Goal: Transaction & Acquisition: Purchase product/service

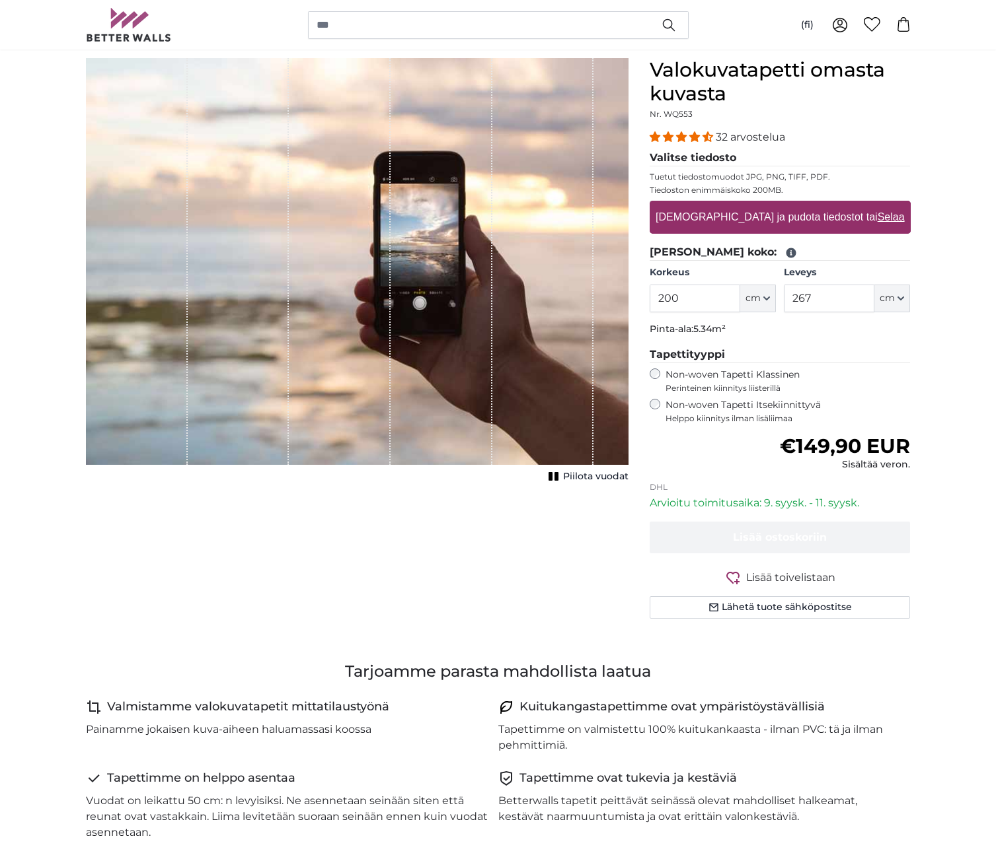
scroll to position [88, 0]
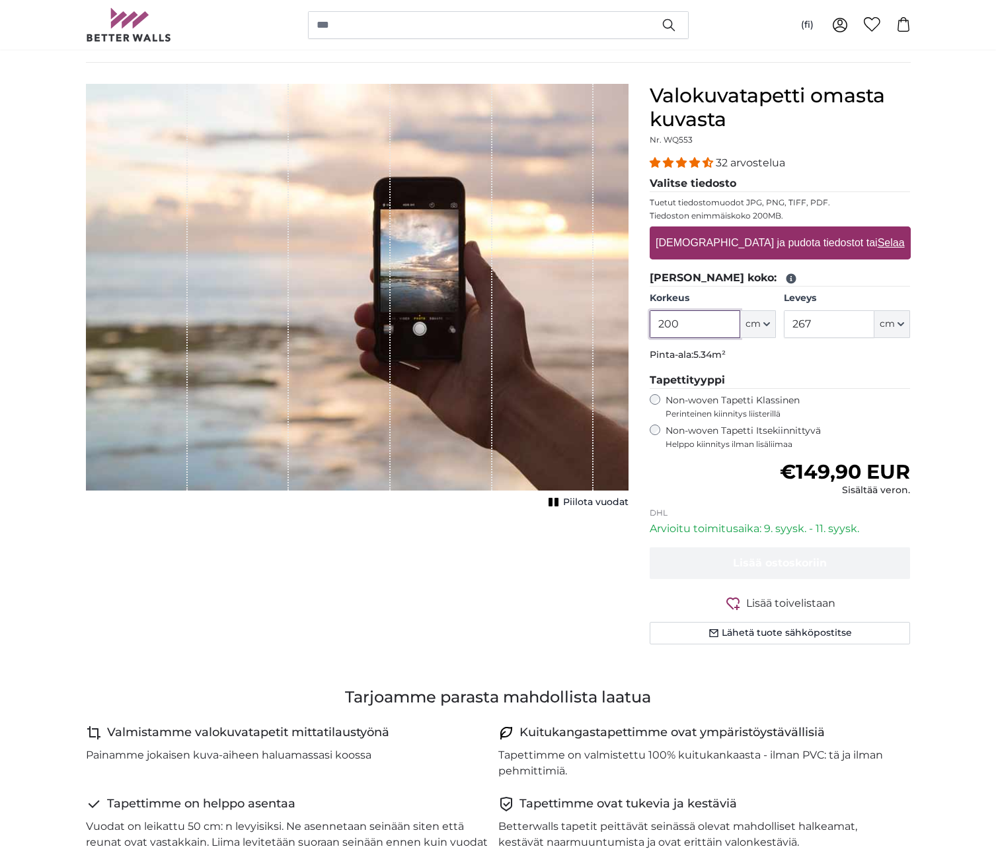
drag, startPoint x: 684, startPoint y: 328, endPoint x: 584, endPoint y: 320, distance: 100.1
click at [583, 320] on product-detail "[PERSON_NAME] kuva Piilota vuodat Valokuvatapetti omasta kuvasta Nr. WQ553 32 a…" at bounding box center [498, 370] width 846 height 614
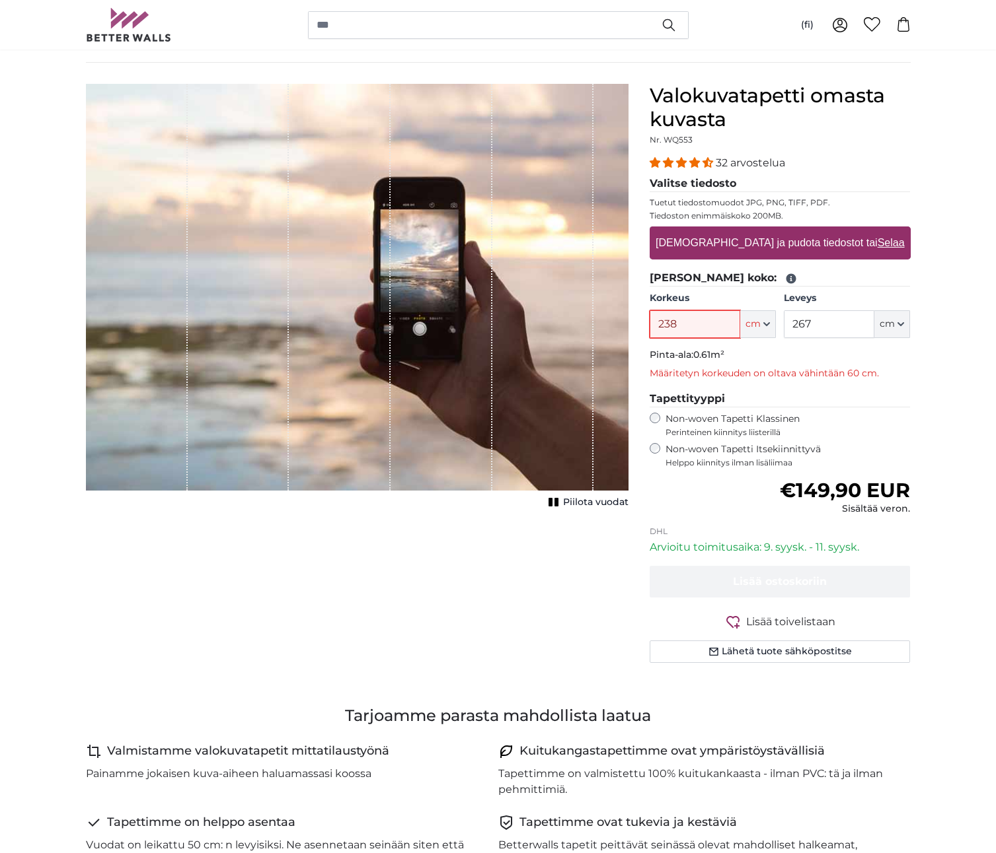
type input "238"
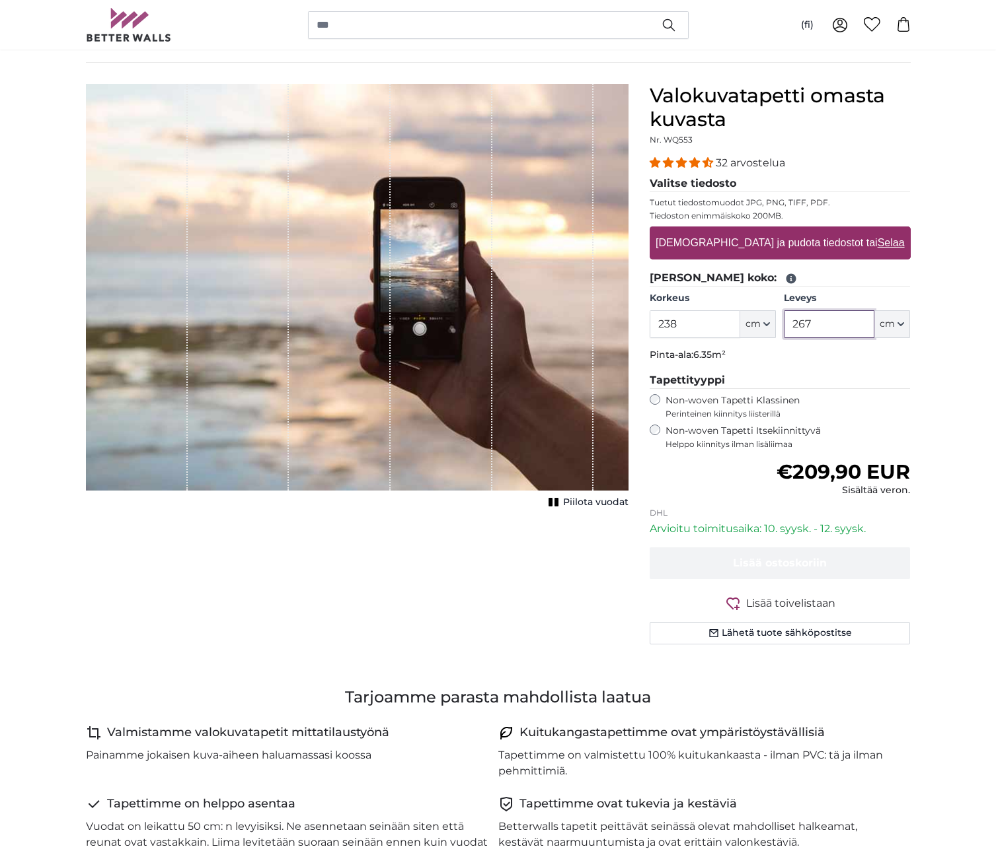
click at [825, 324] on input "267" at bounding box center [828, 324] width 91 height 28
click at [830, 326] on input "267" at bounding box center [828, 324] width 91 height 28
type input "584"
click at [722, 212] on p "Tiedoston enimmäiskoko 200MB." at bounding box center [779, 216] width 261 height 11
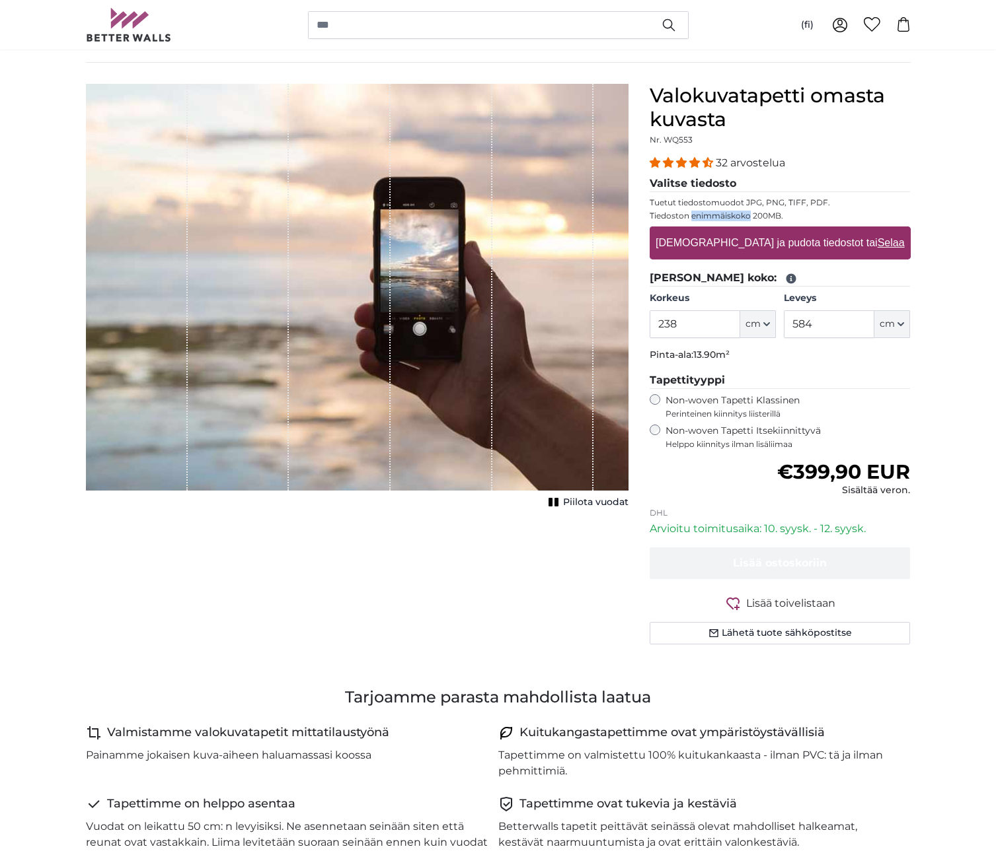
click at [722, 212] on p "Tiedoston enimmäiskoko 200MB." at bounding box center [779, 216] width 261 height 11
click at [799, 219] on p "Tiedoston enimmäiskoko 200MB." at bounding box center [779, 216] width 261 height 11
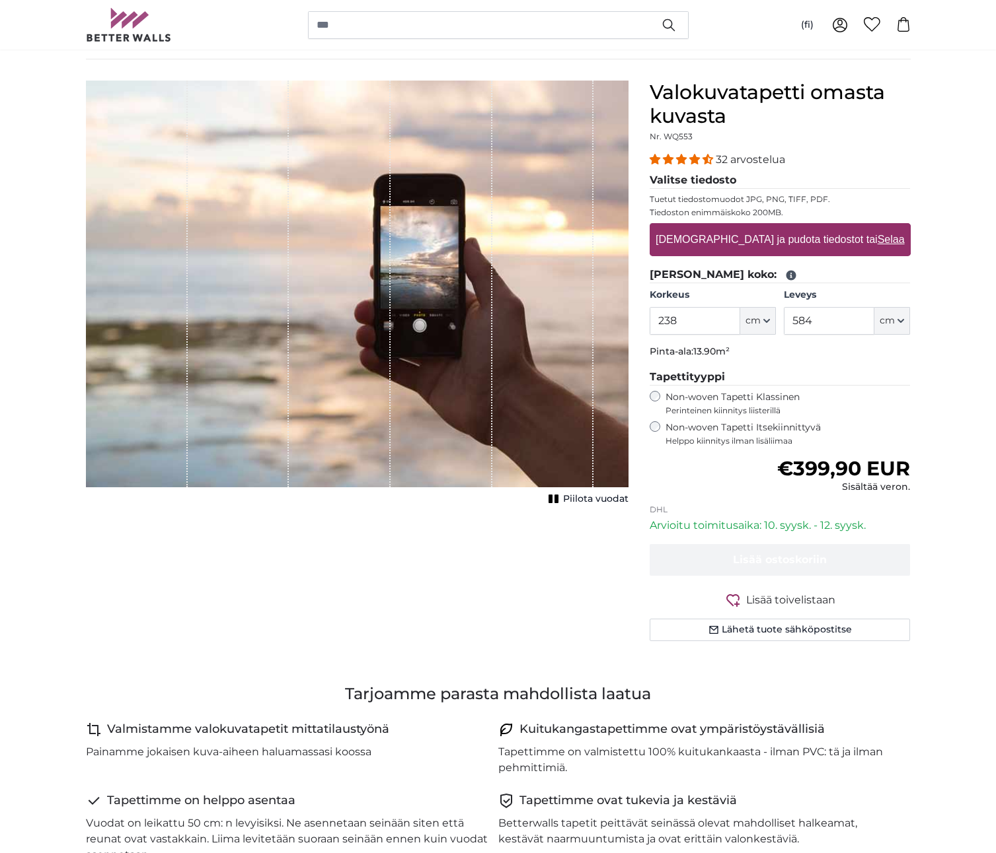
click at [552, 500] on rect "1 of 1" at bounding box center [550, 499] width 4 height 9
click at [554, 499] on rect "1 of 1" at bounding box center [553, 499] width 4 height 9
click at [554, 499] on rect "1 of 1" at bounding box center [556, 499] width 4 height 9
click at [554, 499] on rect "1 of 1" at bounding box center [553, 499] width 4 height 9
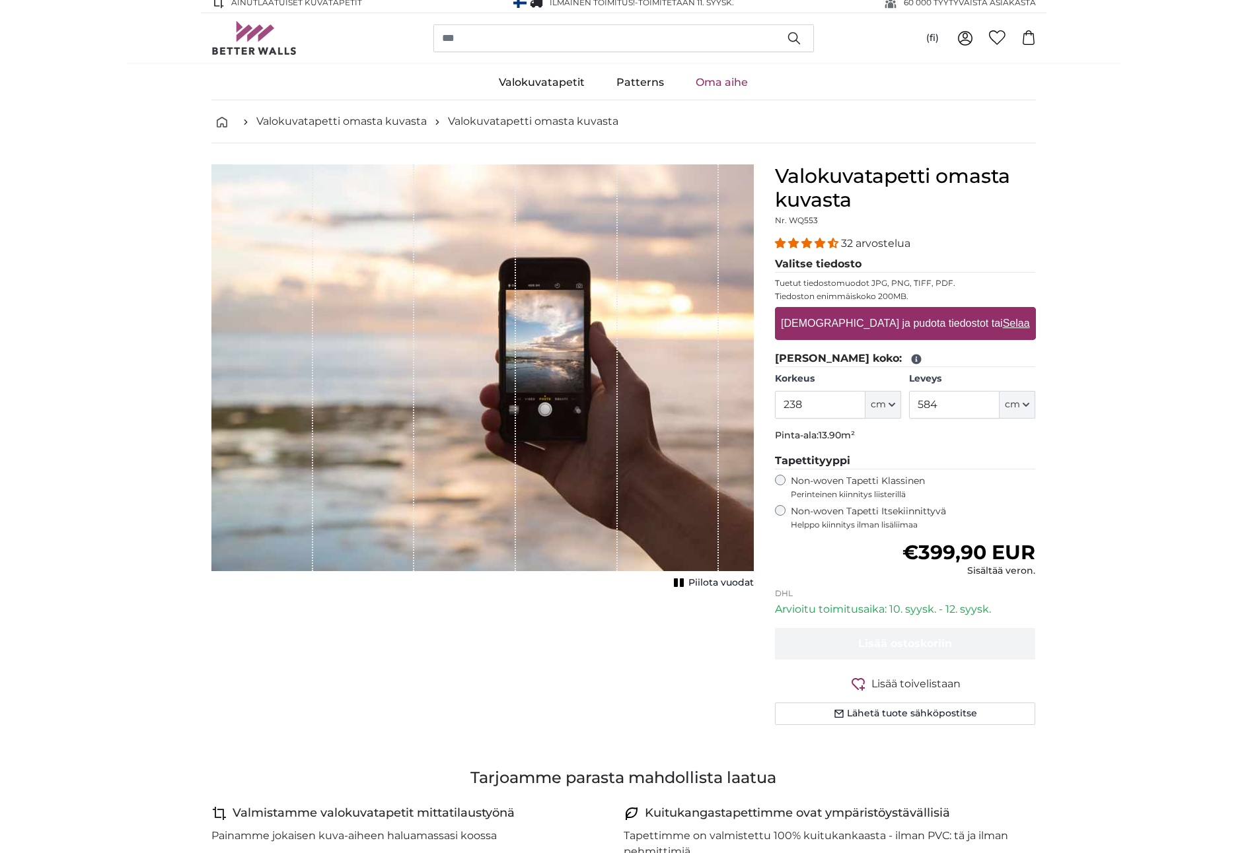
scroll to position [0, 0]
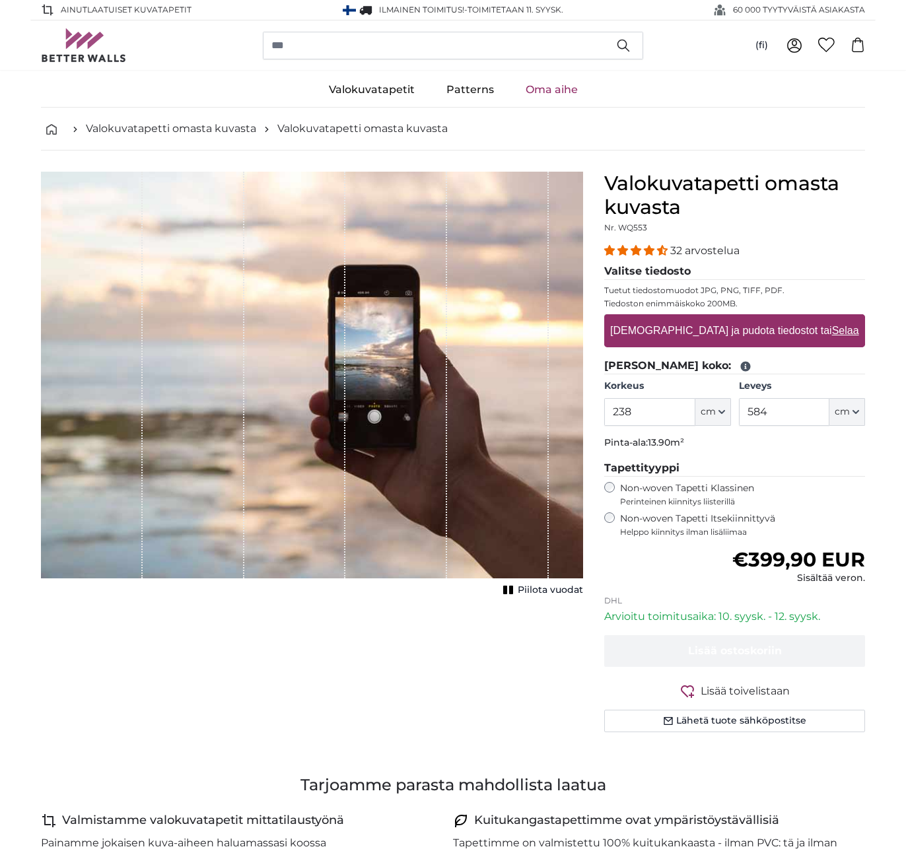
click at [709, 303] on p "Tiedoston enimmäiskoko 200MB." at bounding box center [734, 304] width 261 height 11
click at [708, 304] on p "Tiedoston enimmäiskoko 200MB." at bounding box center [734, 304] width 261 height 11
copy fieldset "Tiedoston enimmäiskoko 200MB."
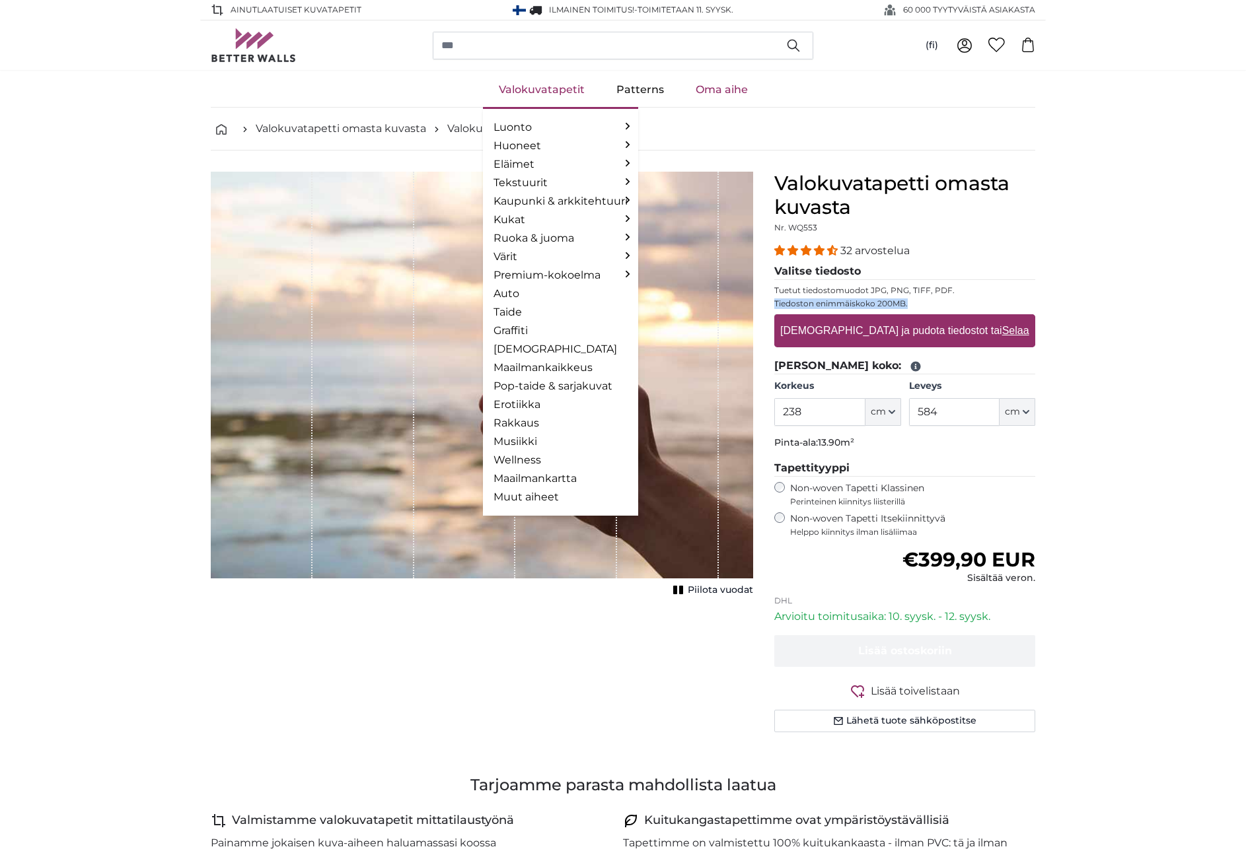
click at [555, 84] on link "Valokuvatapetit" at bounding box center [542, 90] width 118 height 34
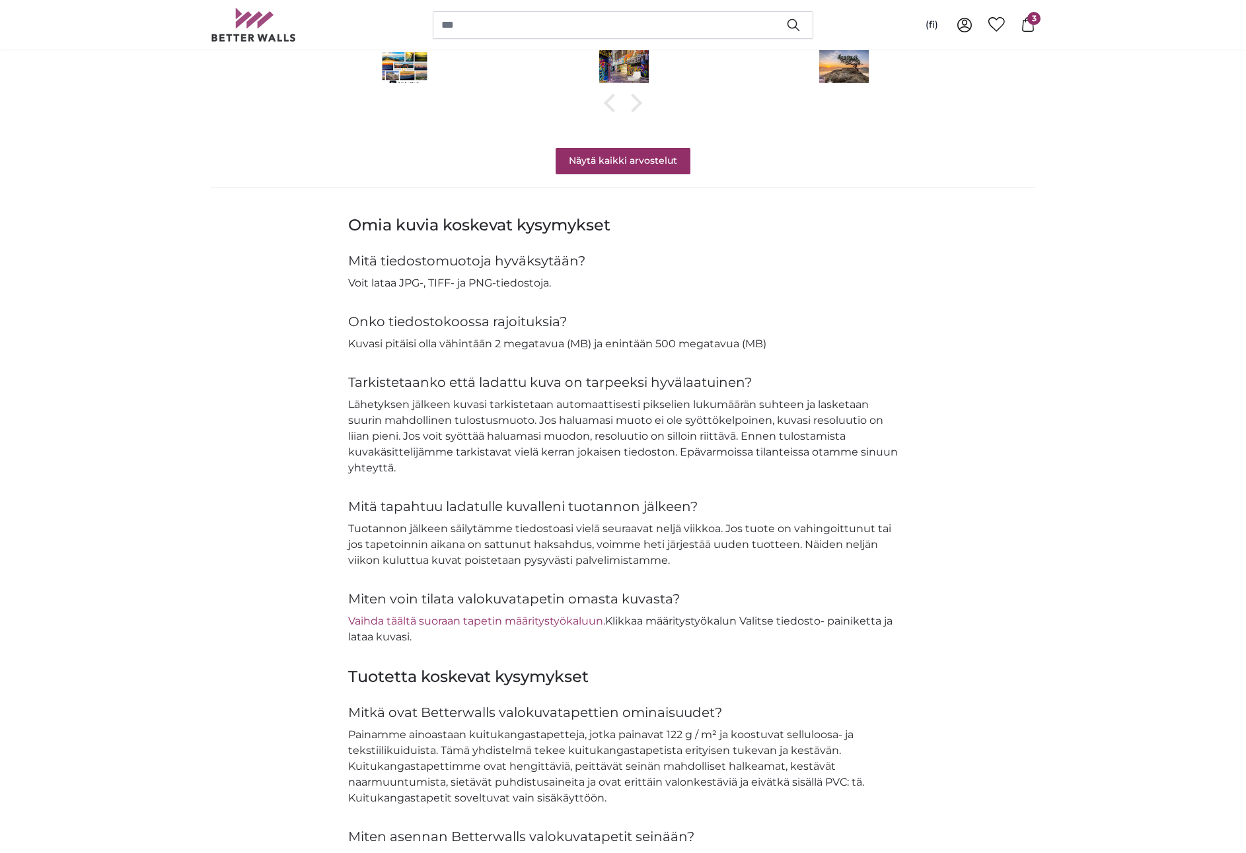
scroll to position [1203, 0]
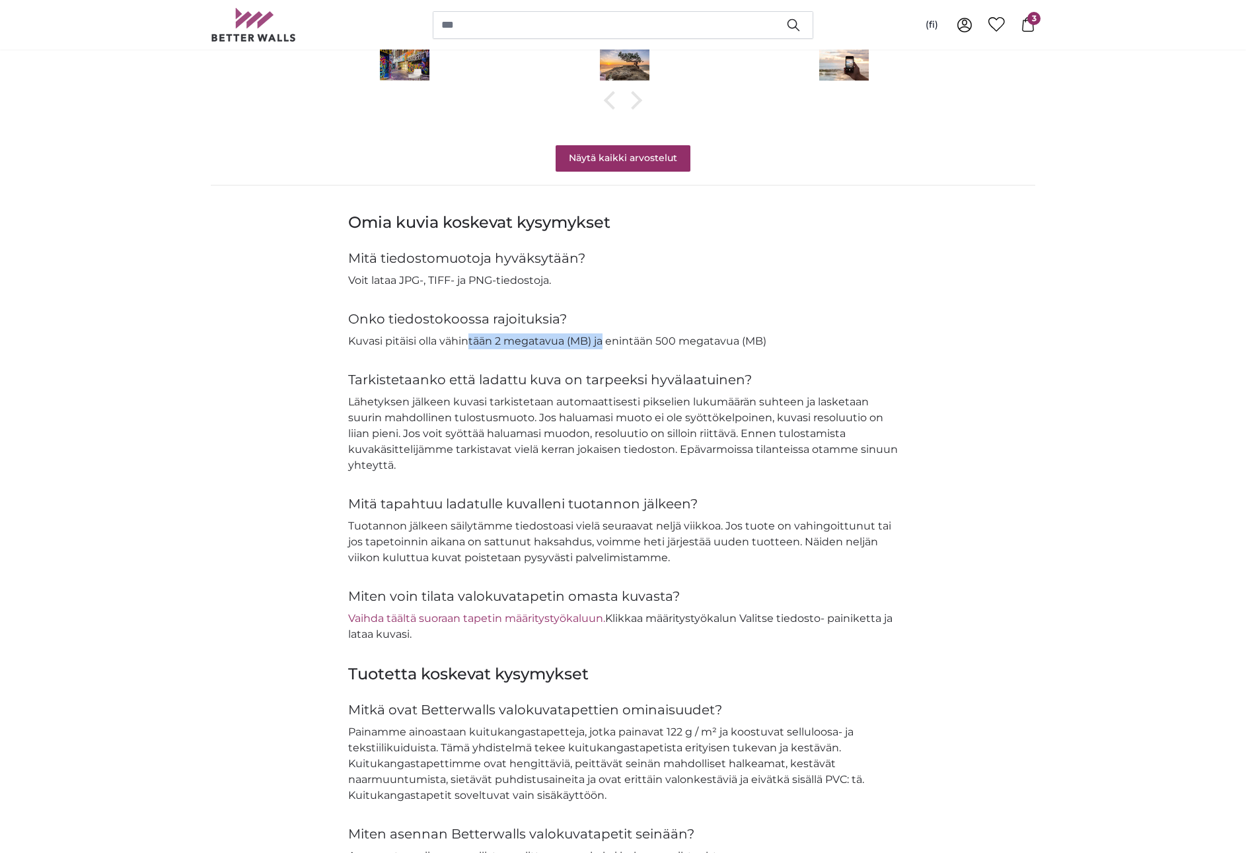
drag, startPoint x: 467, startPoint y: 343, endPoint x: 606, endPoint y: 347, distance: 138.8
click at [606, 347] on p "Kuvasi pitäisi olla vähintään 2 megatavua (MB) ja enintään 500 megatavua (MB)" at bounding box center [623, 342] width 550 height 16
drag, startPoint x: 653, startPoint y: 342, endPoint x: 772, endPoint y: 343, distance: 118.9
click at [773, 343] on p "Kuvasi pitäisi olla vähintään 2 megatavua (MB) ja enintään 500 megatavua (MB)" at bounding box center [623, 342] width 550 height 16
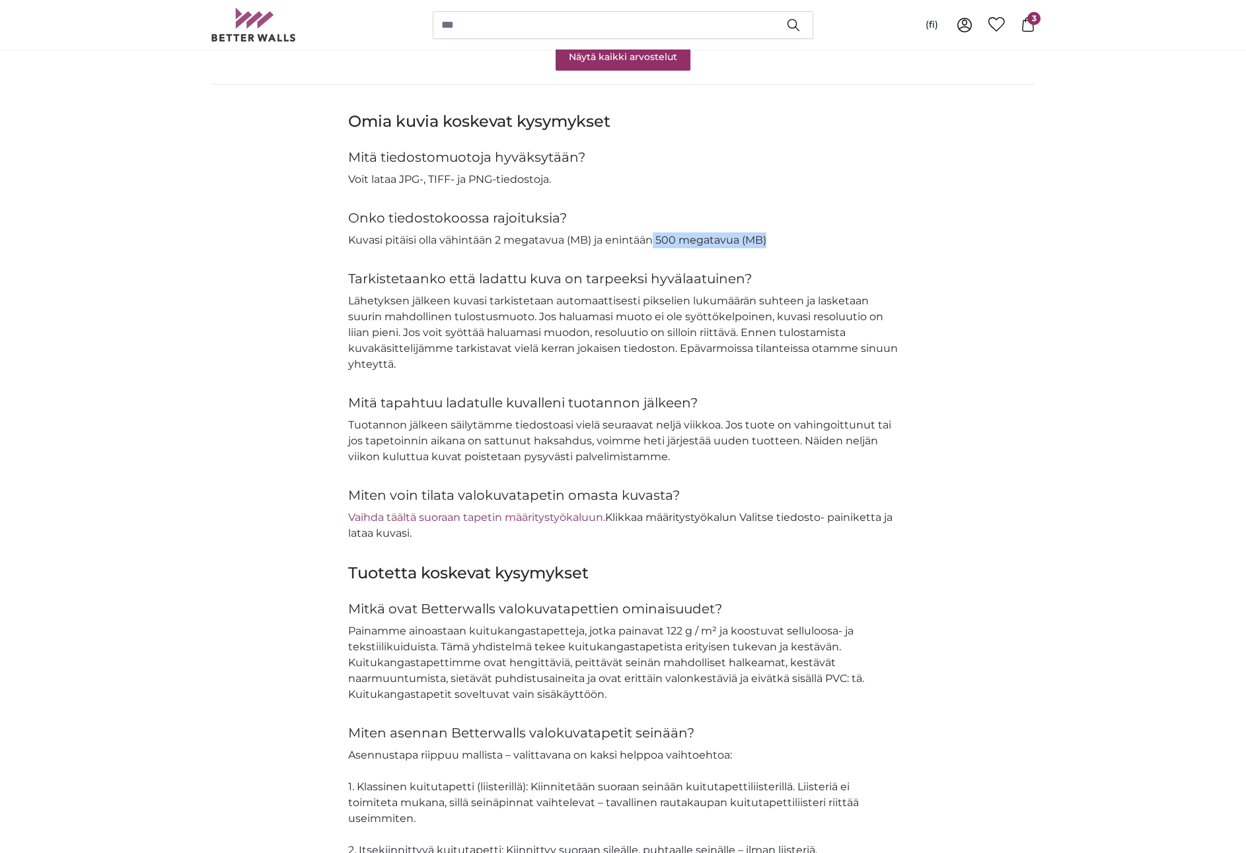
scroll to position [1305, 0]
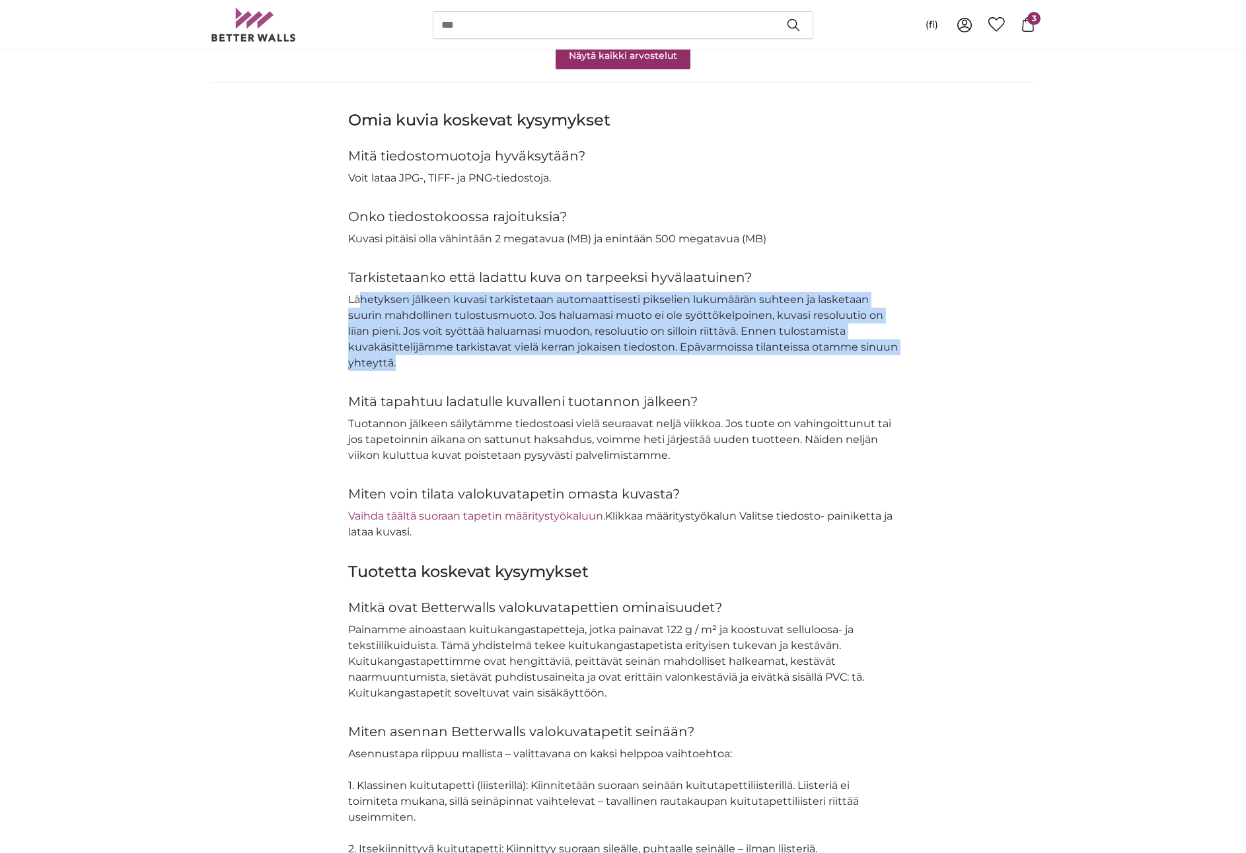
drag, startPoint x: 392, startPoint y: 298, endPoint x: 847, endPoint y: 369, distance: 460.0
click at [847, 369] on p "Lähetyksen jälkeen kuvasi tarkistetaan automaattisesti pikselien lukumäärän suh…" at bounding box center [623, 331] width 550 height 79
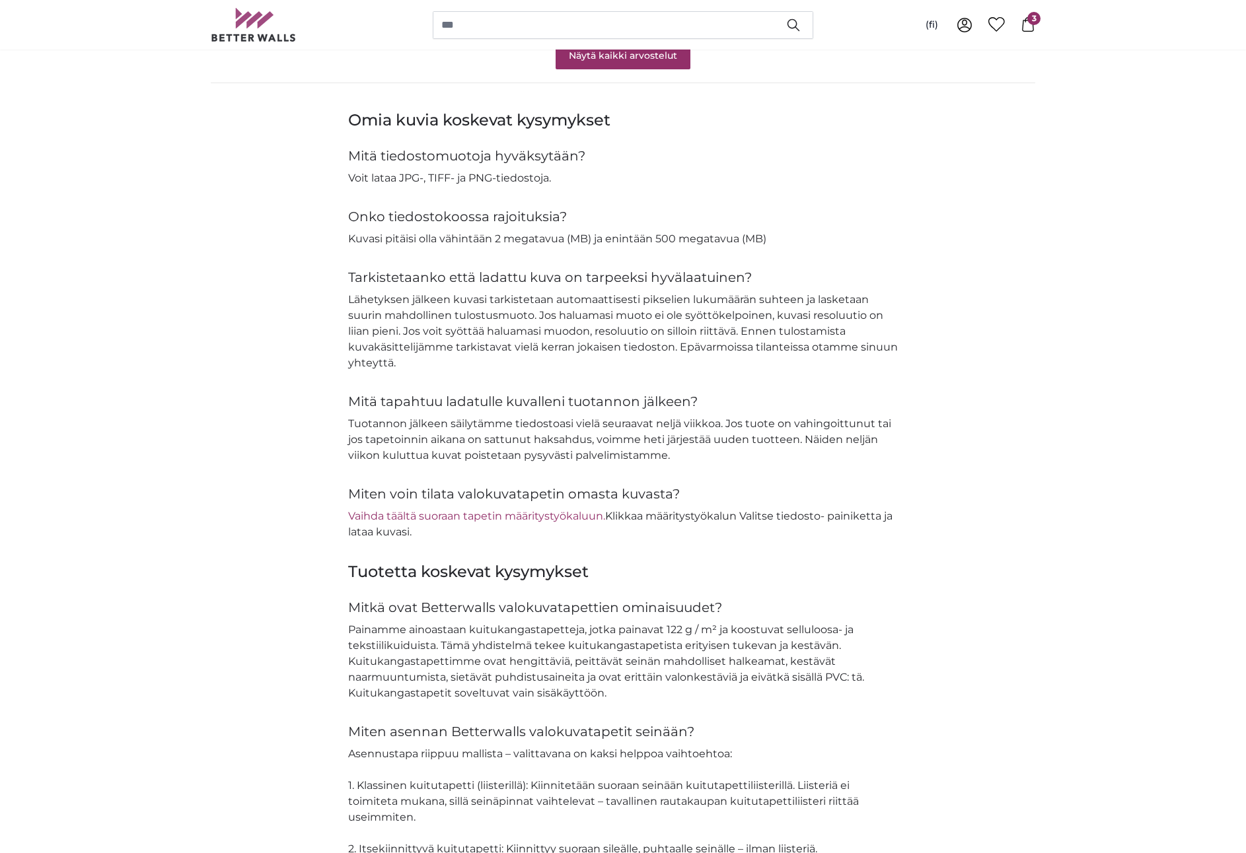
click at [470, 387] on div "Omia kuvia koskevat kysymykset Mitä tiedostomuotoja hyväksytään? Voit lataa JPG…" at bounding box center [623, 325] width 550 height 431
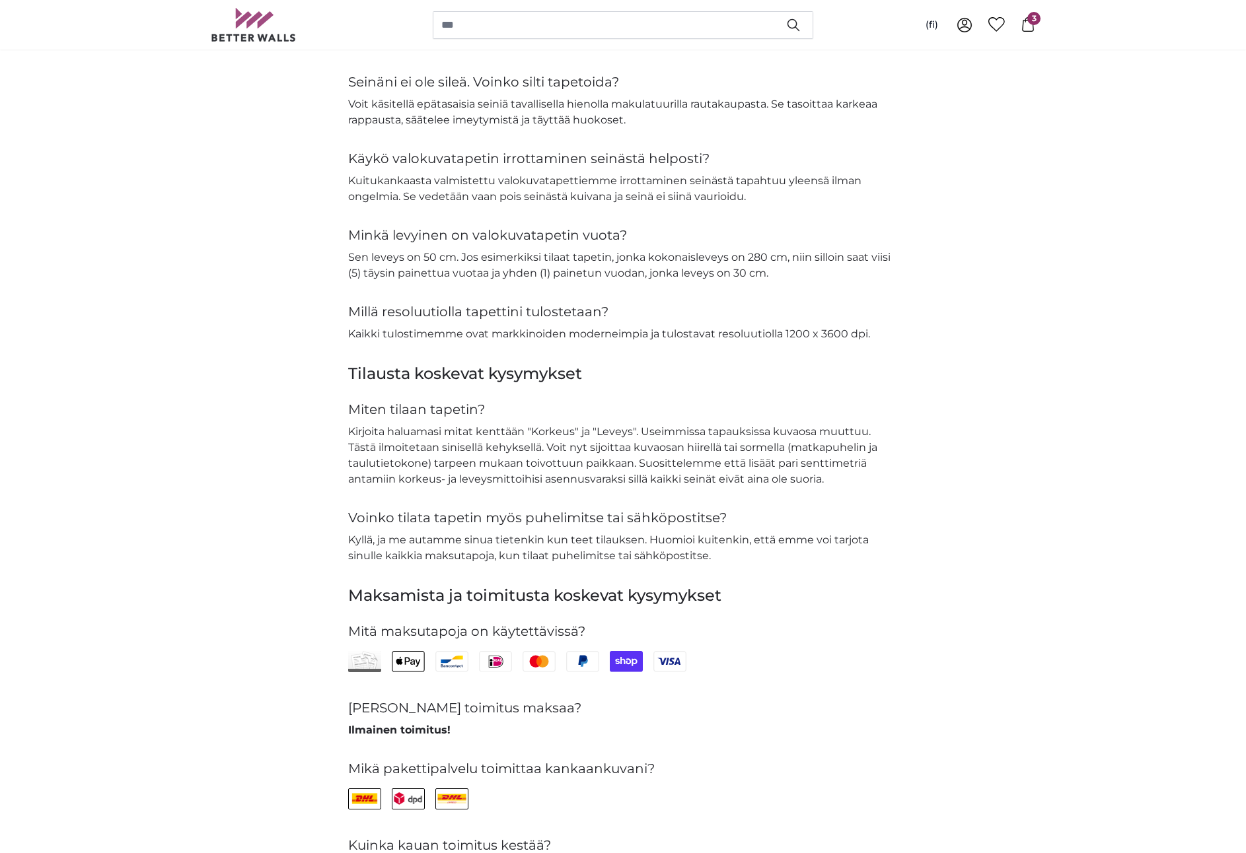
scroll to position [2212, 0]
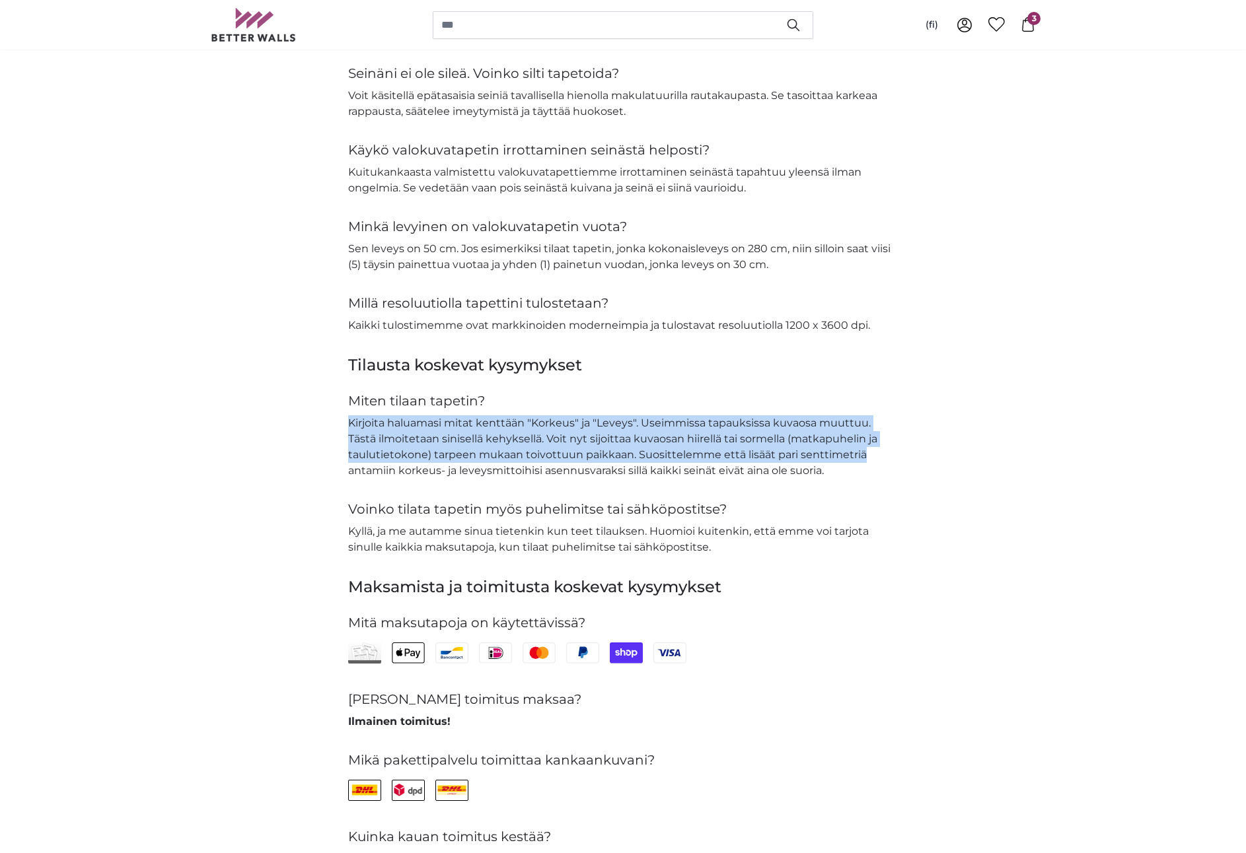
drag, startPoint x: 349, startPoint y: 425, endPoint x: 877, endPoint y: 452, distance: 528.5
click at [877, 452] on p "Kirjoita haluamasi mitat kenttään "Korkeus" ja "Leveys". Useimmissa tapauksissa…" at bounding box center [623, 447] width 550 height 63
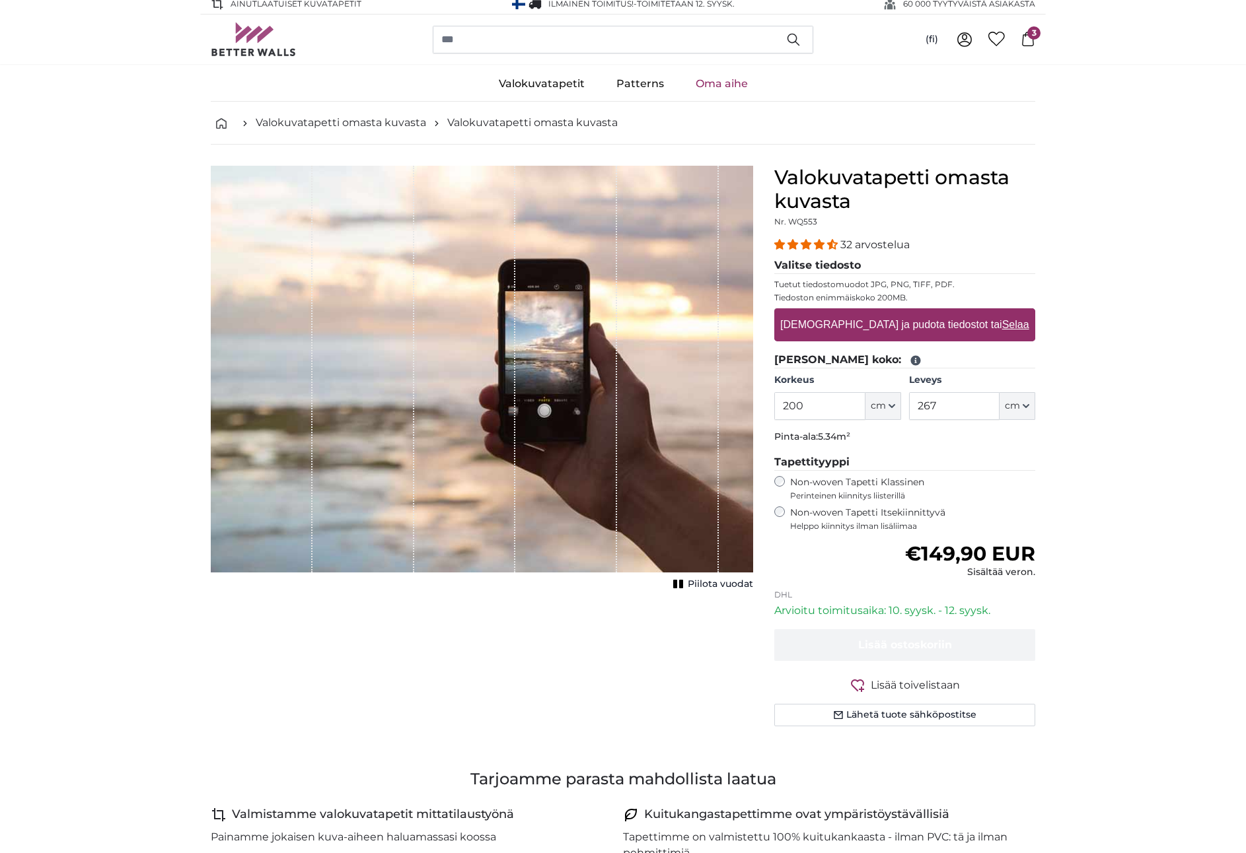
scroll to position [0, 0]
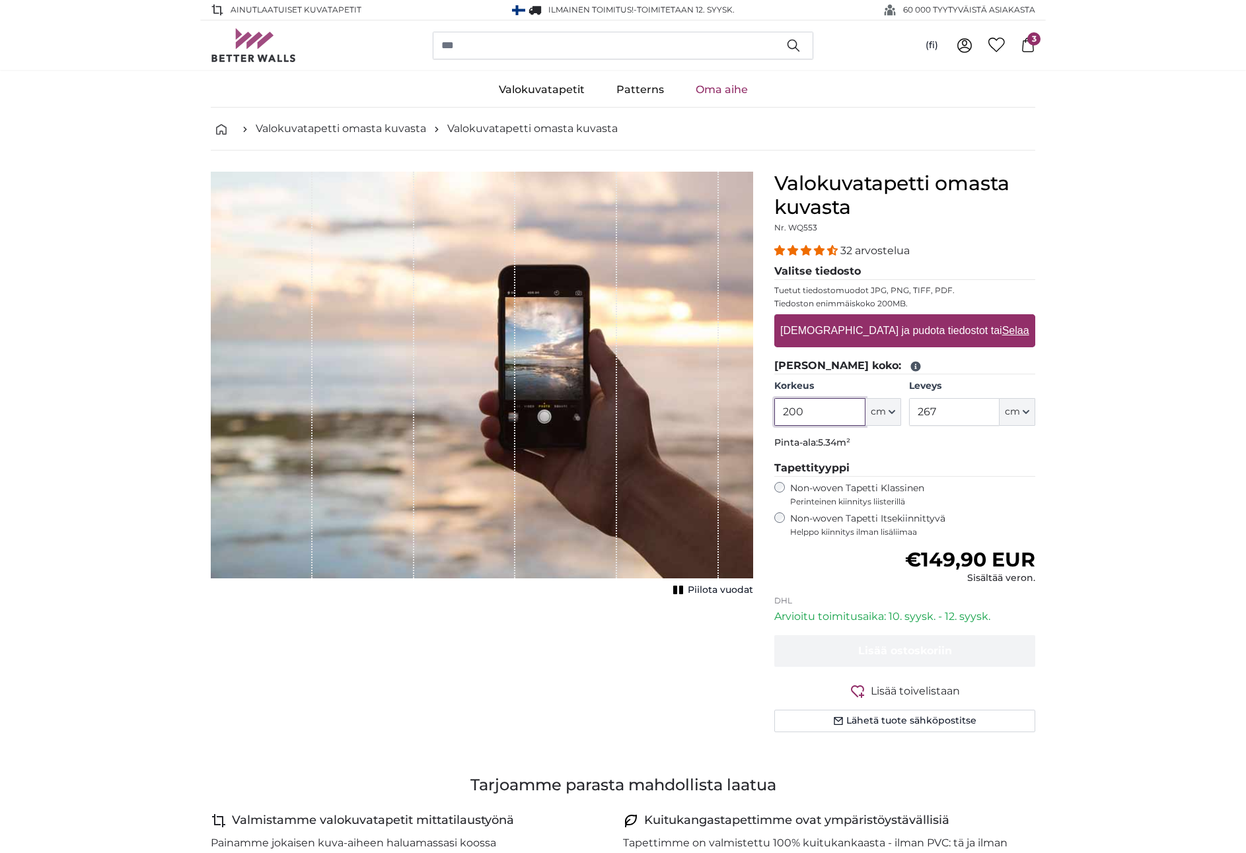
click at [832, 408] on input "200" at bounding box center [819, 412] width 91 height 28
click at [875, 409] on span "cm" at bounding box center [878, 412] width 15 height 13
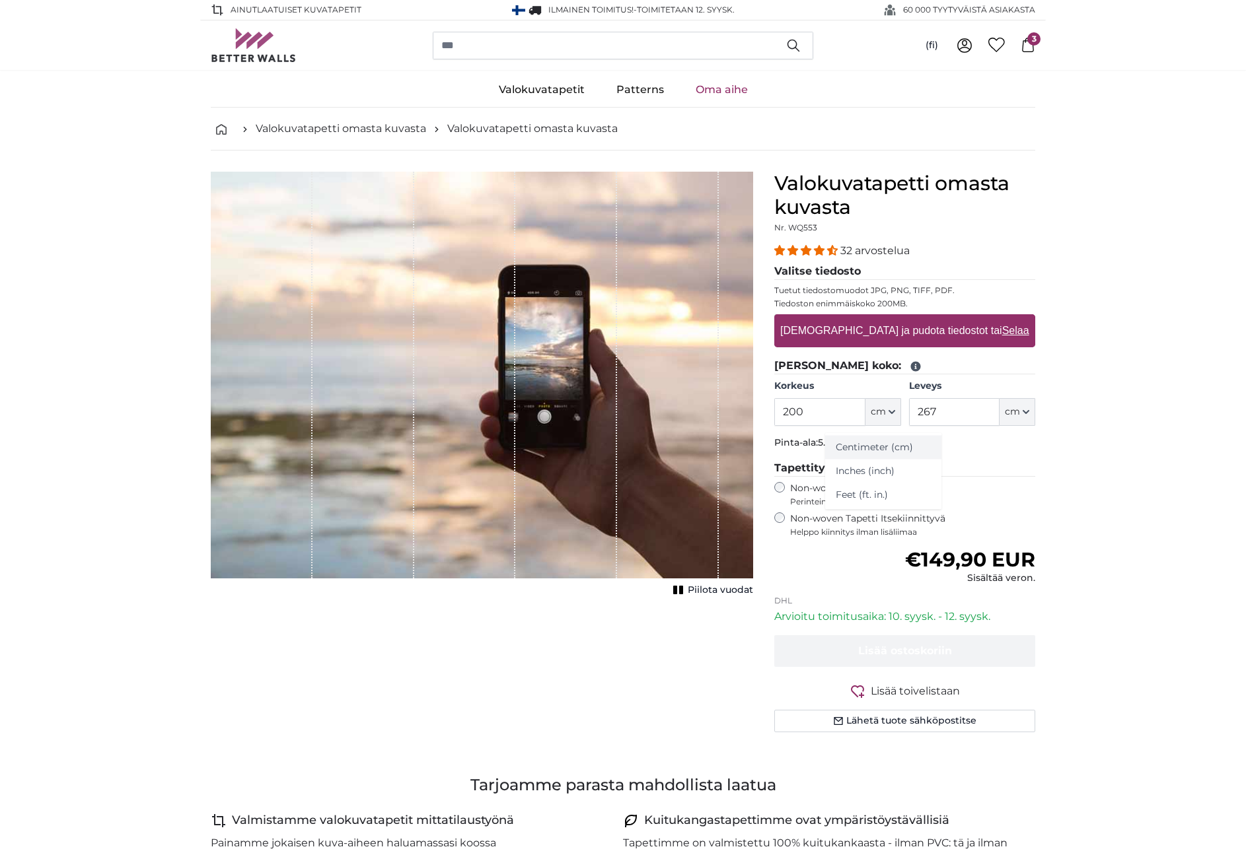
click at [883, 449] on link "Centimeter (cm)" at bounding box center [883, 448] width 116 height 24
drag, startPoint x: 829, startPoint y: 412, endPoint x: 778, endPoint y: 413, distance: 51.5
click at [778, 413] on input "200" at bounding box center [819, 412] width 91 height 28
type input "276"
click at [949, 408] on input "267" at bounding box center [954, 412] width 91 height 28
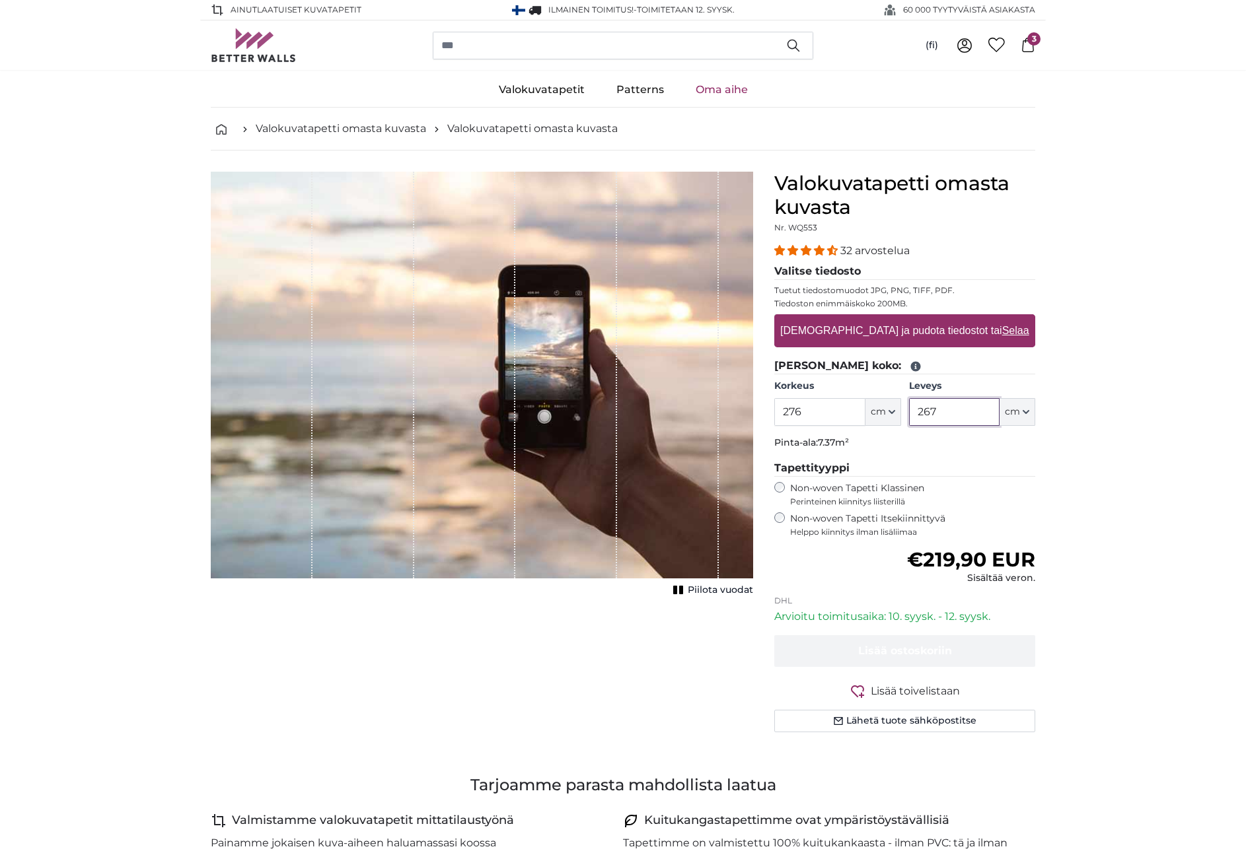
click at [946, 411] on input "267" at bounding box center [954, 412] width 91 height 28
type input "389"
click at [821, 408] on input "276" at bounding box center [819, 412] width 91 height 28
click at [850, 337] on label "[DEMOGRAPHIC_DATA] ja pudota tiedostot tai Selaa" at bounding box center [904, 331] width 259 height 26
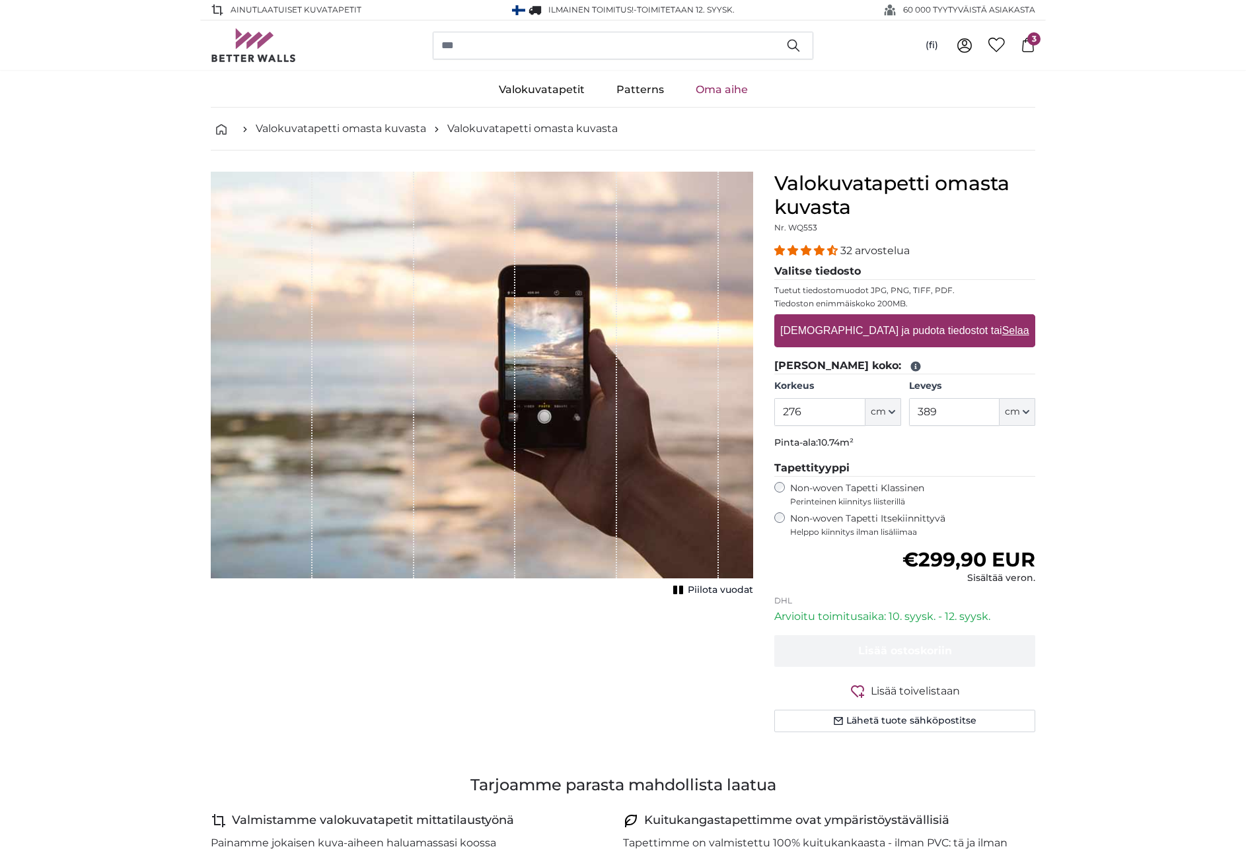
click at [850, 318] on input "[DEMOGRAPHIC_DATA] ja pudota tiedostot tai Selaa" at bounding box center [904, 316] width 261 height 4
type input "**********"
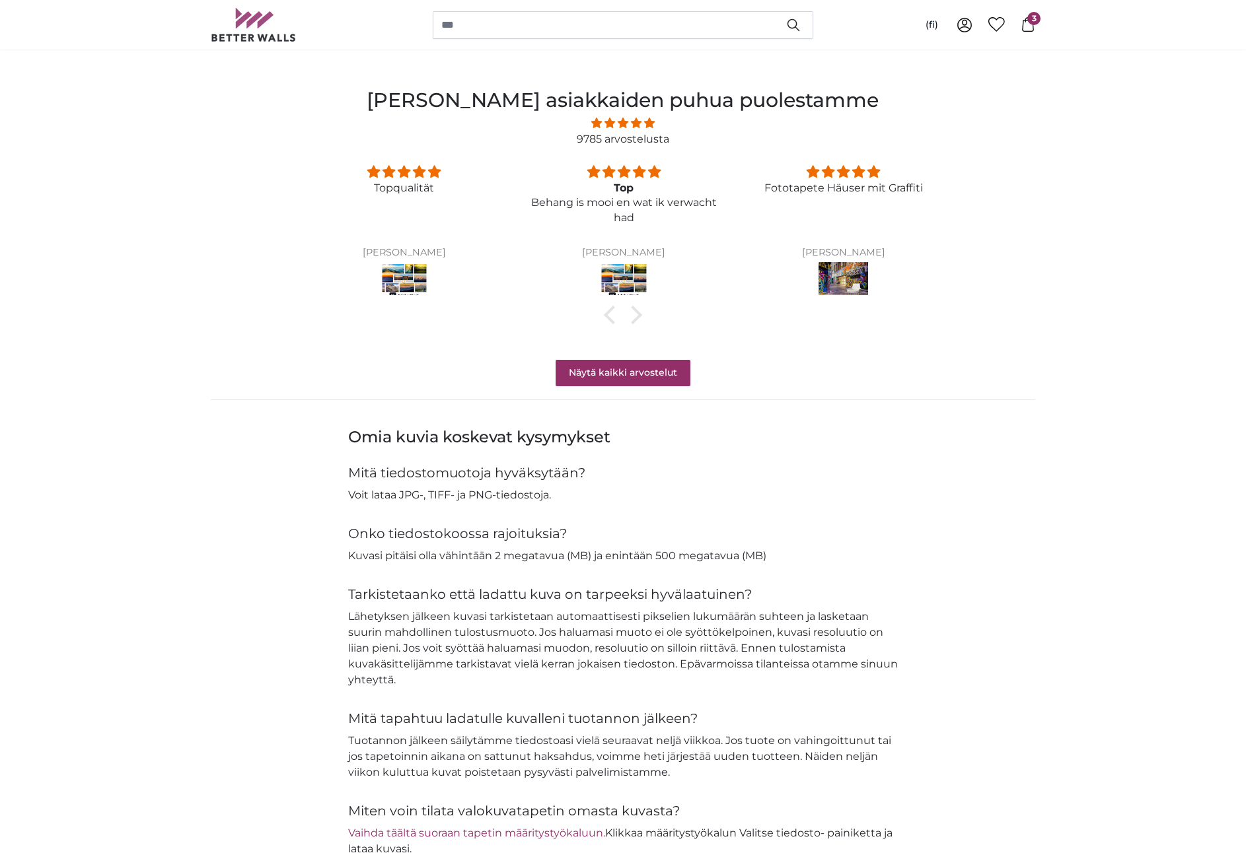
scroll to position [1034, 0]
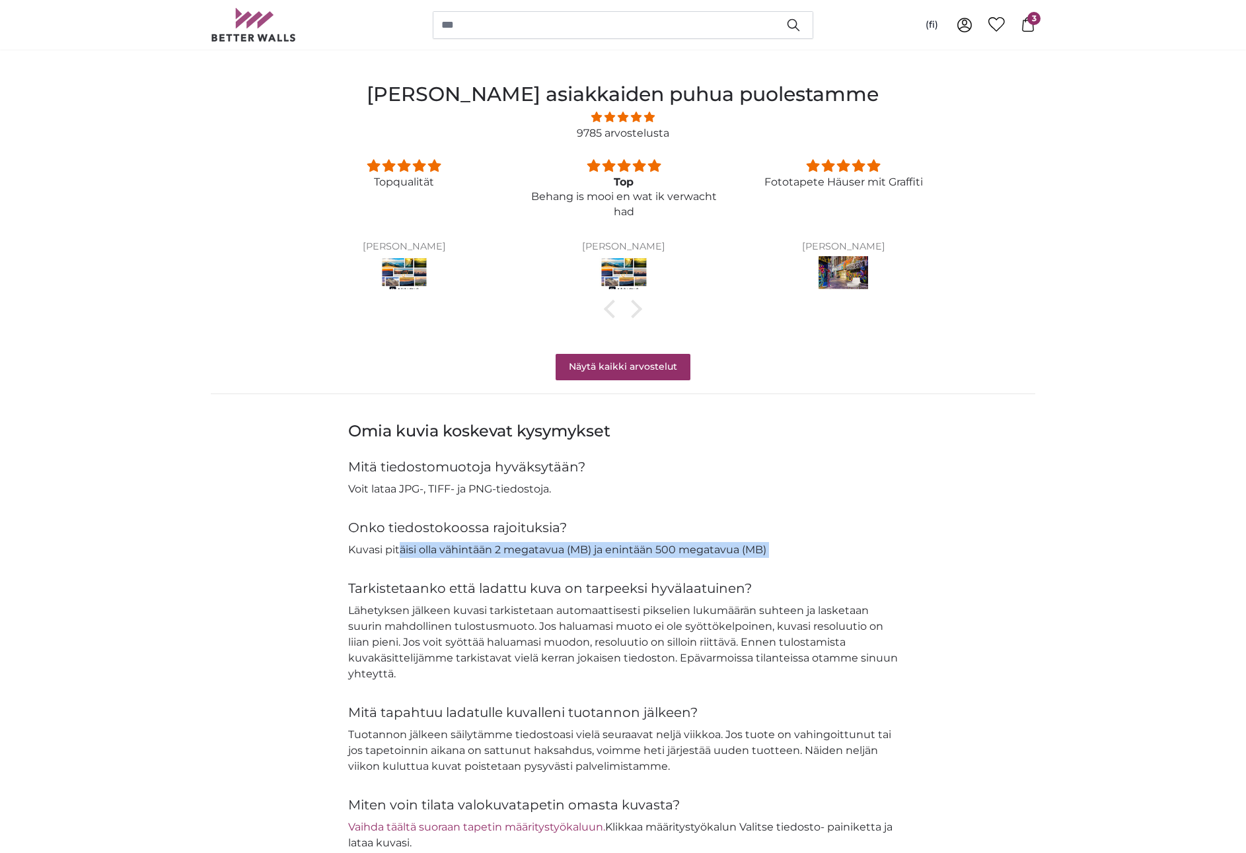
drag, startPoint x: 406, startPoint y: 548, endPoint x: 807, endPoint y: 560, distance: 401.2
click at [807, 560] on div "Omia kuvia koskevat kysymykset Mitä tiedostomuotoja hyväksytään? Voit lataa JPG…" at bounding box center [623, 636] width 550 height 431
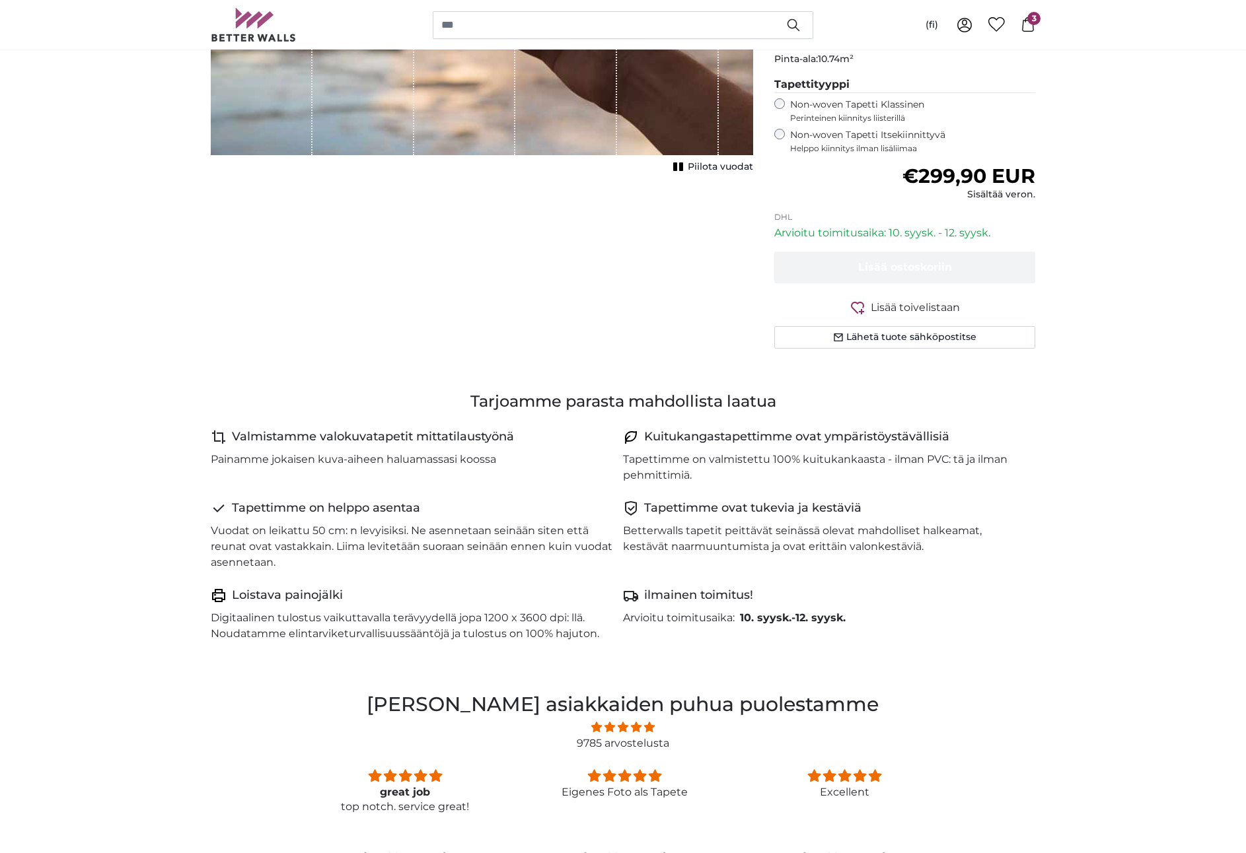
scroll to position [0, 0]
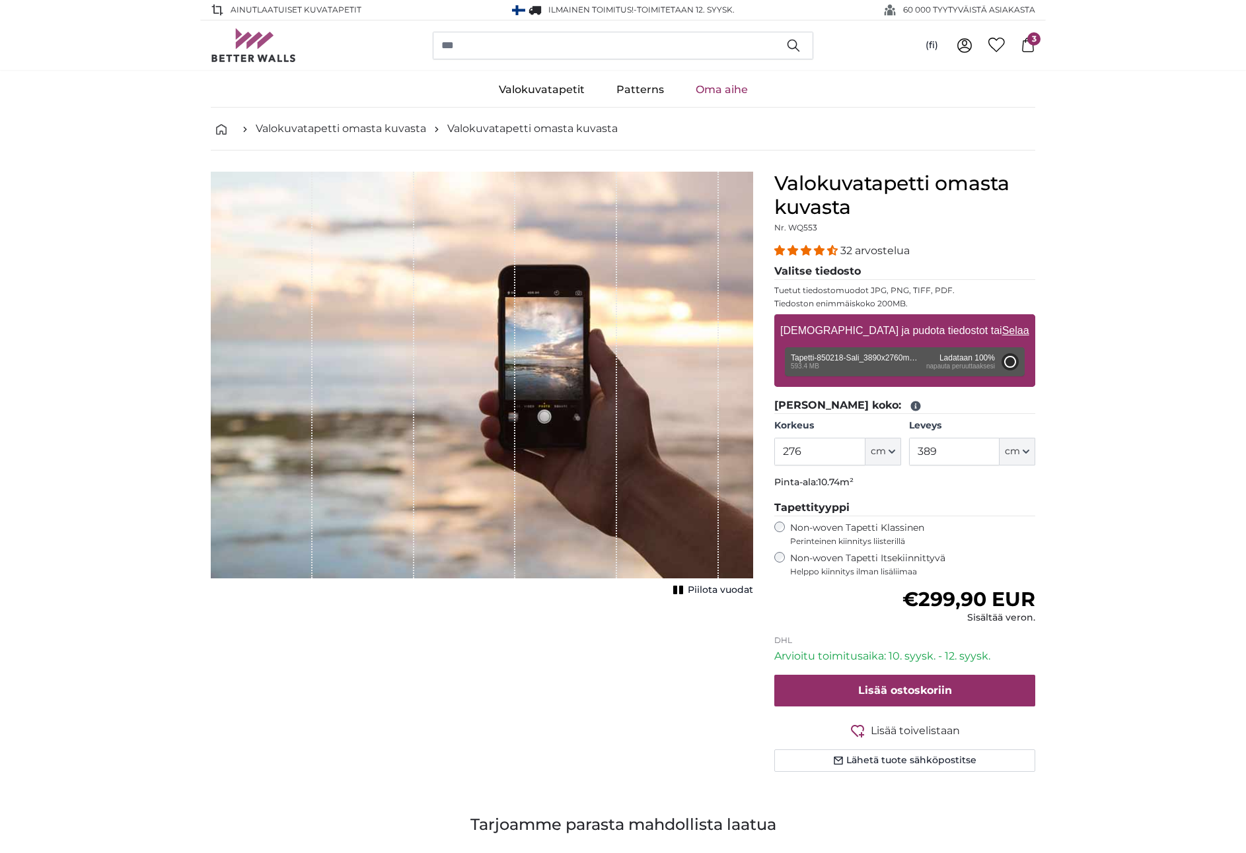
type input "200"
type input "280"
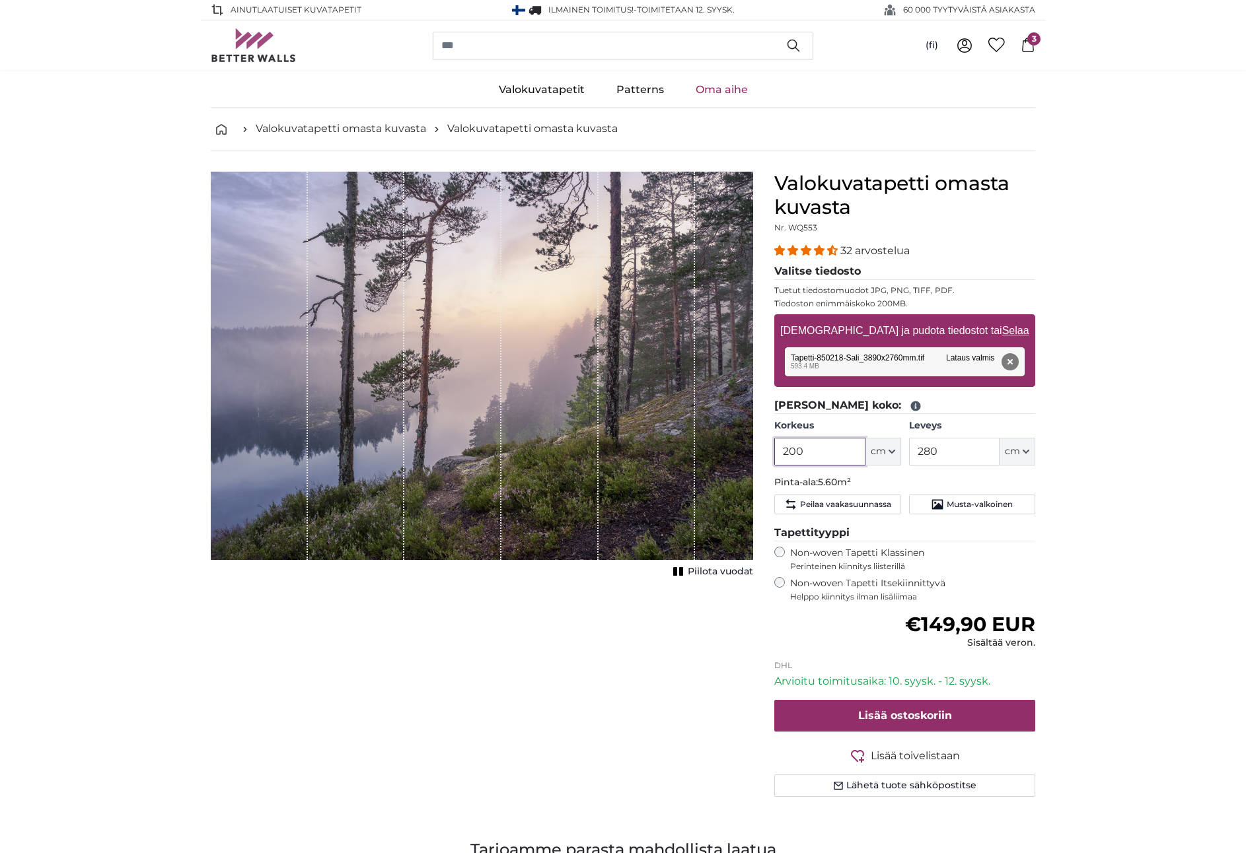
click at [809, 460] on input "200" at bounding box center [819, 452] width 91 height 28
click at [824, 441] on input "200" at bounding box center [819, 452] width 91 height 28
click at [811, 450] on input "200" at bounding box center [819, 452] width 91 height 28
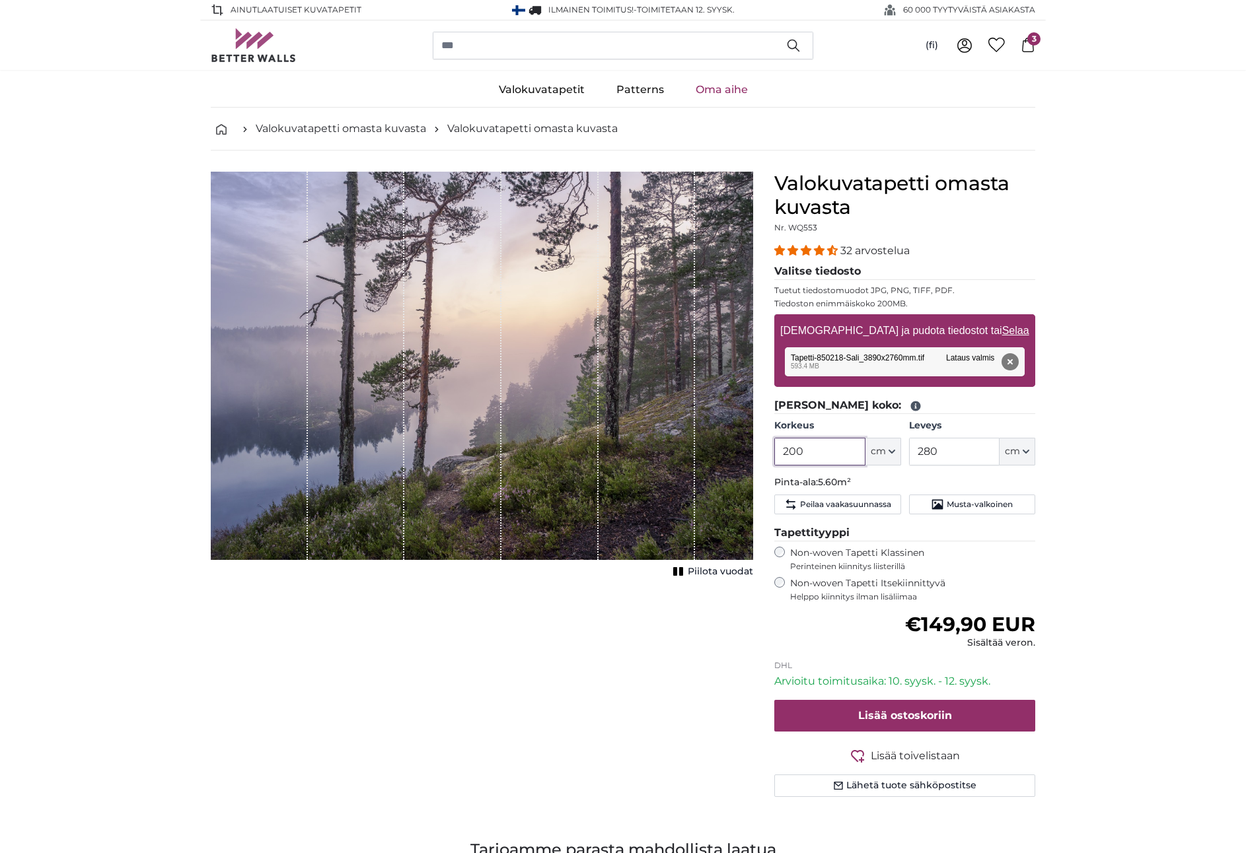
click at [811, 450] on input "200" at bounding box center [819, 452] width 91 height 28
type input "276"
type input "389"
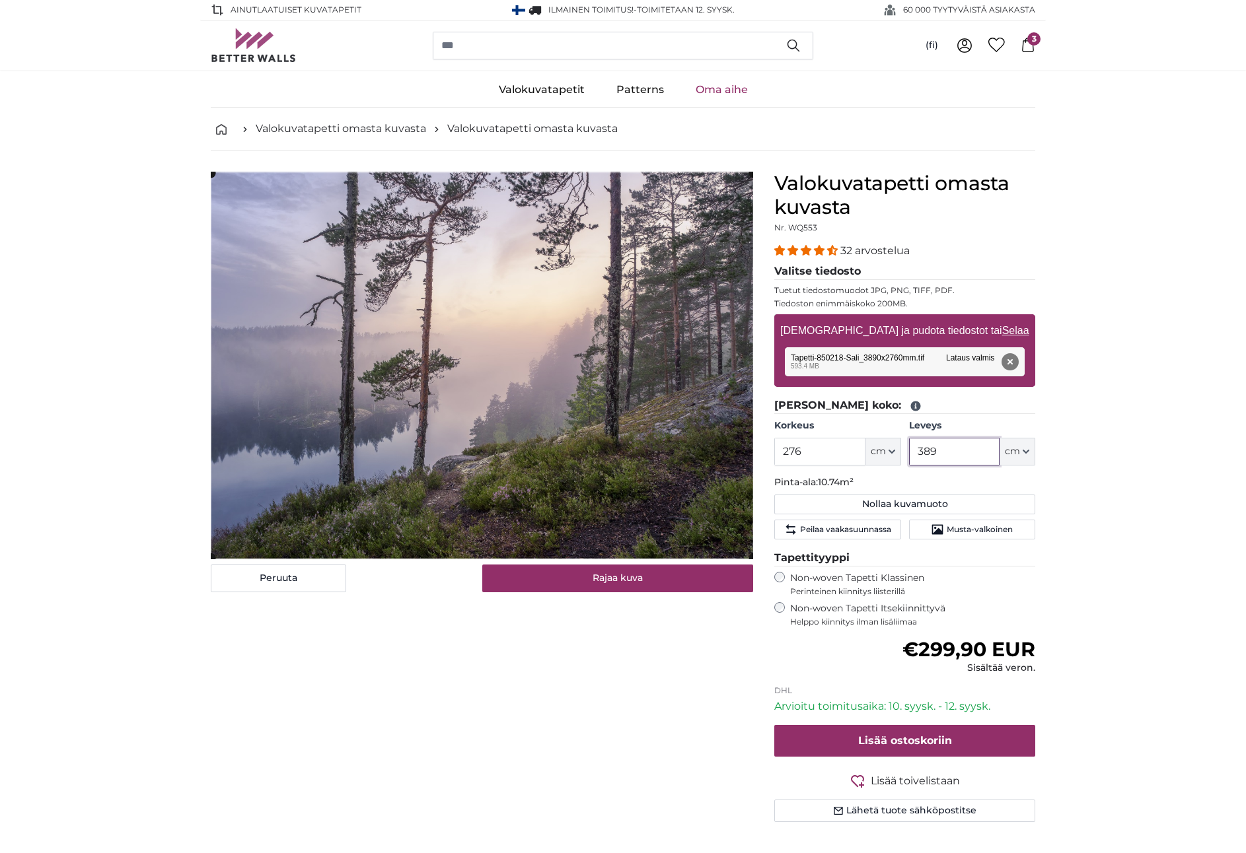
type input "389"
click at [811, 456] on input "276" at bounding box center [819, 452] width 91 height 28
click at [597, 711] on div "Peruuta Rajaa kuva Piilota vuodat" at bounding box center [481, 513] width 563 height 682
click at [829, 456] on input "276" at bounding box center [819, 452] width 91 height 28
click at [829, 455] on input "276" at bounding box center [819, 452] width 91 height 28
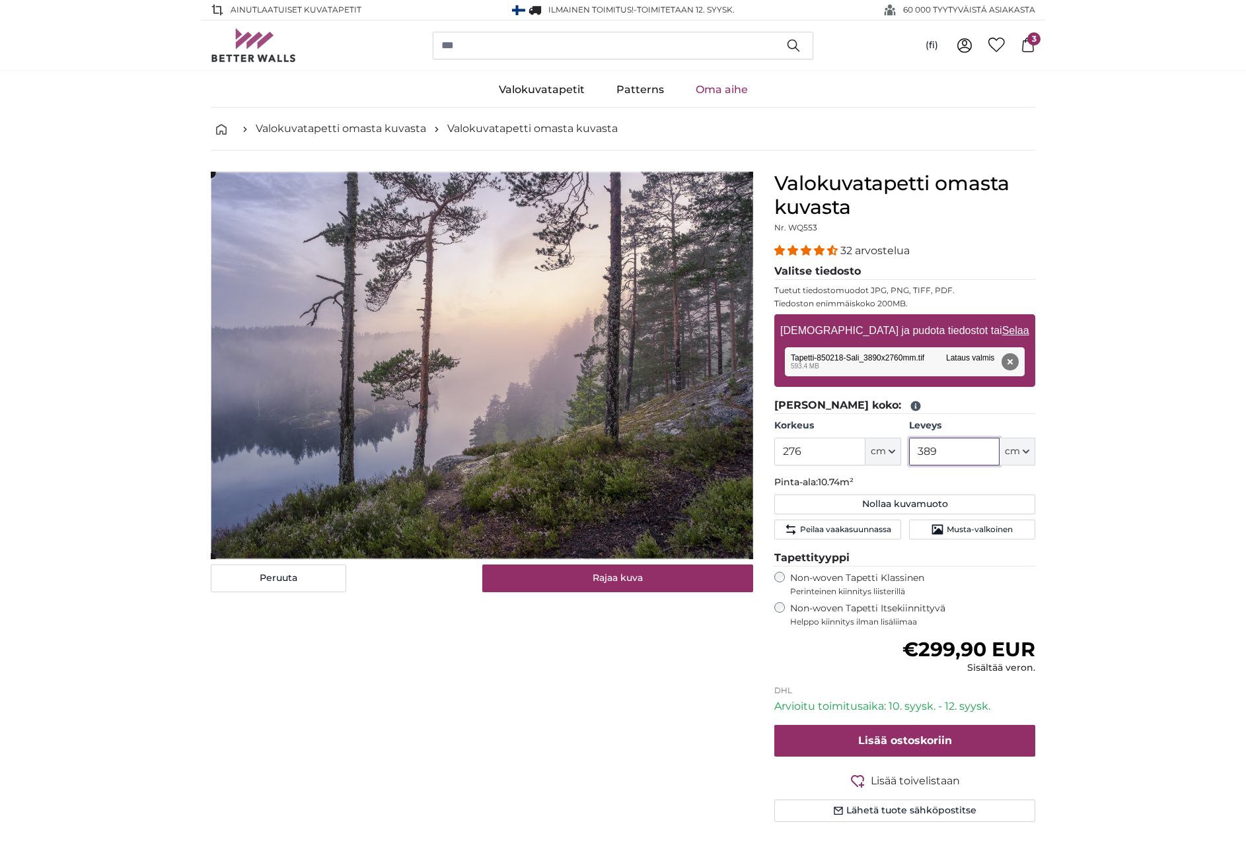
click at [962, 454] on input "389" at bounding box center [954, 452] width 91 height 28
click at [887, 530] on span "Peilaa vaakasuunnassa" at bounding box center [845, 530] width 91 height 11
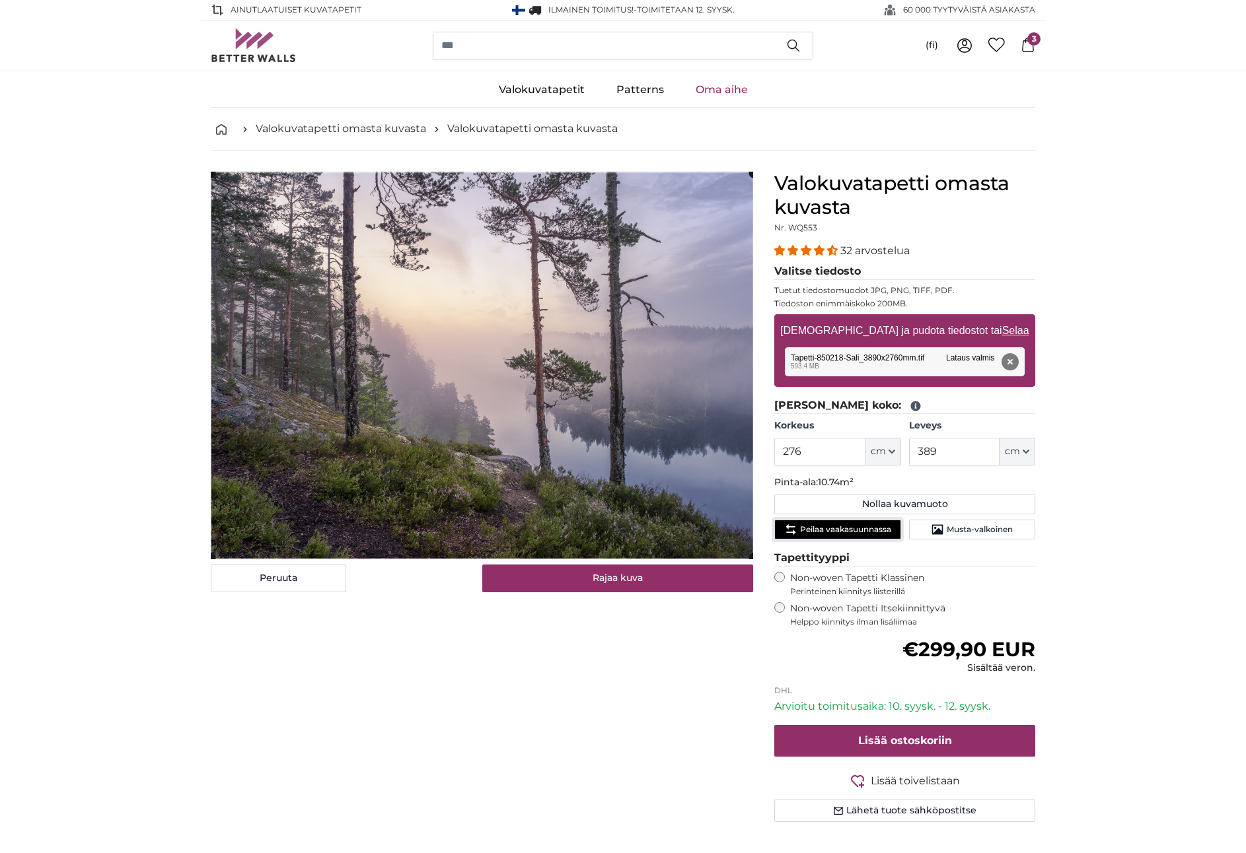
click at [887, 530] on span "Peilaa vaakasuunnassa" at bounding box center [845, 530] width 91 height 11
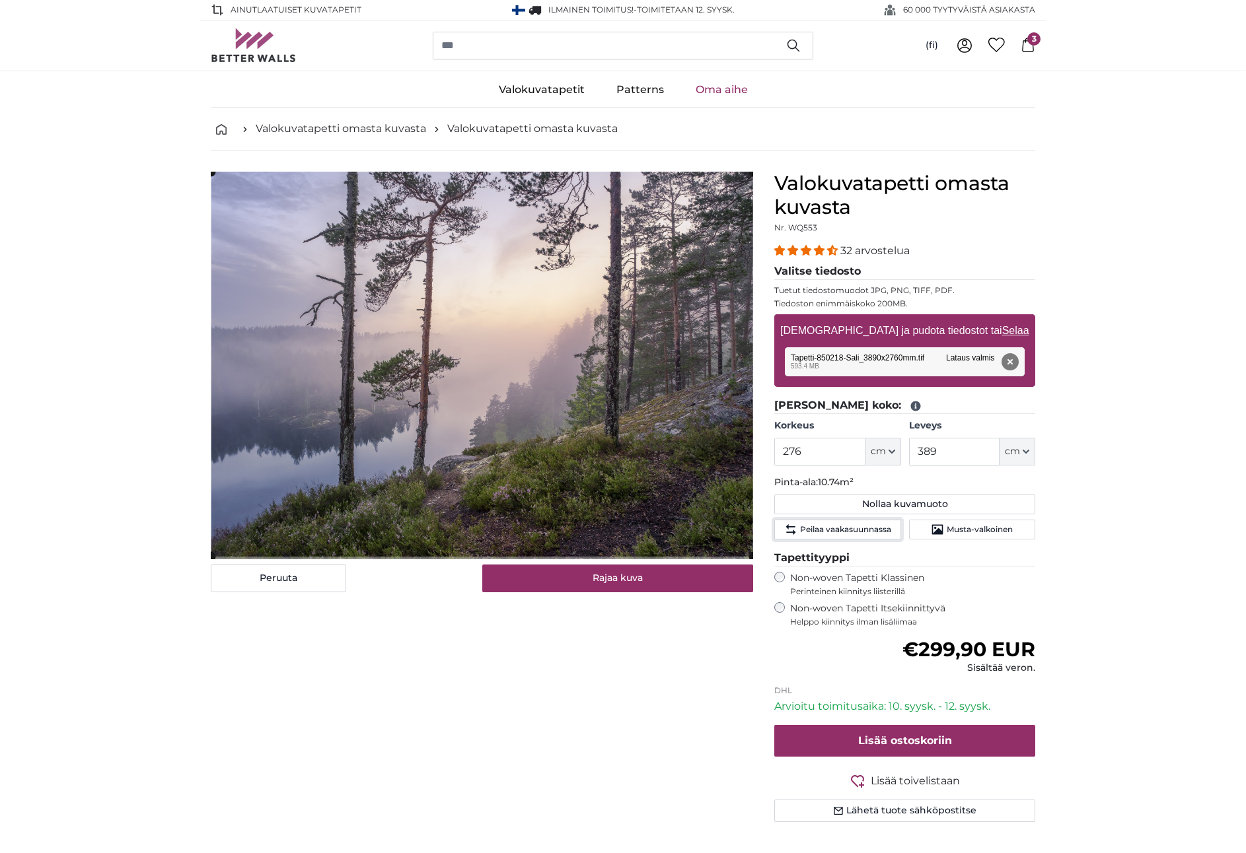
click at [378, 412] on cropper-handle at bounding box center [482, 364] width 542 height 385
click at [894, 504] on button "Nollaa kuvamuoto" at bounding box center [904, 505] width 261 height 20
type input "200"
type input "280"
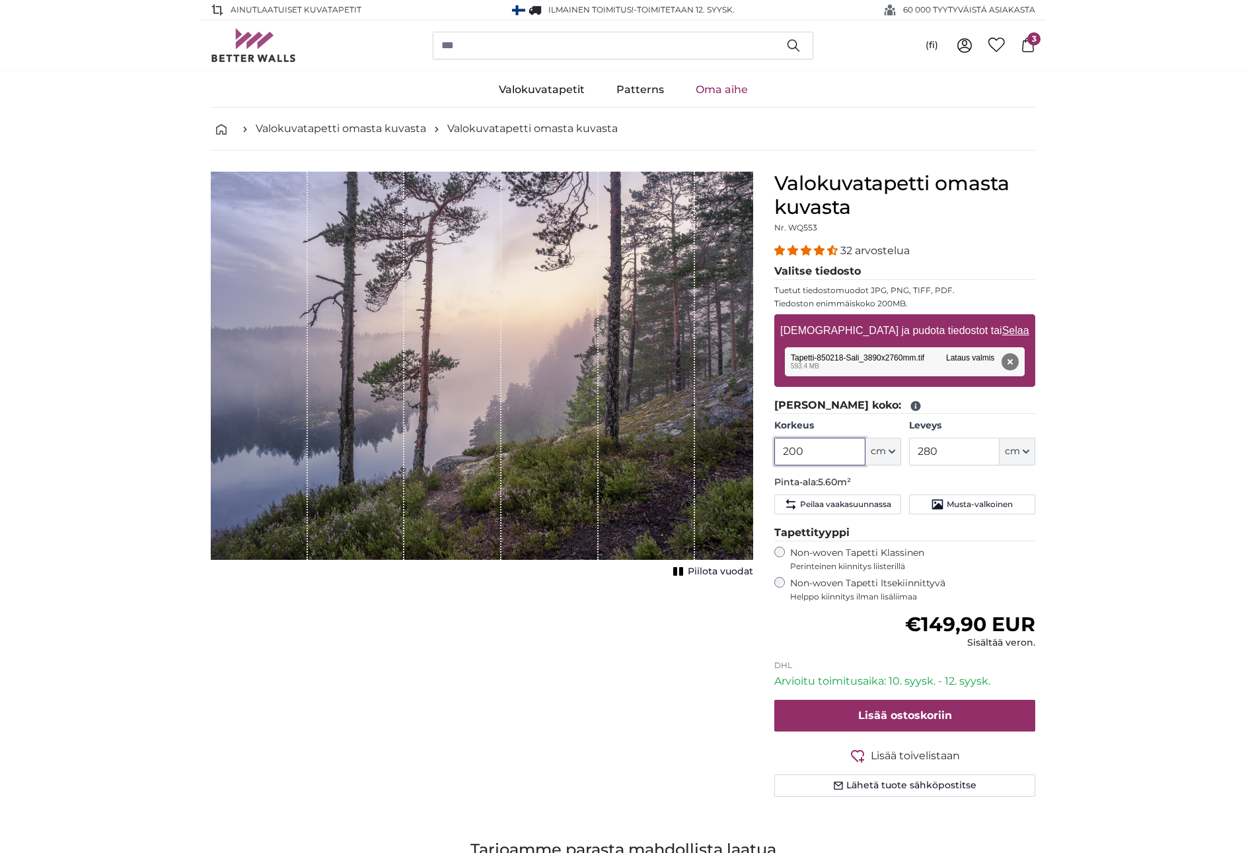
click at [812, 454] on input "200" at bounding box center [819, 452] width 91 height 28
click at [955, 454] on input "280" at bounding box center [954, 452] width 91 height 28
click at [829, 452] on input "200" at bounding box center [819, 452] width 91 height 28
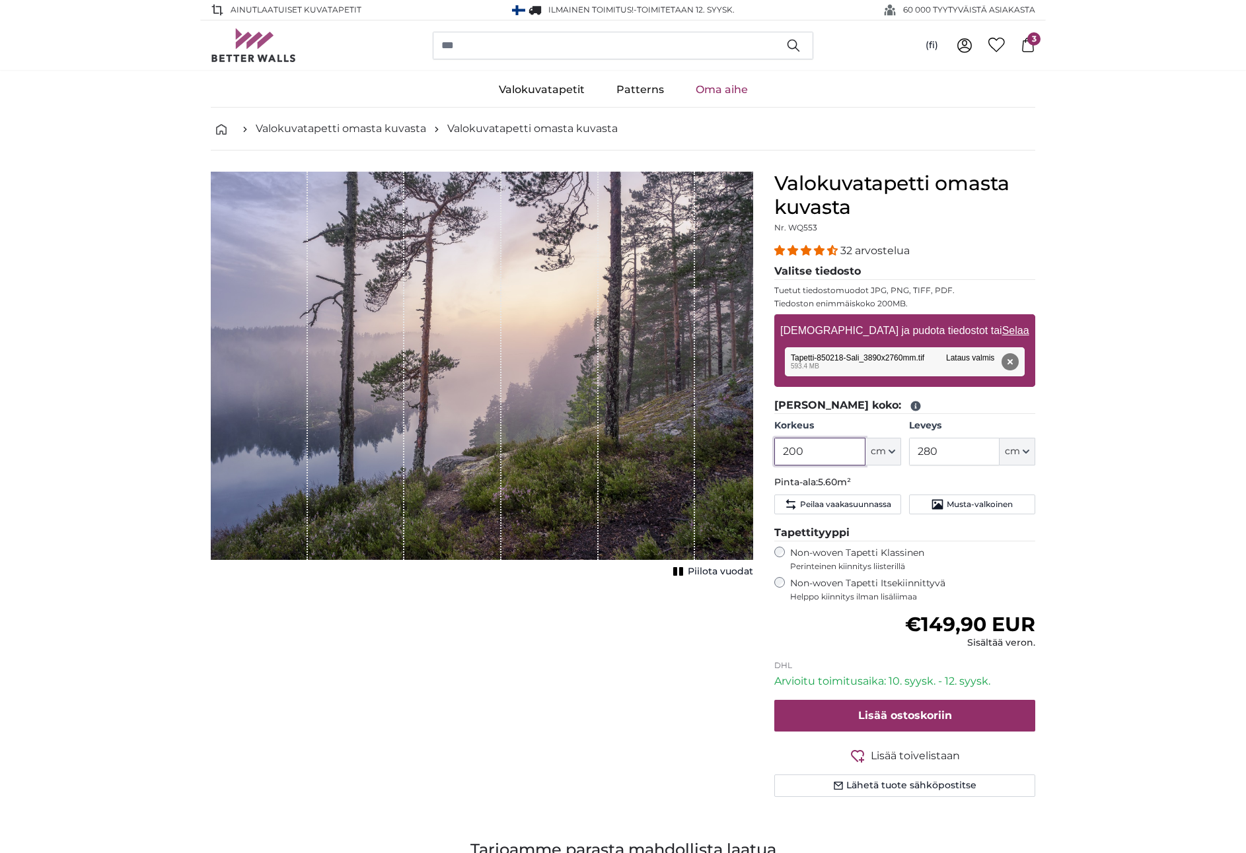
click at [828, 452] on input "200" at bounding box center [819, 452] width 91 height 28
paste input "76"
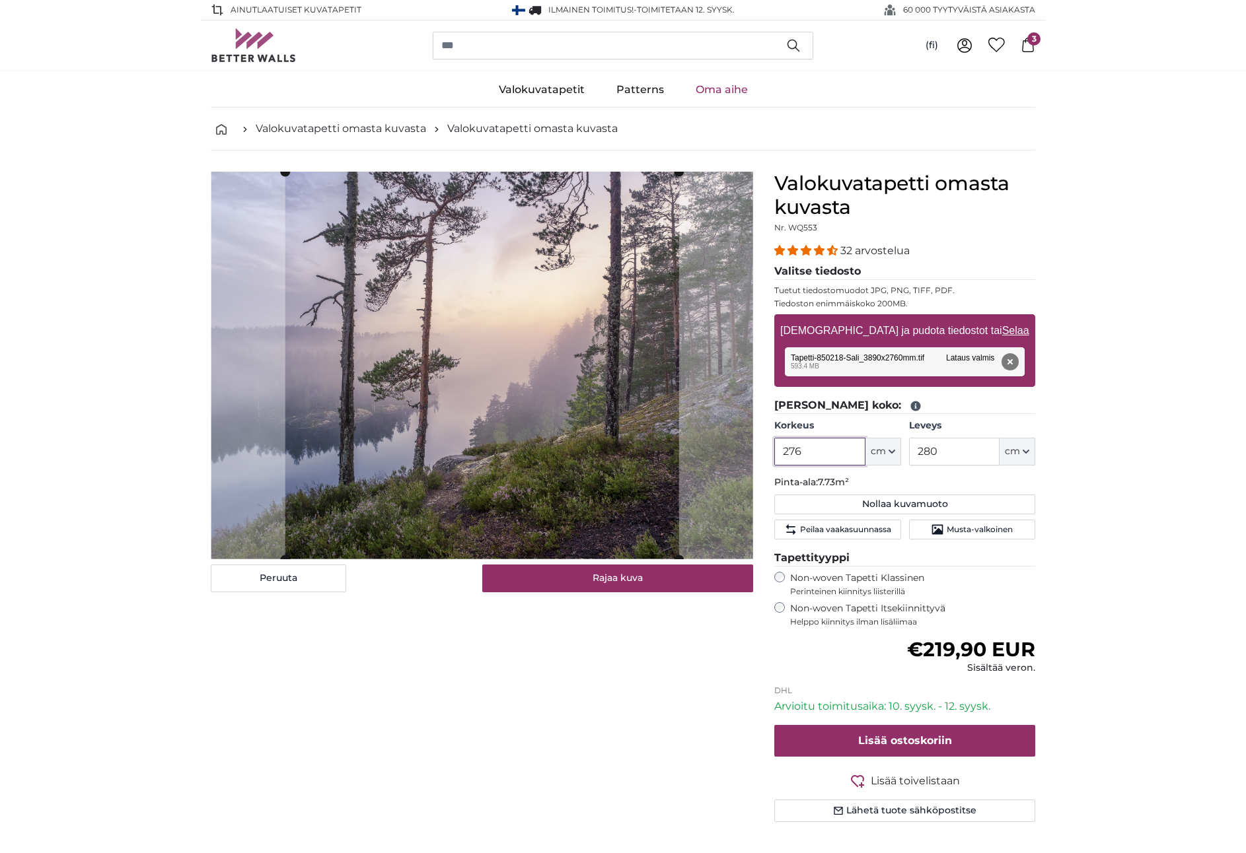
type input "276"
click at [972, 457] on input "280" at bounding box center [954, 452] width 91 height 28
click at [969, 456] on input "280" at bounding box center [954, 452] width 91 height 28
paste input "389"
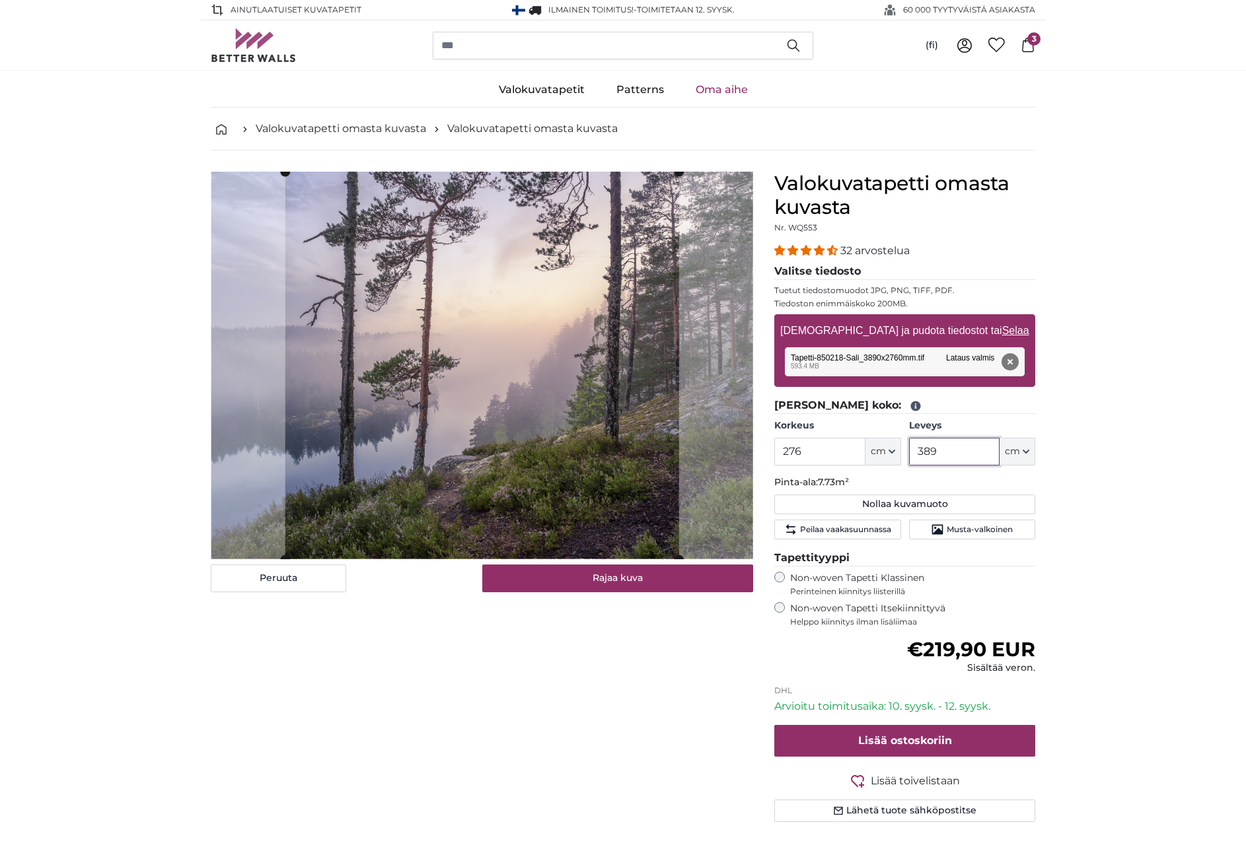
type input "389"
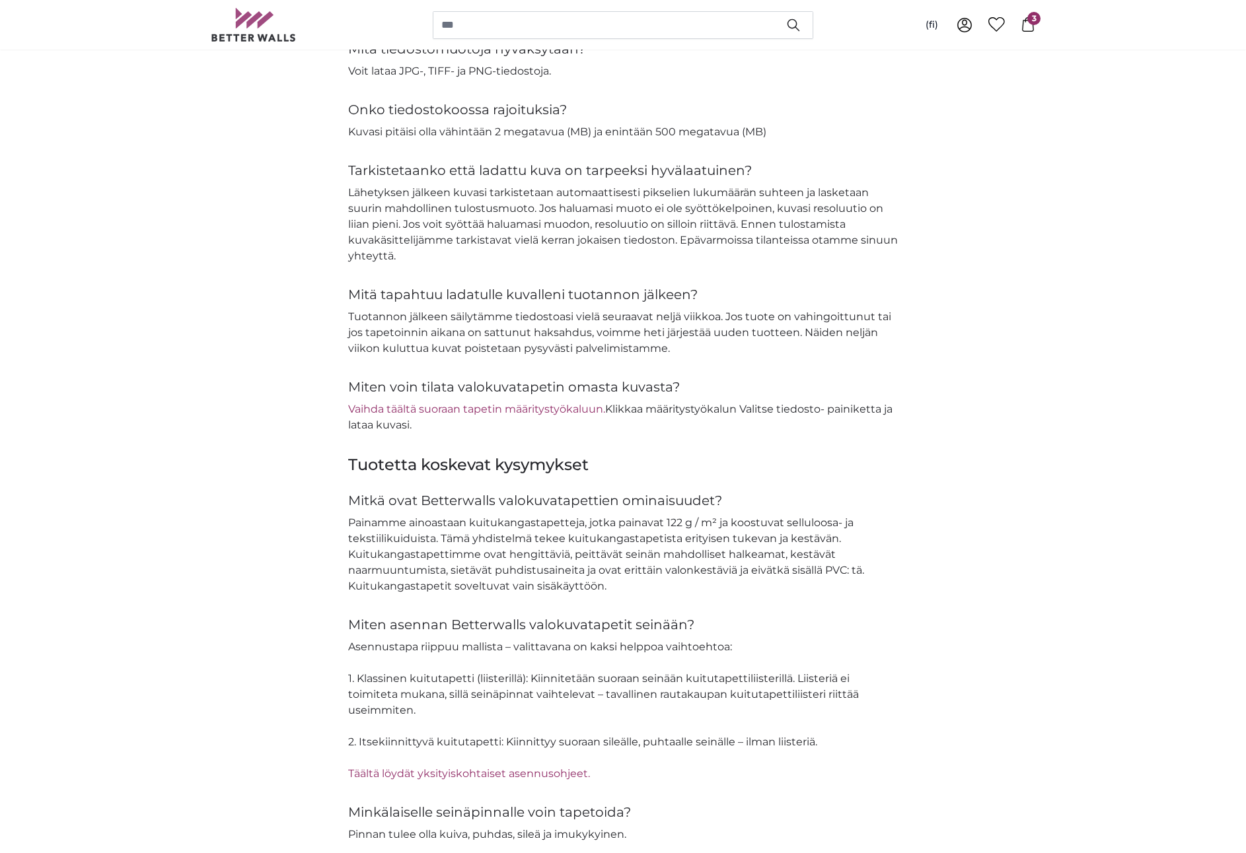
scroll to position [1504, 0]
click at [578, 408] on link "Vaihda täältä suoraan tapetin määritystyökaluun." at bounding box center [476, 408] width 257 height 13
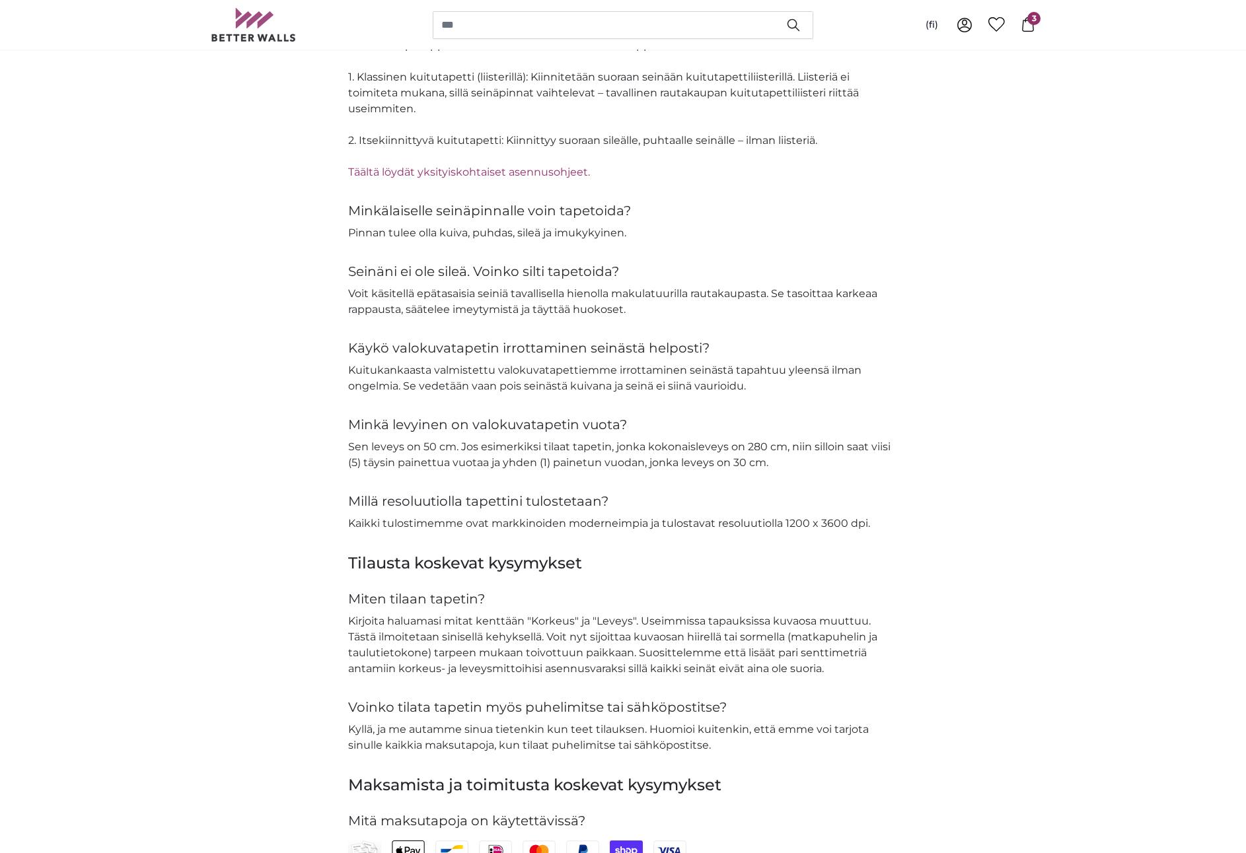
scroll to position [2107, 0]
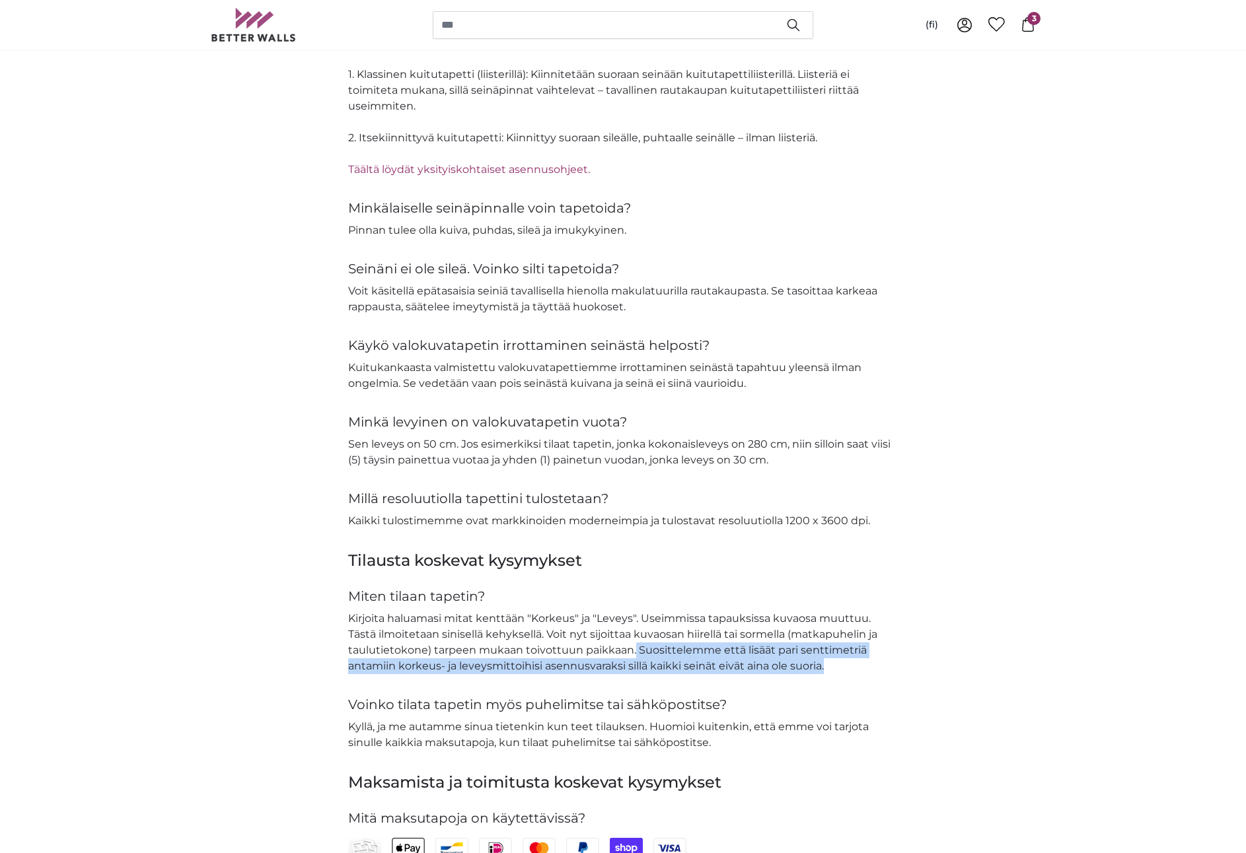
drag, startPoint x: 647, startPoint y: 648, endPoint x: 851, endPoint y: 667, distance: 205.0
click at [851, 667] on p "Kirjoita haluamasi mitat kenttään "Korkeus" ja "Leveys". Useimmissa tapauksissa…" at bounding box center [623, 642] width 550 height 63
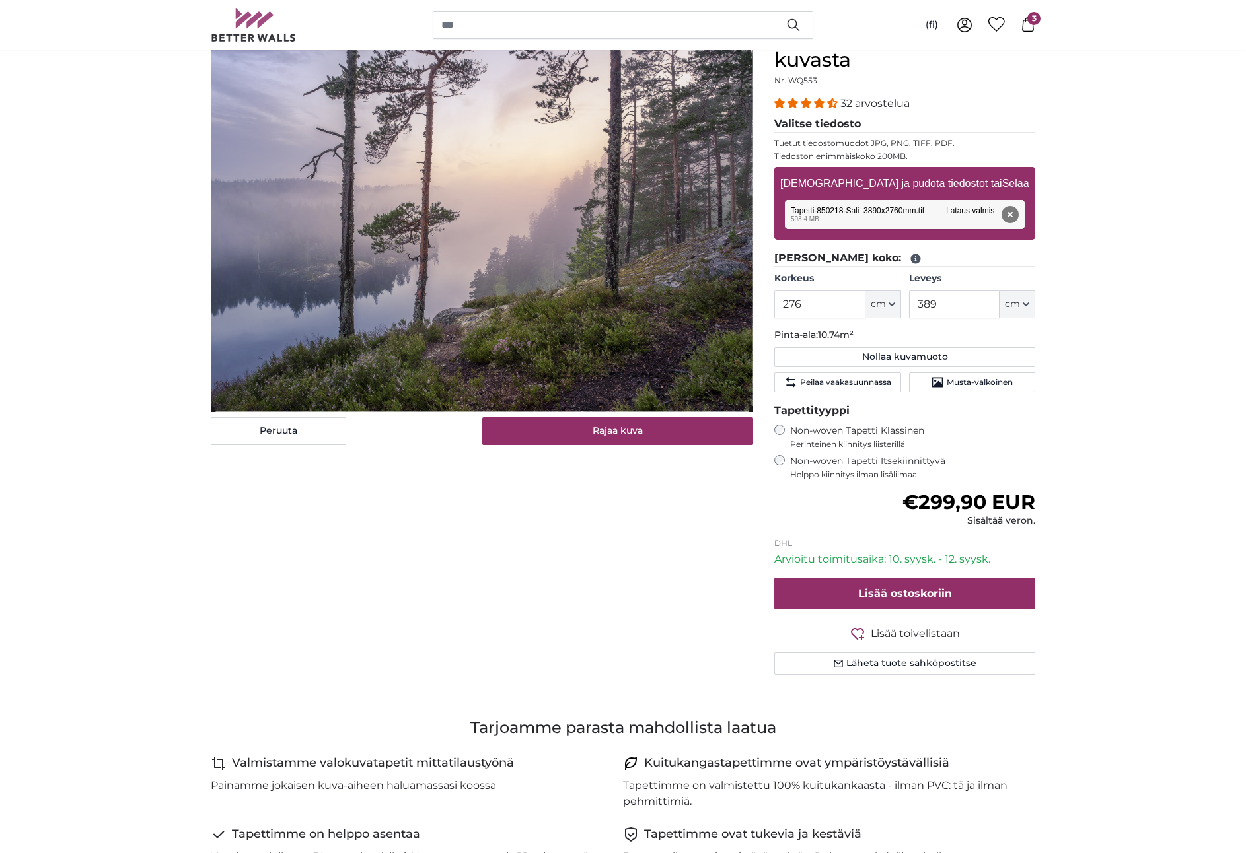
scroll to position [151, 0]
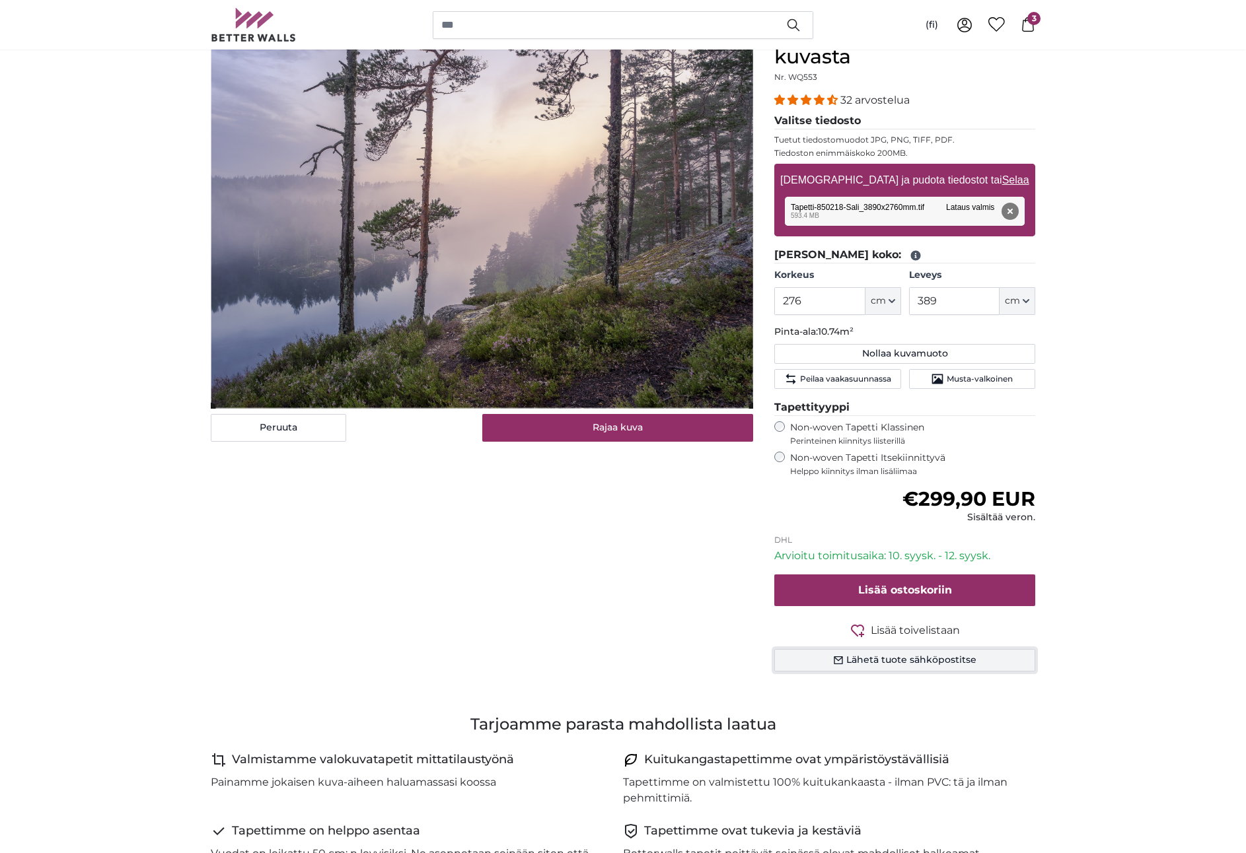
click at [884, 657] on button "Lähetä tuote sähköpostitse" at bounding box center [904, 660] width 261 height 22
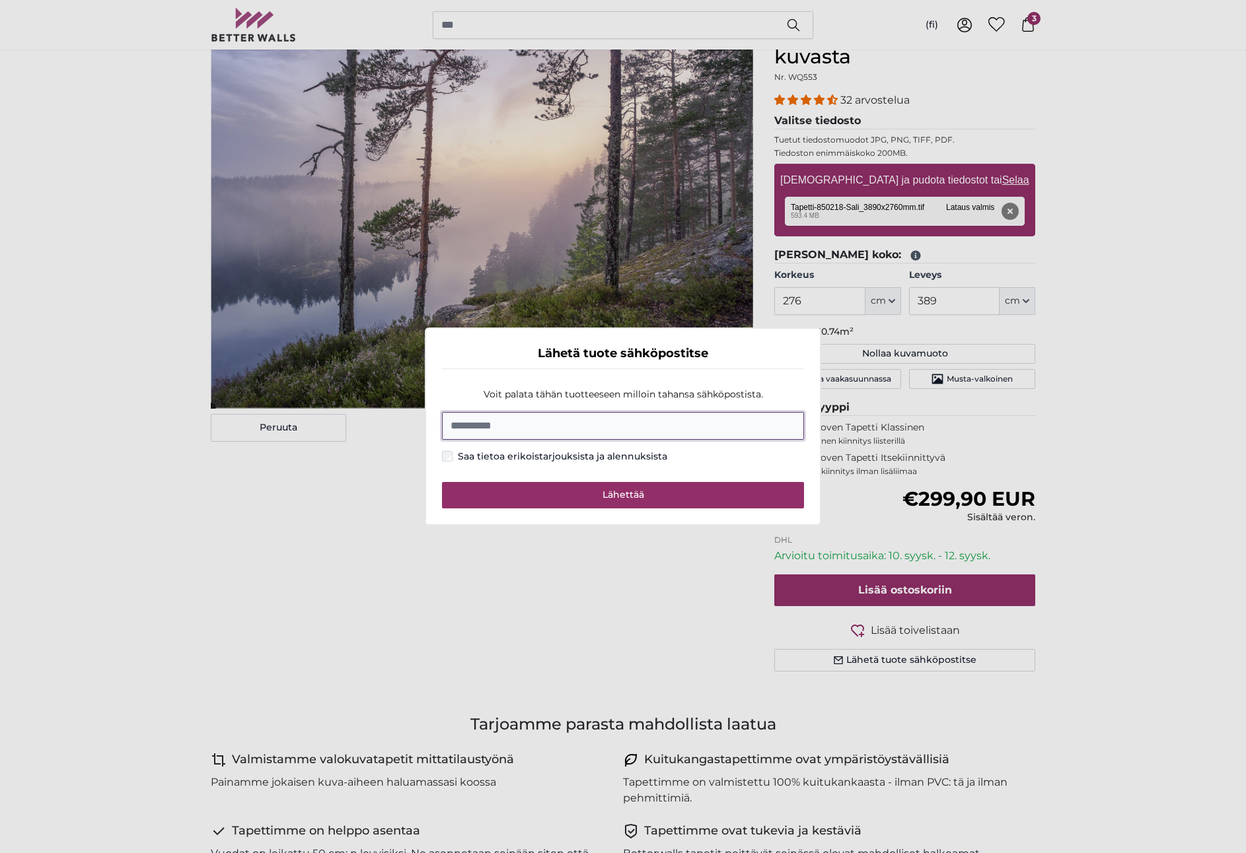
click at [587, 431] on input "Sähköposti" at bounding box center [623, 426] width 362 height 28
click at [569, 526] on dialog "Lähetä tuote sähköpostitse Voit palata tähän tuotteeseen milloin tahansa sähköp…" at bounding box center [623, 427] width 396 height 198
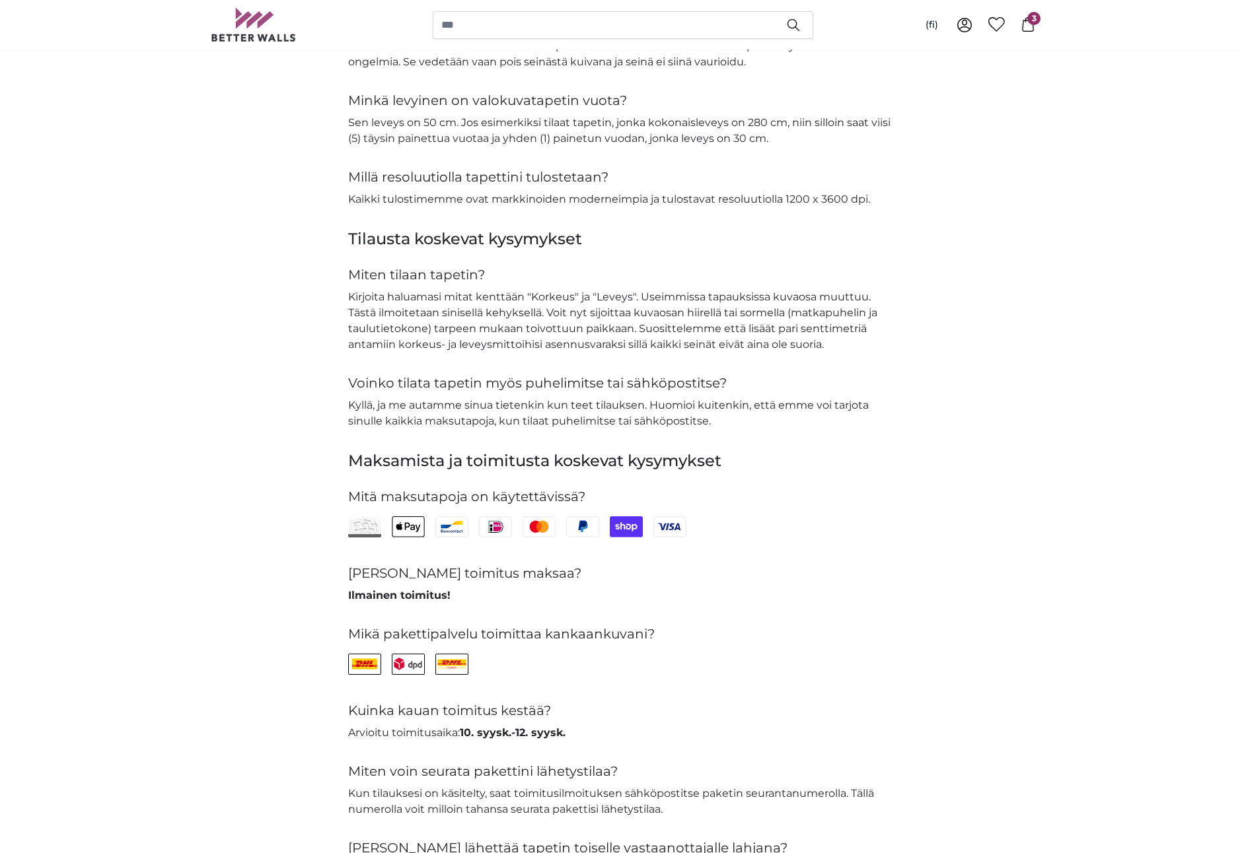
scroll to position [2401, 0]
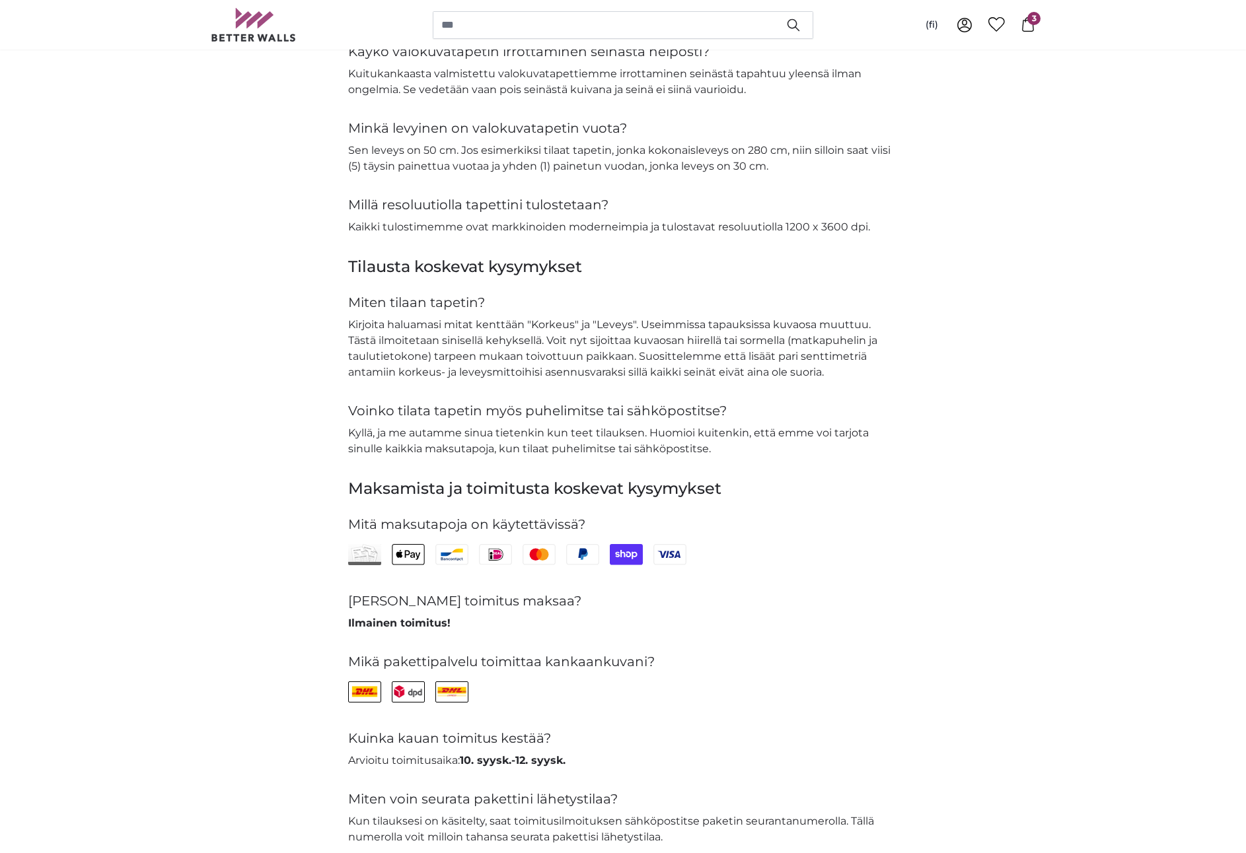
drag, startPoint x: 647, startPoint y: 355, endPoint x: 896, endPoint y: 371, distance: 249.5
click at [896, 371] on p "Kirjoita haluamasi mitat kenttään "Korkeus" ja "Leveys". Useimmissa tapauksissa…" at bounding box center [623, 348] width 550 height 63
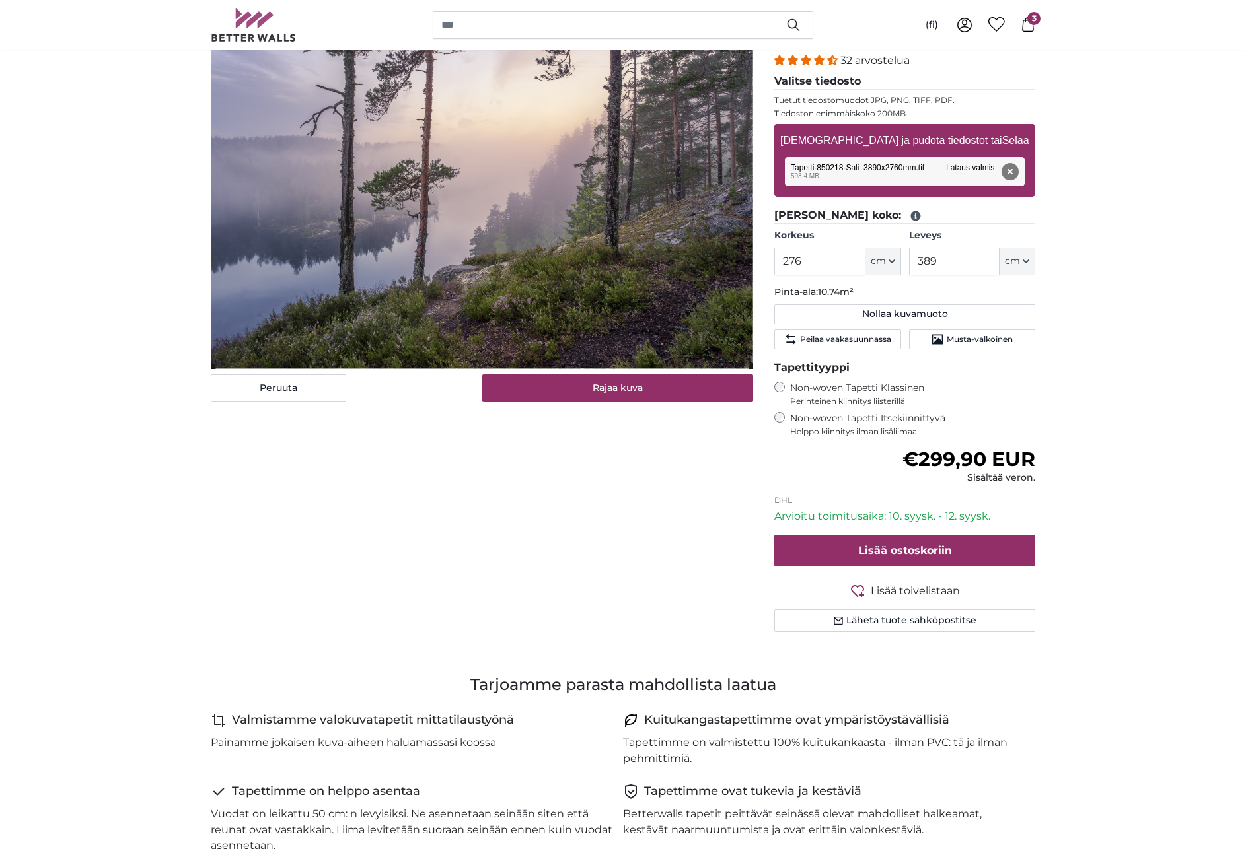
scroll to position [0, 0]
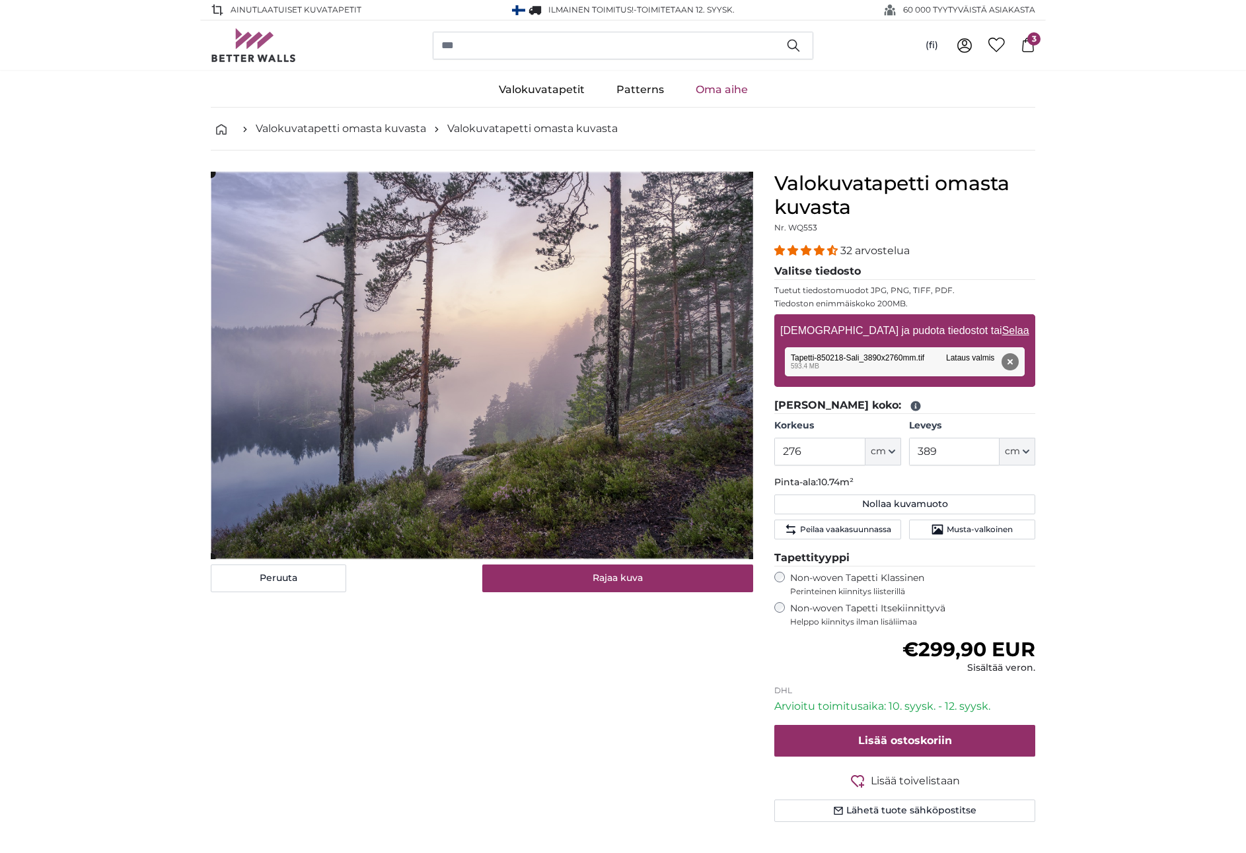
drag, startPoint x: 780, startPoint y: 302, endPoint x: 917, endPoint y: 302, distance: 137.4
click at [917, 302] on p "Tiedoston enimmäiskoko 200MB." at bounding box center [904, 304] width 261 height 11
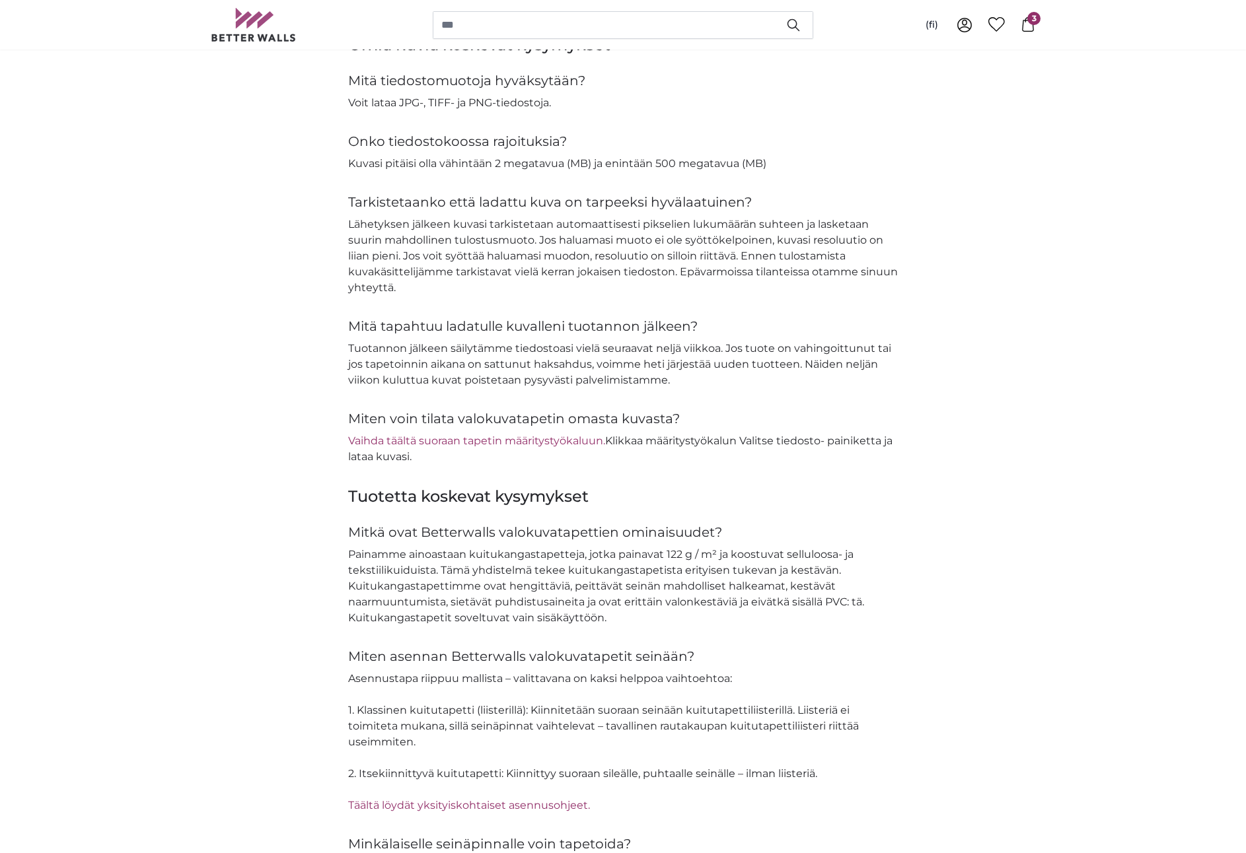
scroll to position [1519, 0]
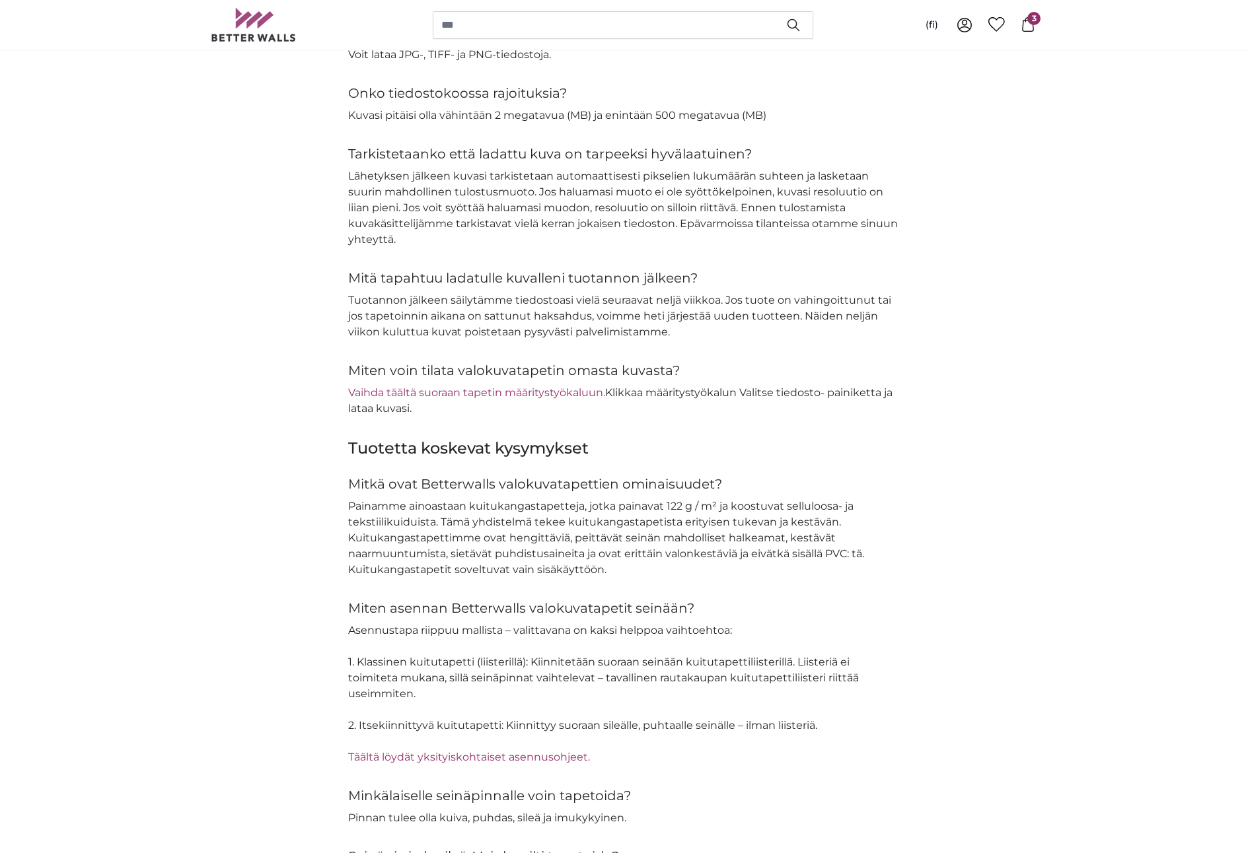
drag, startPoint x: 486, startPoint y: 114, endPoint x: 774, endPoint y: 114, distance: 288.0
click at [774, 114] on p "Kuvasi pitäisi olla vähintään 2 megatavua (MB) ja enintään 500 megatavua (MB)" at bounding box center [623, 116] width 550 height 16
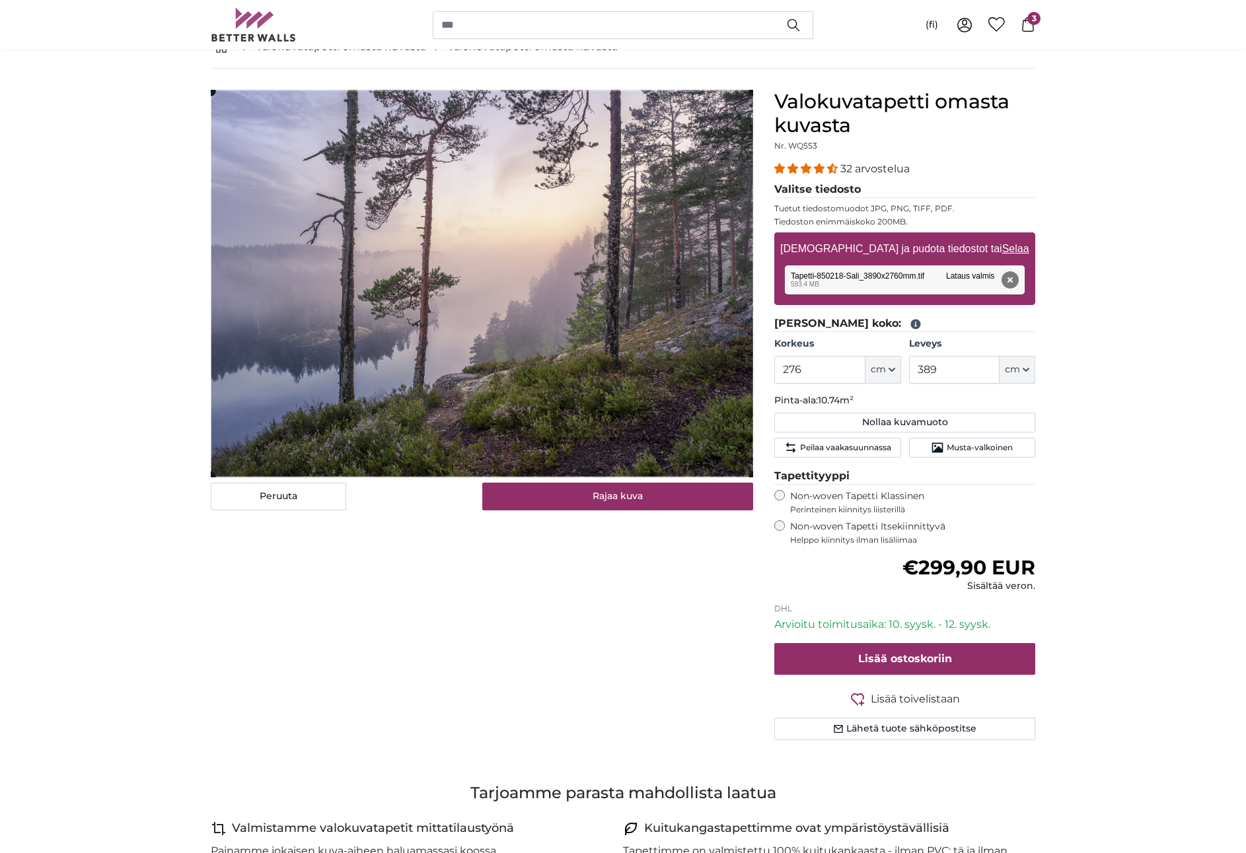
scroll to position [0, 0]
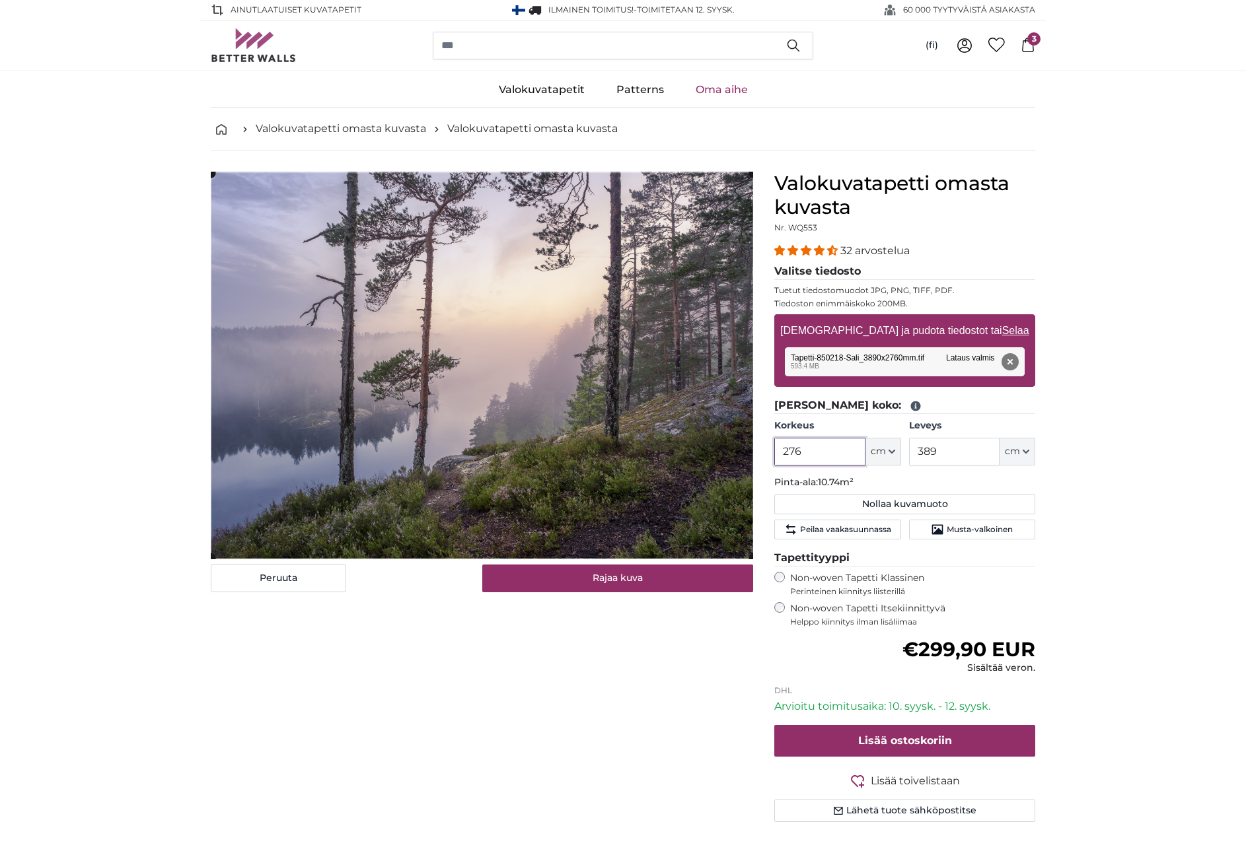
click at [827, 458] on input "276" at bounding box center [819, 452] width 91 height 28
click at [428, 689] on div "Peruuta Rajaa kuva Piilota vuodat" at bounding box center [481, 513] width 563 height 682
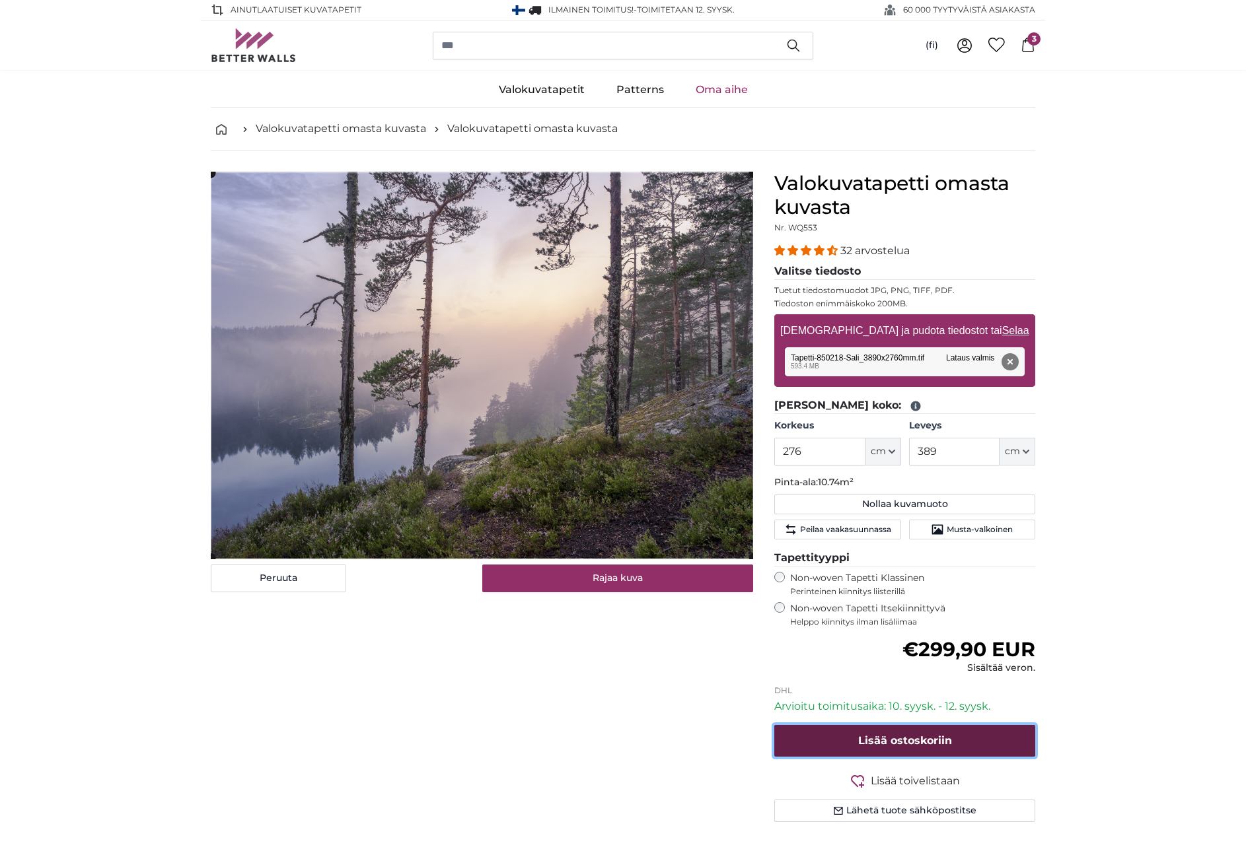
click at [868, 742] on span "Lisää ostoskoriin" at bounding box center [905, 741] width 94 height 13
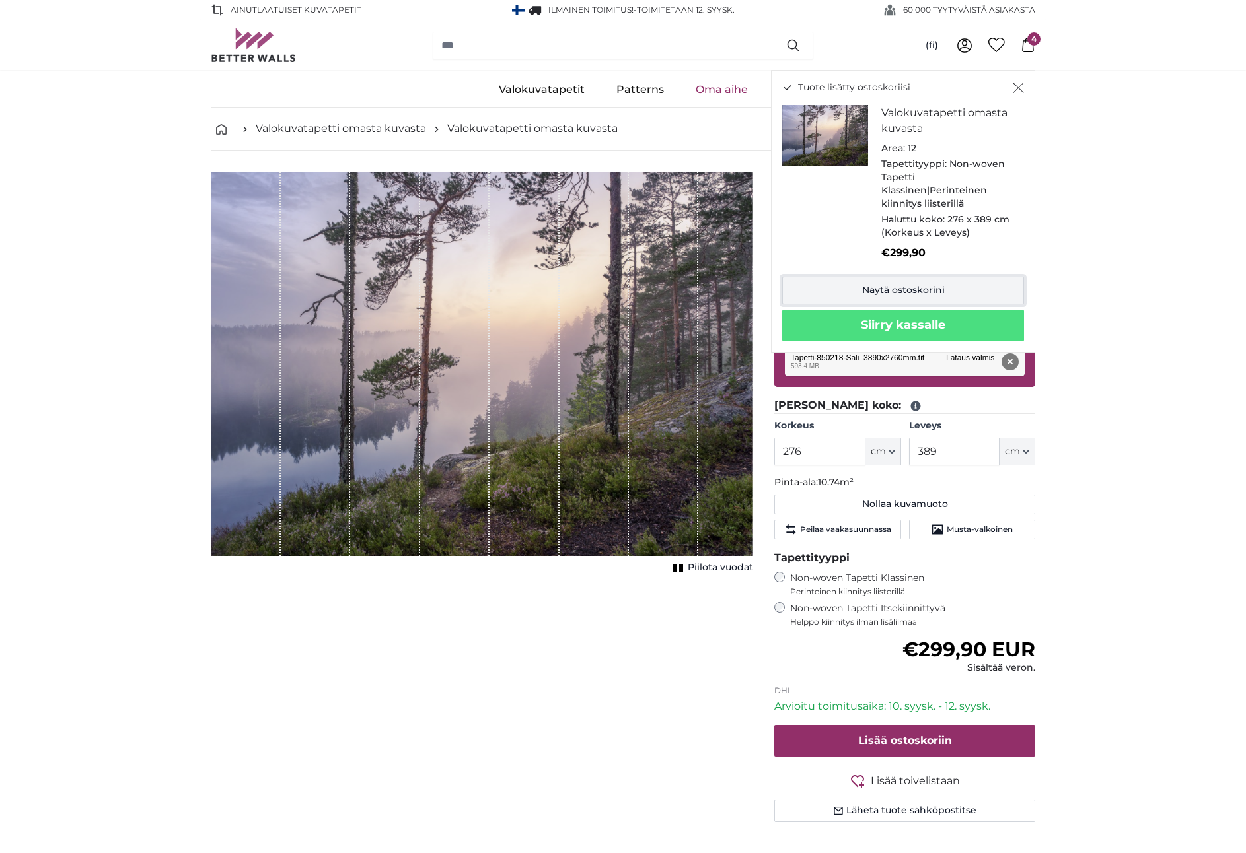
click at [894, 282] on link "Näytä ostoskorini" at bounding box center [903, 291] width 242 height 28
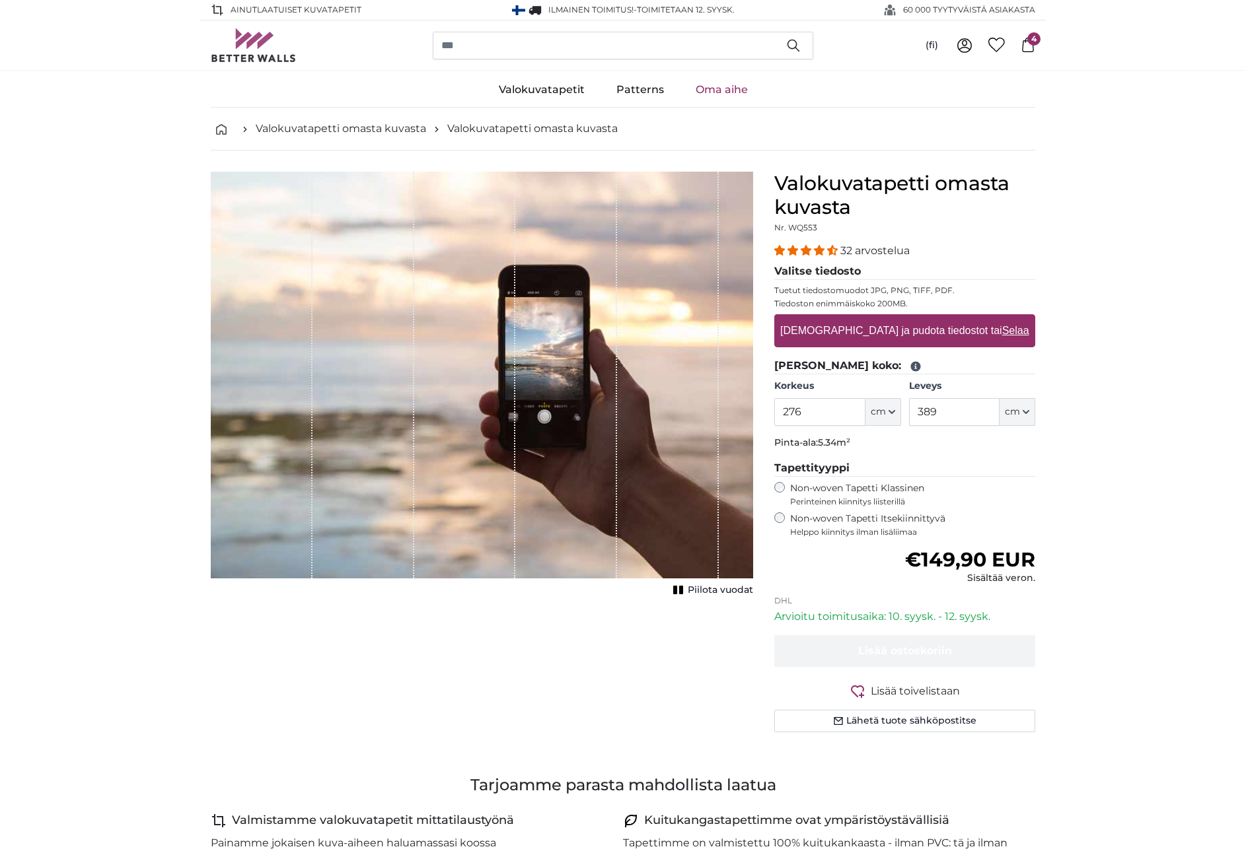
click at [886, 336] on label "[DEMOGRAPHIC_DATA] ja pudota tiedostot tai Selaa" at bounding box center [904, 331] width 259 height 26
click at [886, 318] on input "[DEMOGRAPHIC_DATA] ja pudota tiedostot tai Selaa" at bounding box center [904, 316] width 261 height 4
type input "**********"
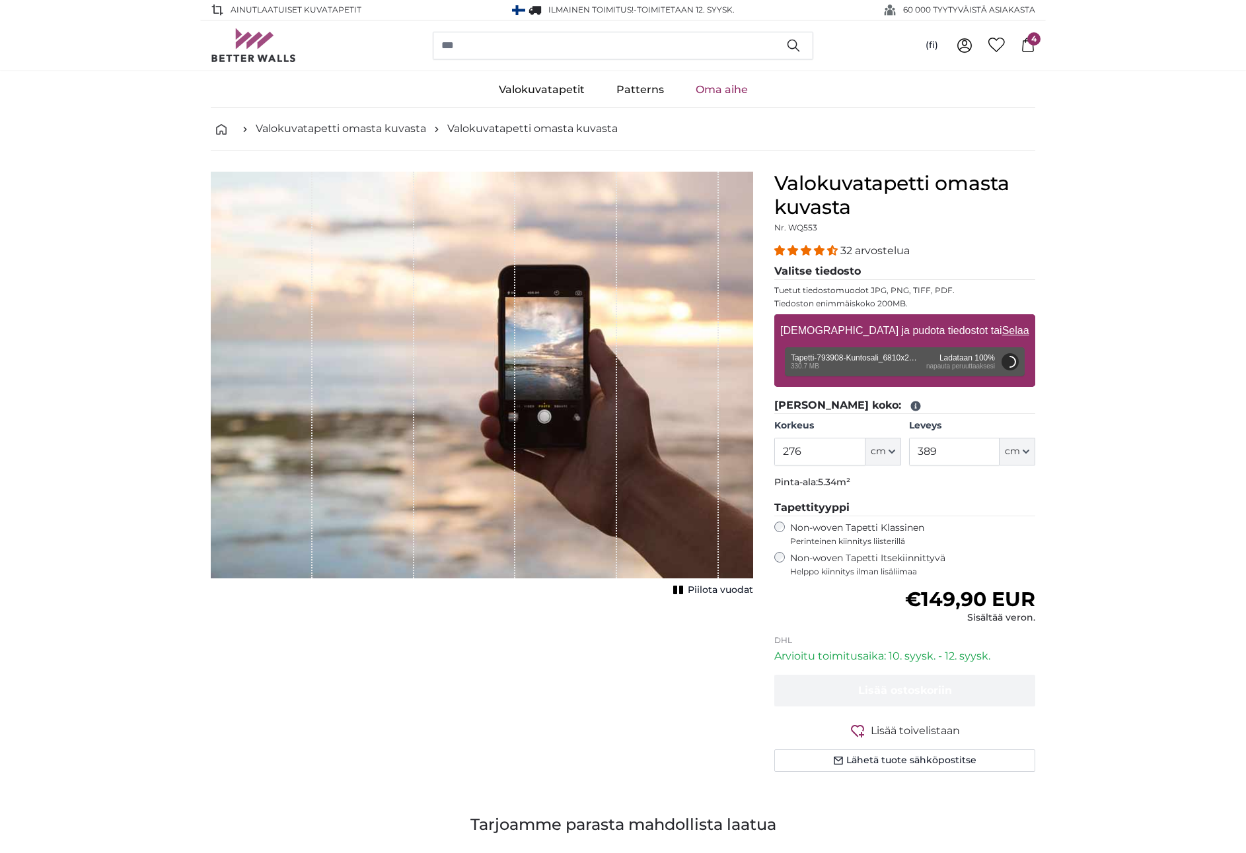
type input "200"
type input "572"
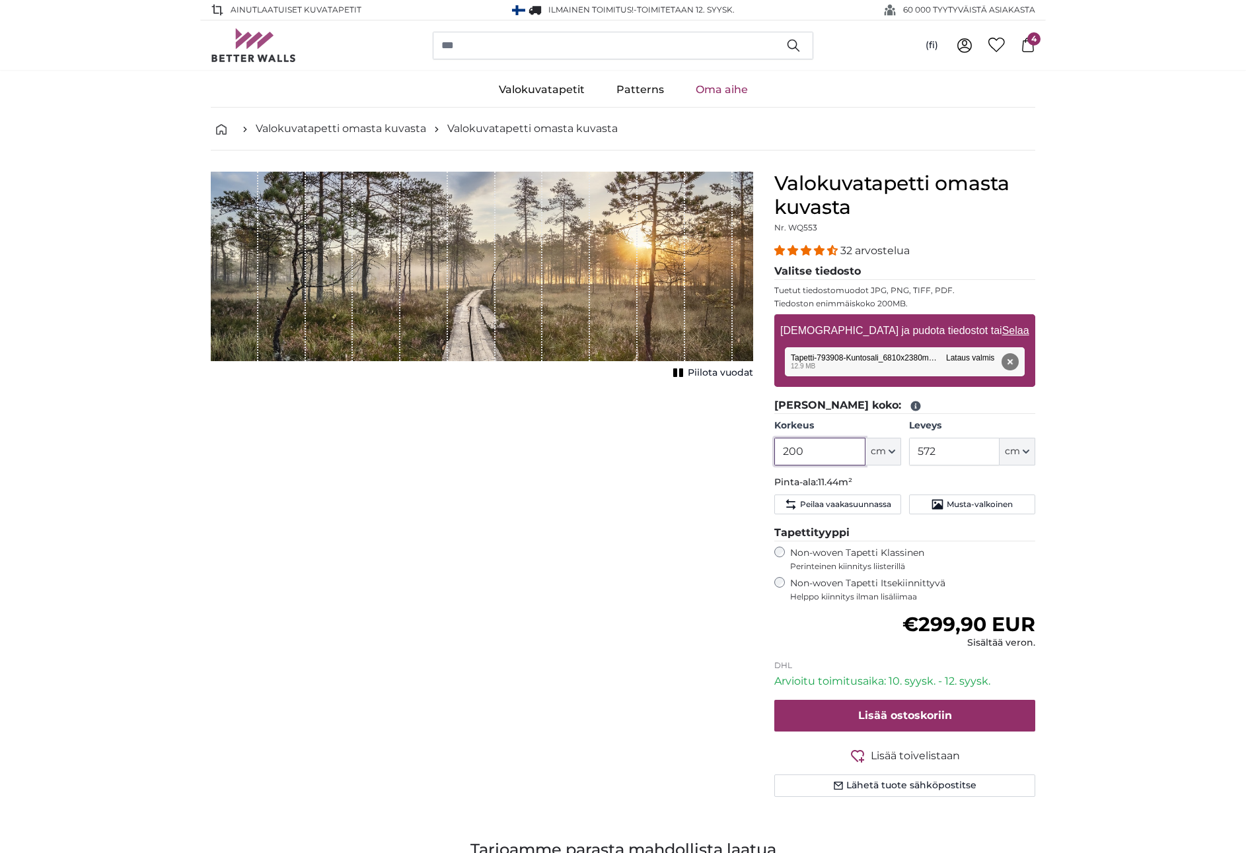
click at [812, 456] on input "200" at bounding box center [819, 452] width 91 height 28
click at [962, 453] on input "572" at bounding box center [954, 452] width 91 height 28
click at [841, 454] on input "200" at bounding box center [819, 452] width 91 height 28
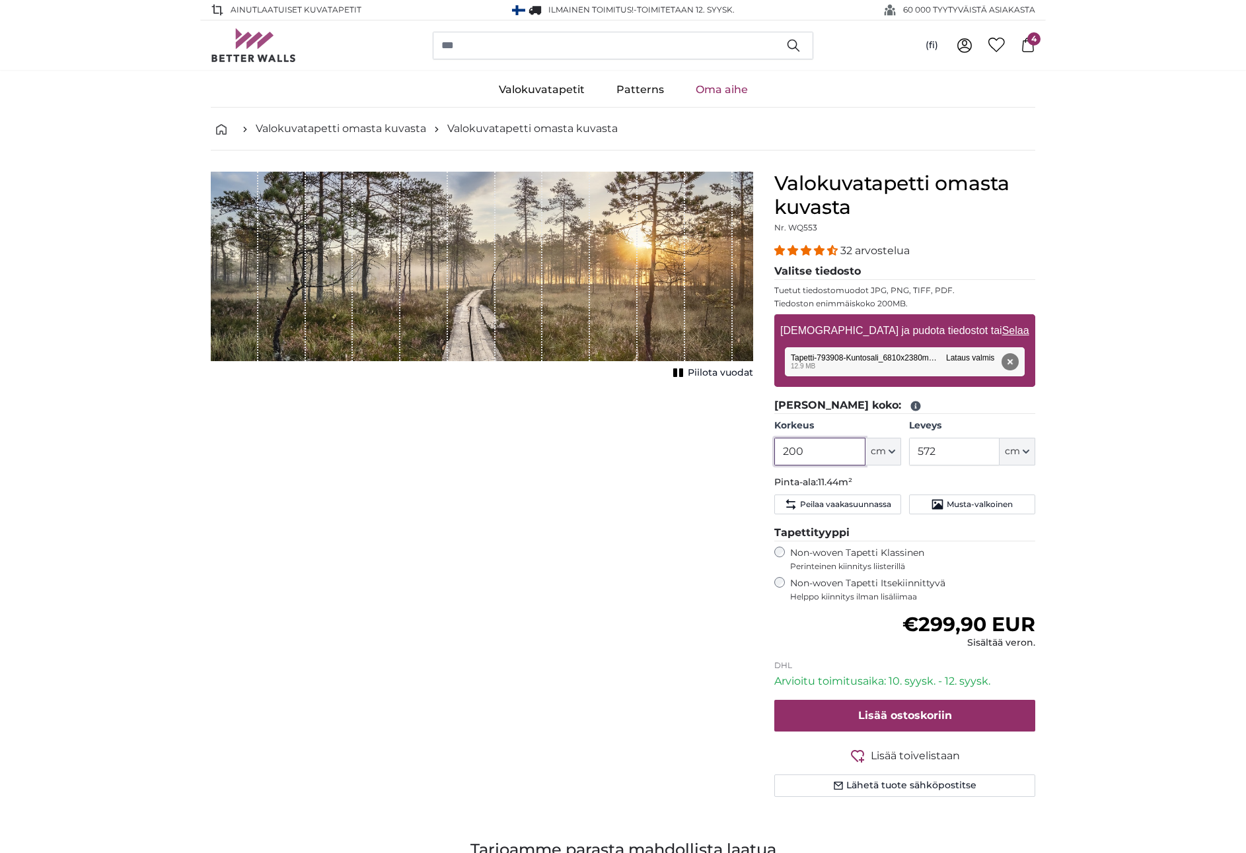
click at [841, 454] on input "200" at bounding box center [819, 452] width 91 height 28
paste input "38"
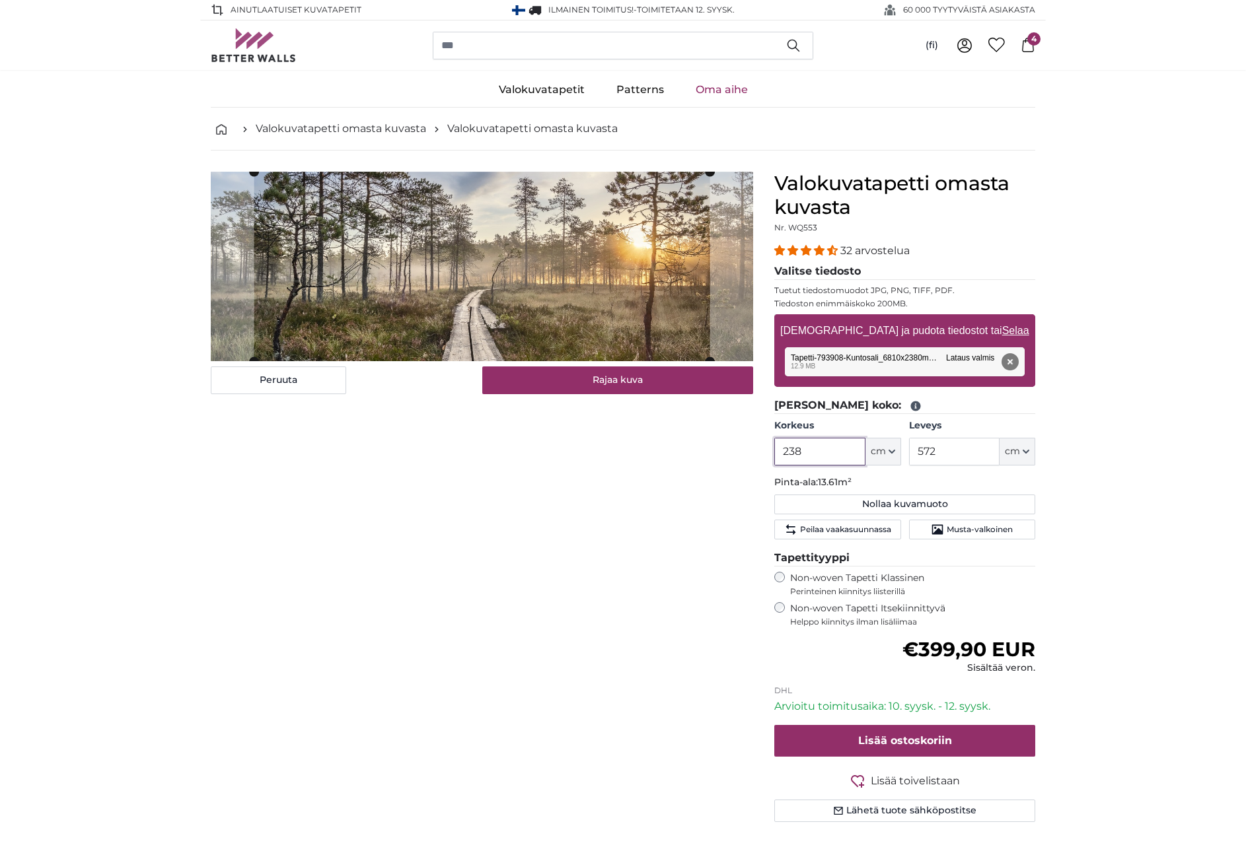
type input "238"
click at [975, 448] on input "572" at bounding box center [954, 452] width 91 height 28
paste input "681"
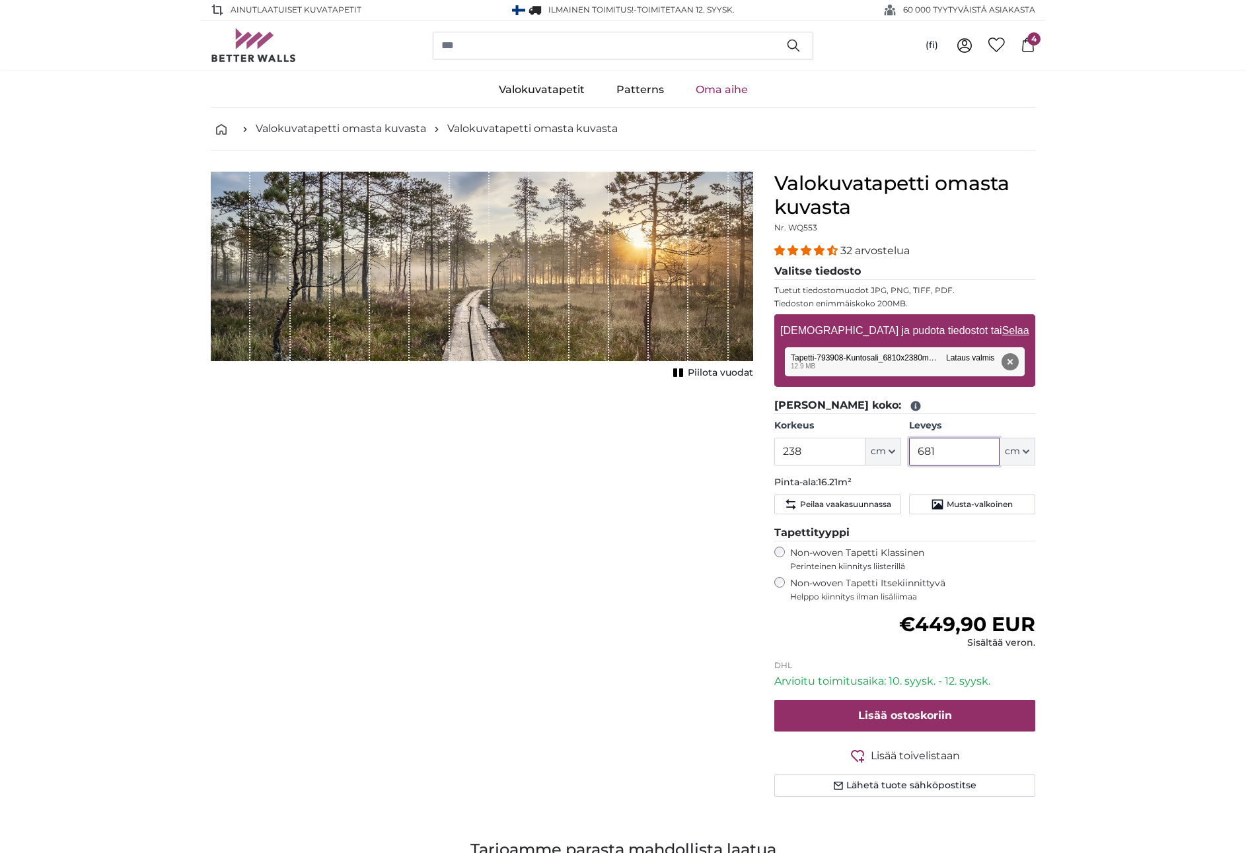
type input "681"
click at [818, 454] on input "238" at bounding box center [819, 452] width 91 height 28
click at [904, 721] on span "Lisää ostoskoriin" at bounding box center [905, 715] width 94 height 13
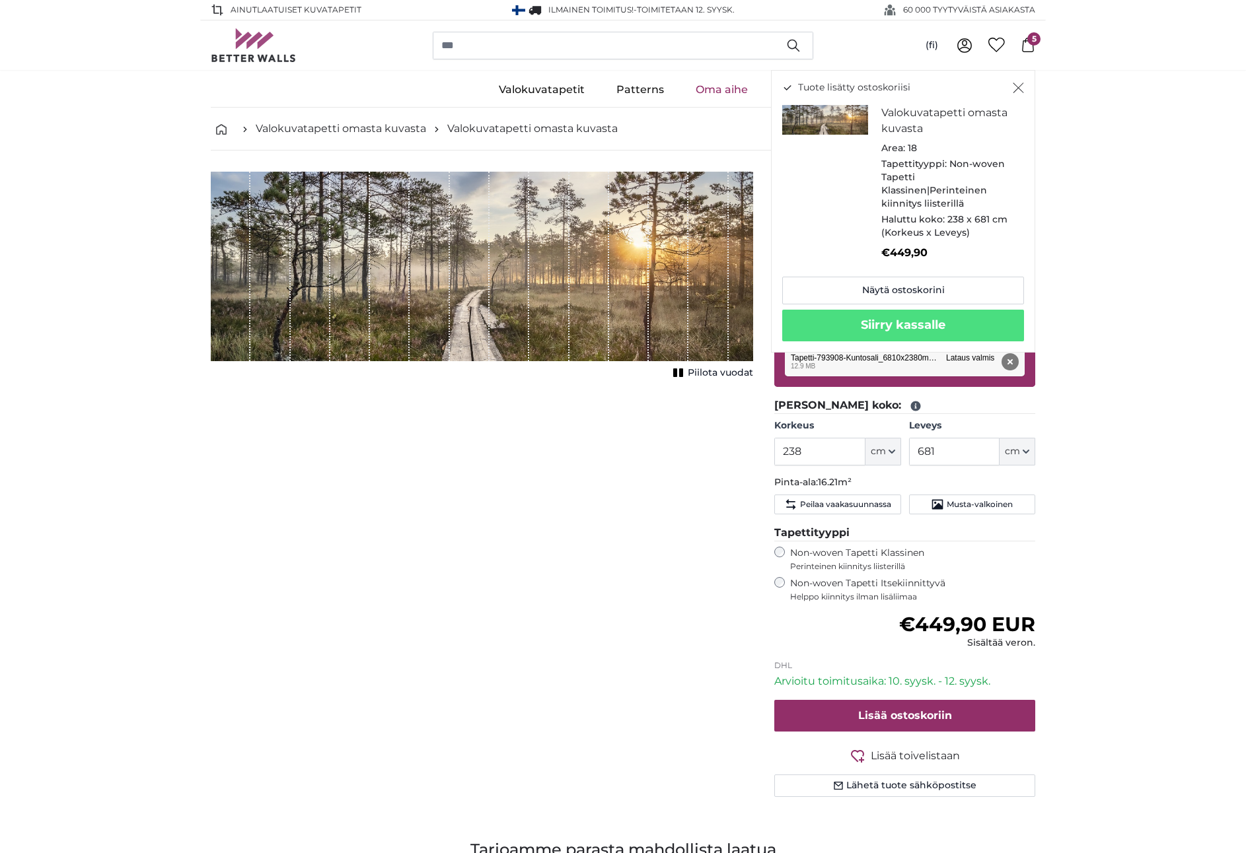
click at [1020, 85] on icon "Sulje" at bounding box center [1018, 88] width 11 height 11
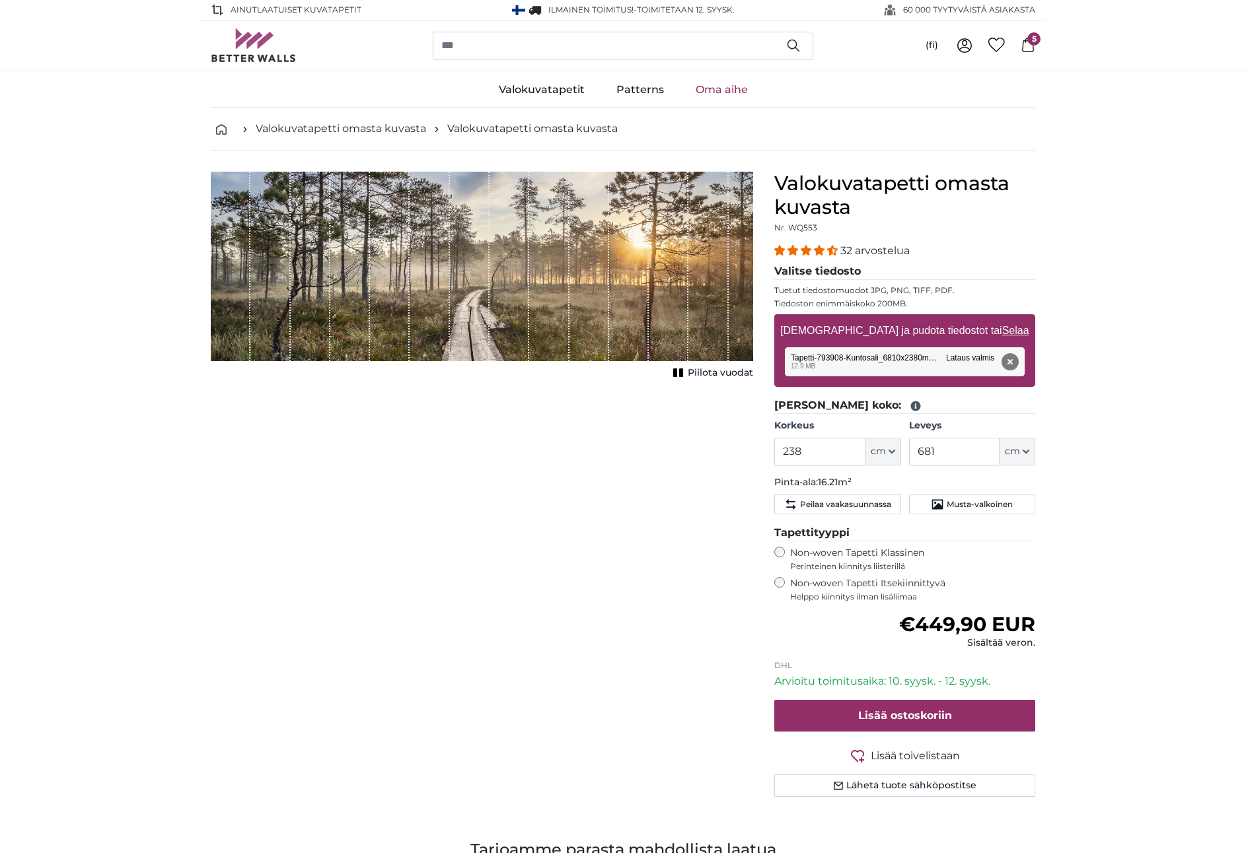
click at [731, 90] on link "Oma aihe" at bounding box center [722, 90] width 84 height 34
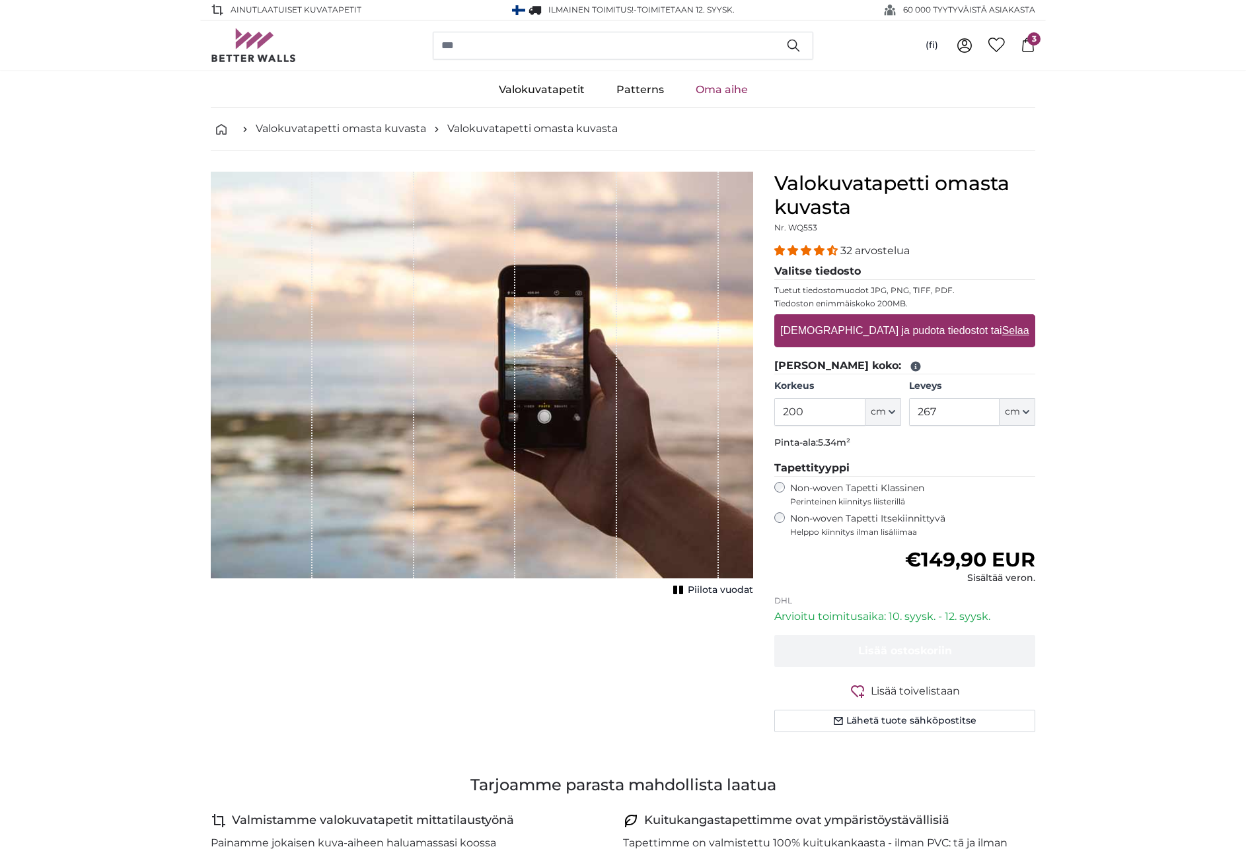
click at [1002, 332] on u "Selaa" at bounding box center [1015, 330] width 27 height 11
click at [963, 318] on input "[DEMOGRAPHIC_DATA] ja pudota tiedostot tai Selaa" at bounding box center [904, 316] width 261 height 4
type input "**********"
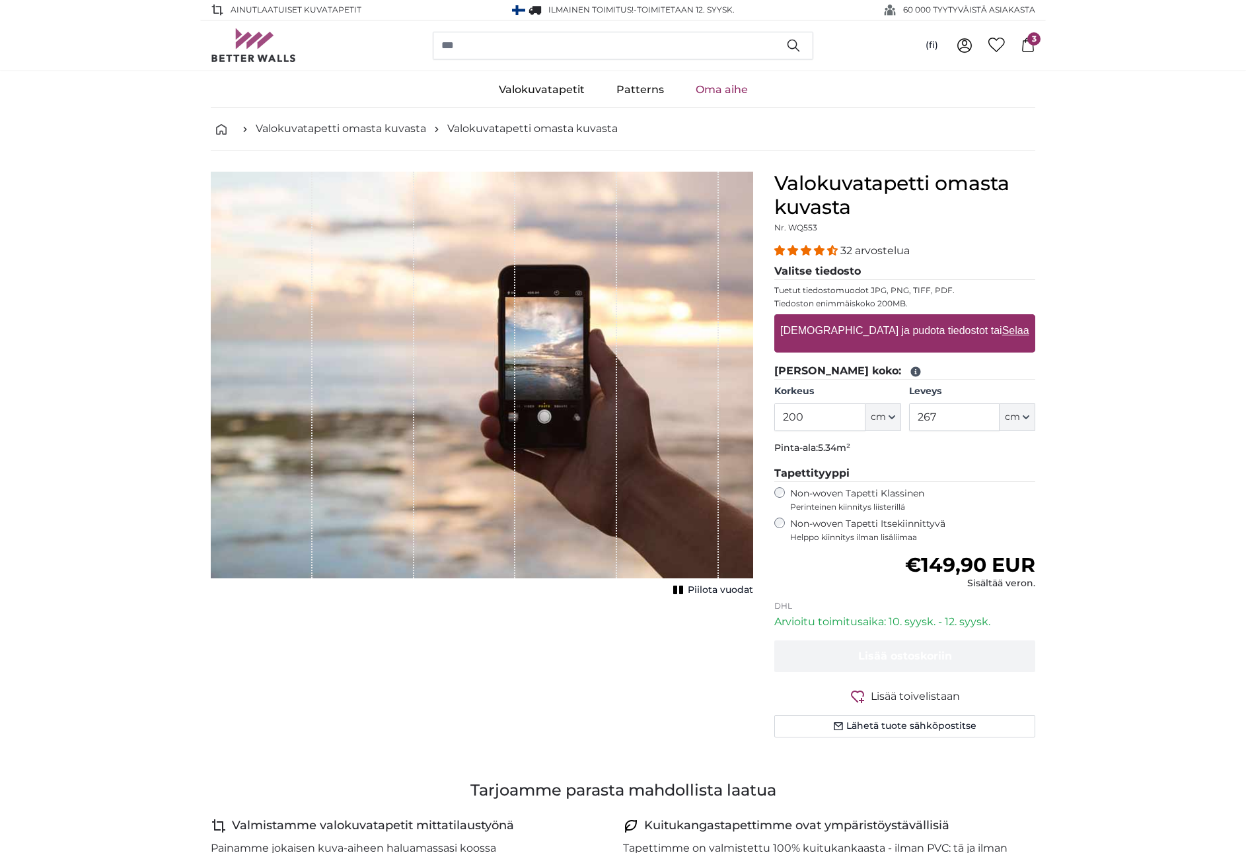
type input "508"
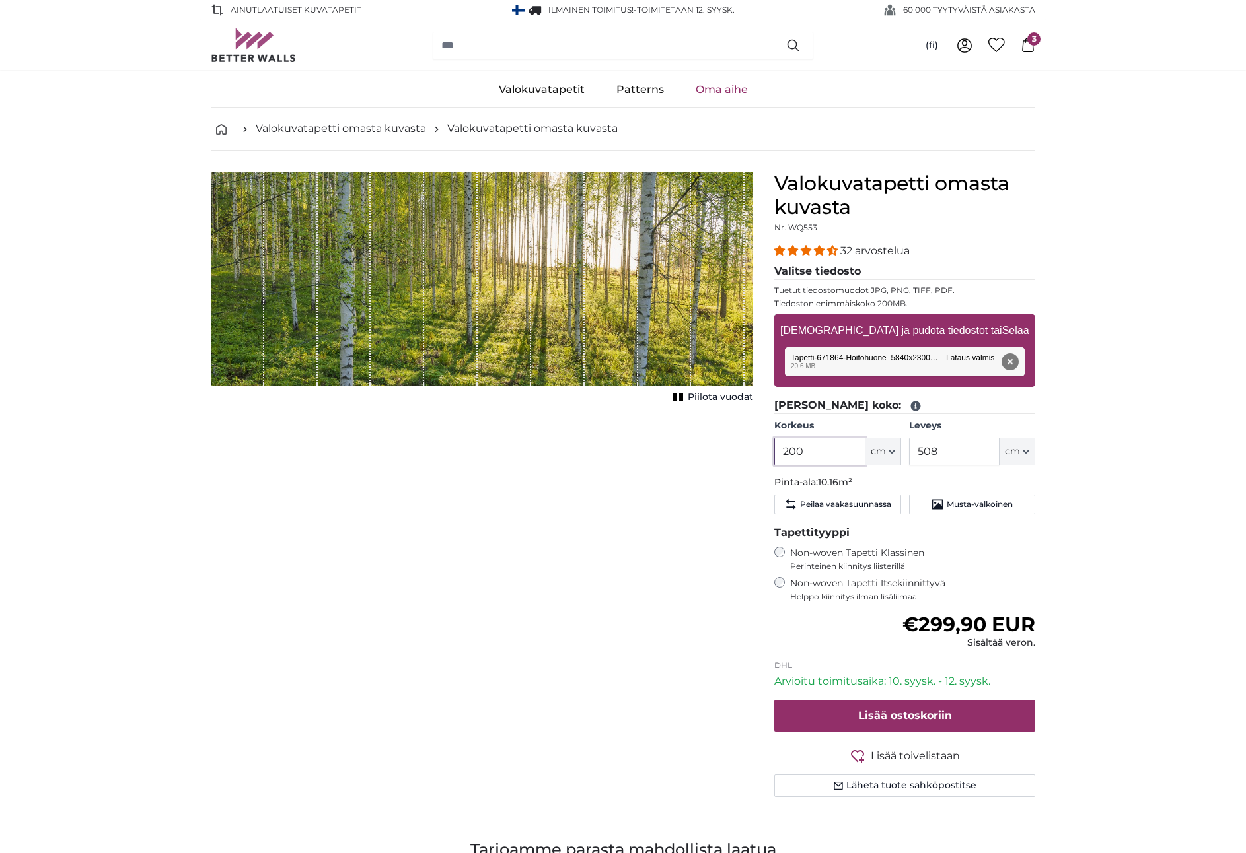
click at [819, 460] on input "200" at bounding box center [819, 452] width 91 height 28
click at [902, 359] on div "Poista Yritä uudelleen Poista Lataa Peruuta Yritä uudelleen Poista Tapetti-6718…" at bounding box center [905, 361] width 240 height 29
click at [830, 456] on input "200" at bounding box center [819, 452] width 91 height 28
click at [581, 509] on div "Peruuta Rajaa kuva Piilota vuodat" at bounding box center [481, 500] width 563 height 657
drag, startPoint x: 842, startPoint y: 451, endPoint x: 655, endPoint y: 451, distance: 187.0
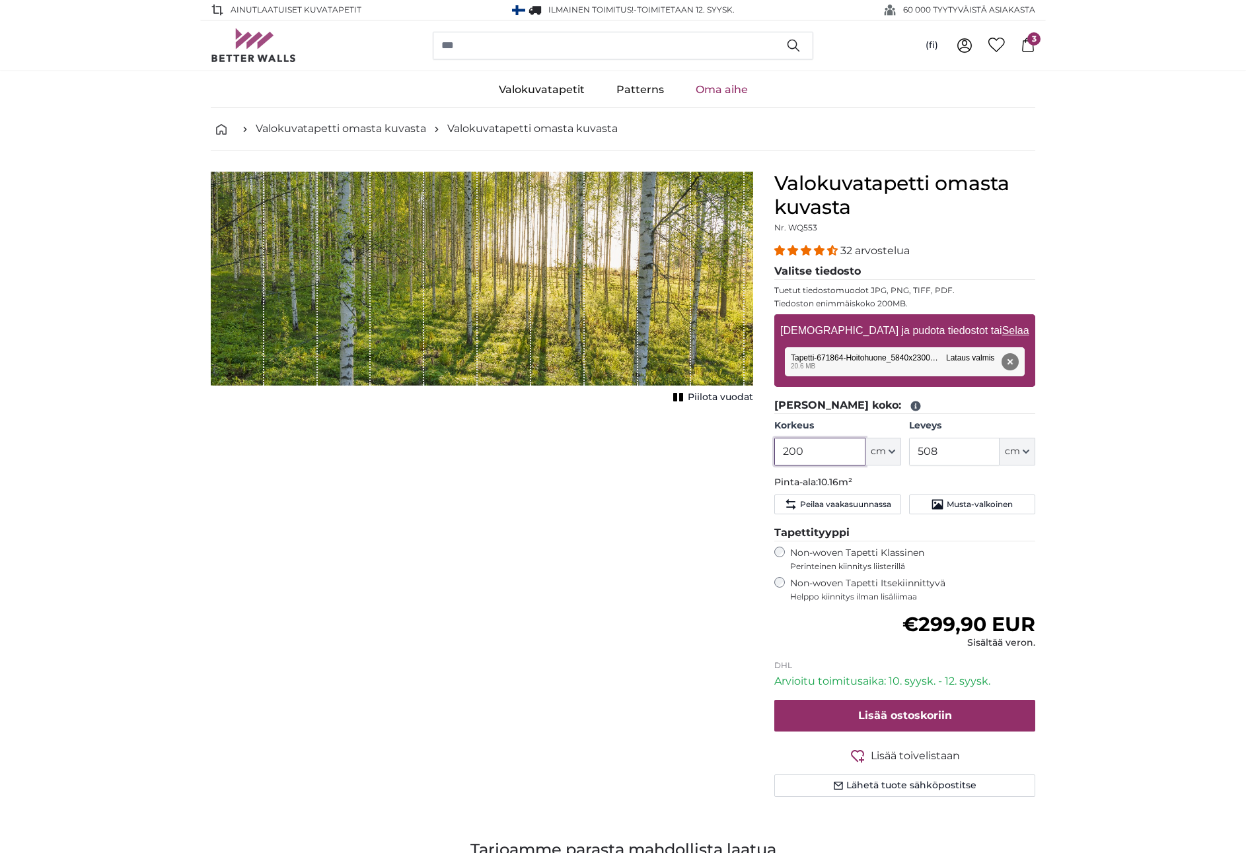
click at [629, 445] on product-detail "Peruuta Rajaa kuva Piilota vuodat Valokuvatapetti omasta kuvasta Nr. WQ553 32 a…" at bounding box center [623, 490] width 846 height 678
paste input "3"
type input "230"
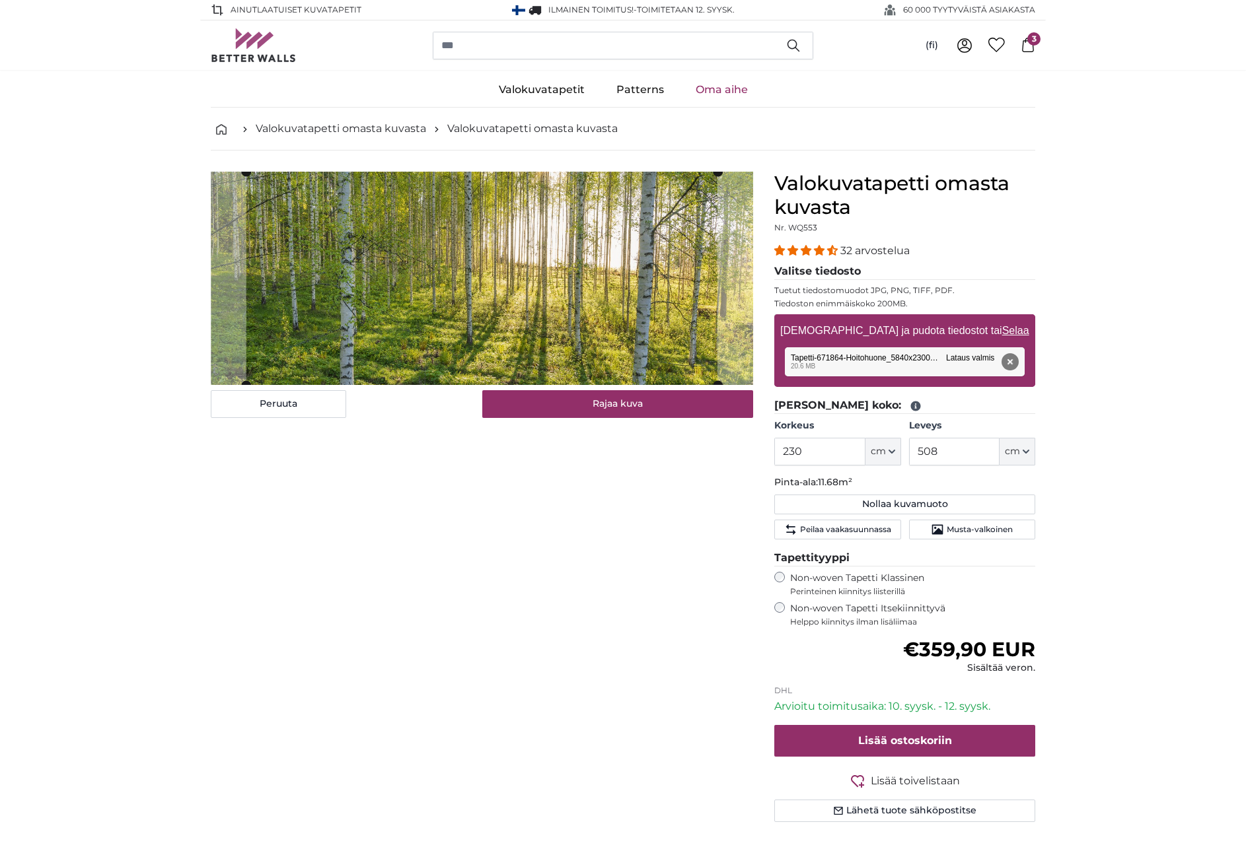
click at [452, 690] on div "Peruuta Rajaa kuva Piilota vuodat" at bounding box center [481, 513] width 563 height 682
drag, startPoint x: 964, startPoint y: 451, endPoint x: 881, endPoint y: 447, distance: 83.3
click at [882, 447] on div "Korkeus 230 ft cm Centimeter (cm) Inches (inch) Feet (ft. in.) Leveys 508 ft cm…" at bounding box center [904, 442] width 261 height 46
paste input "84"
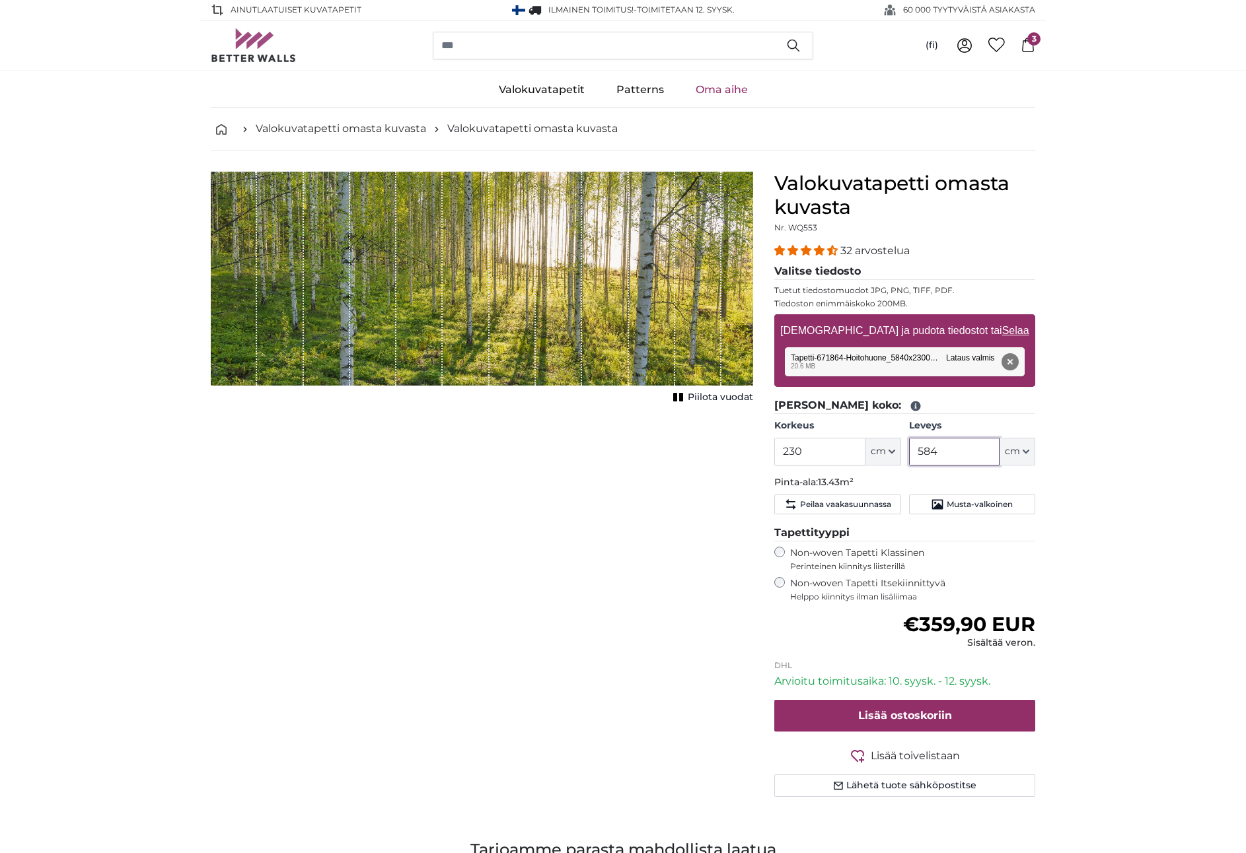
type input "584"
click at [891, 719] on span "Lisää ostoskoriin" at bounding box center [905, 715] width 94 height 13
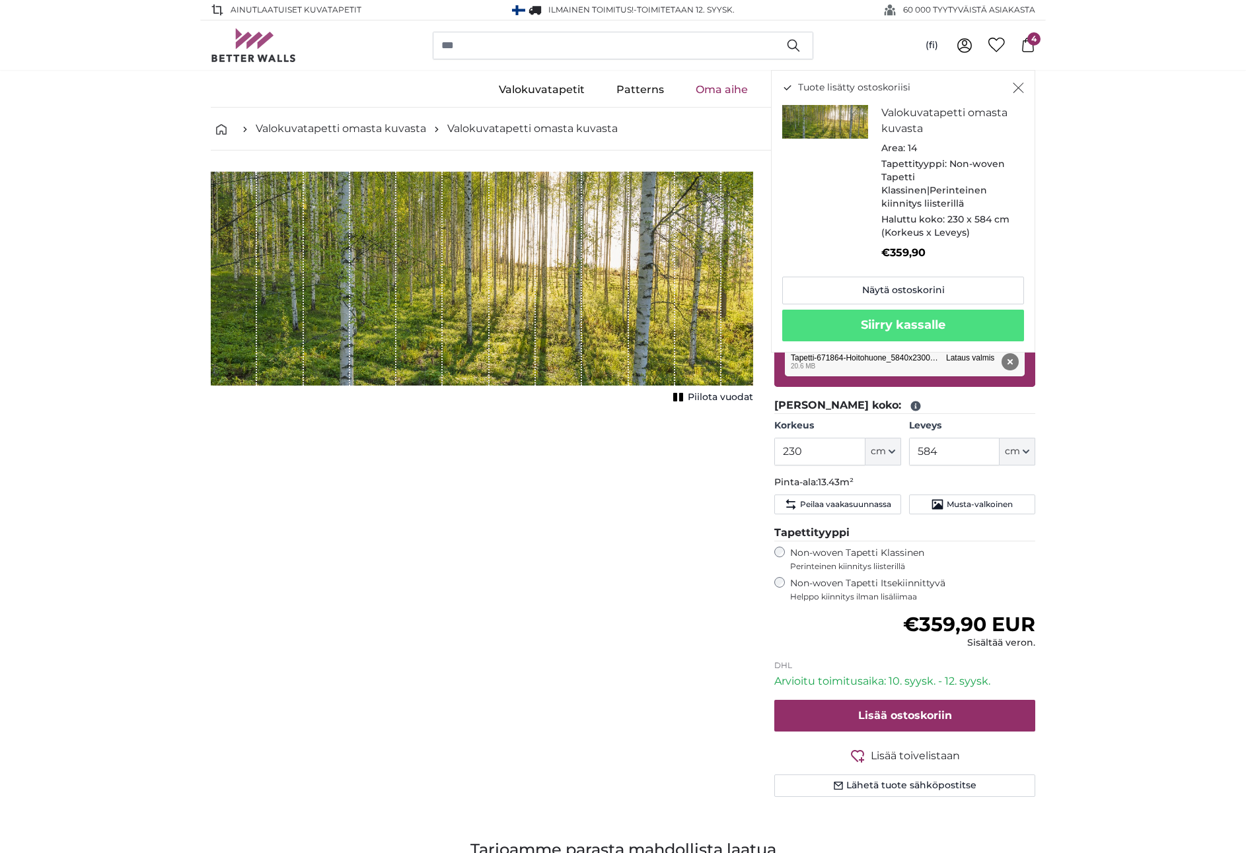
click at [614, 537] on div "Peruuta Rajaa kuva Piilota vuodat" at bounding box center [481, 500] width 563 height 657
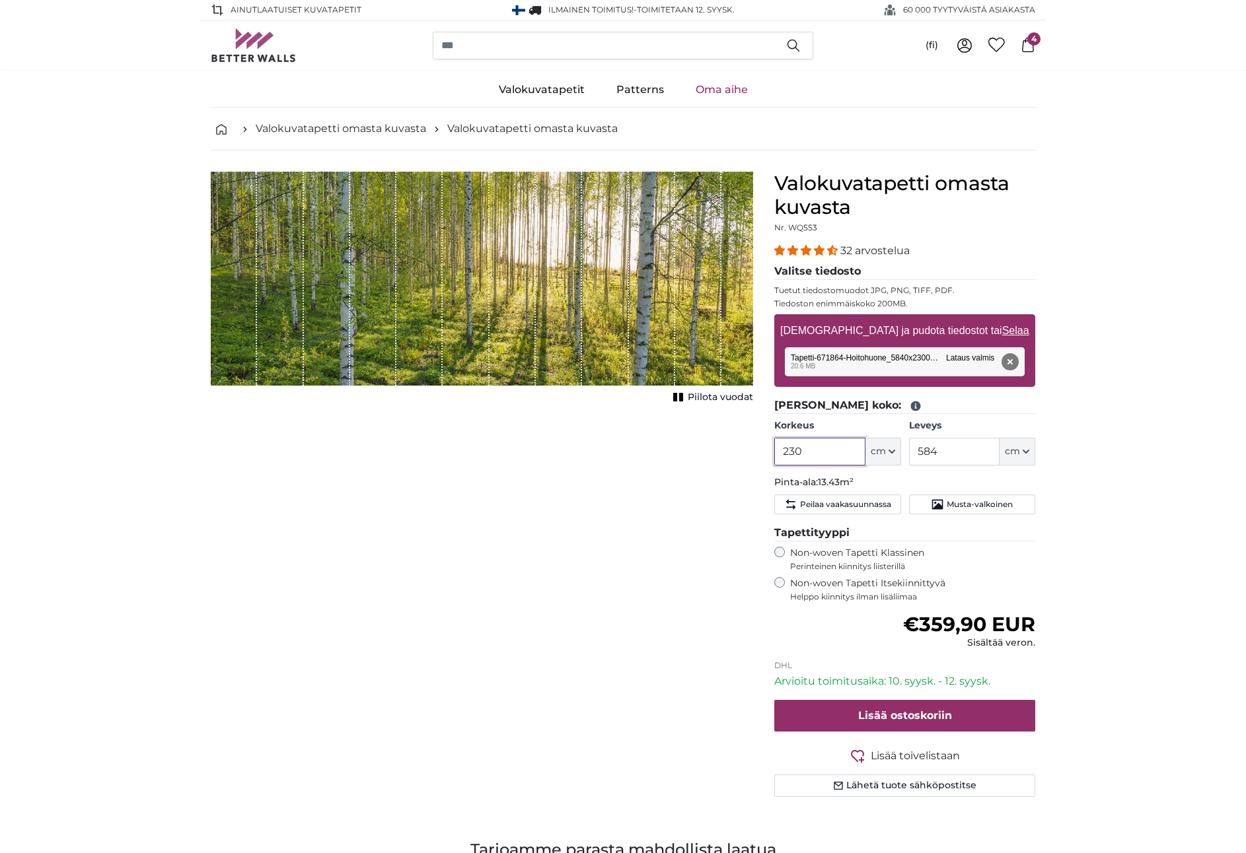
click at [812, 445] on input "230" at bounding box center [819, 452] width 91 height 28
click at [962, 447] on input "584" at bounding box center [954, 452] width 91 height 28
click at [813, 452] on input "230" at bounding box center [819, 452] width 91 height 28
